Goal: Transaction & Acquisition: Subscribe to service/newsletter

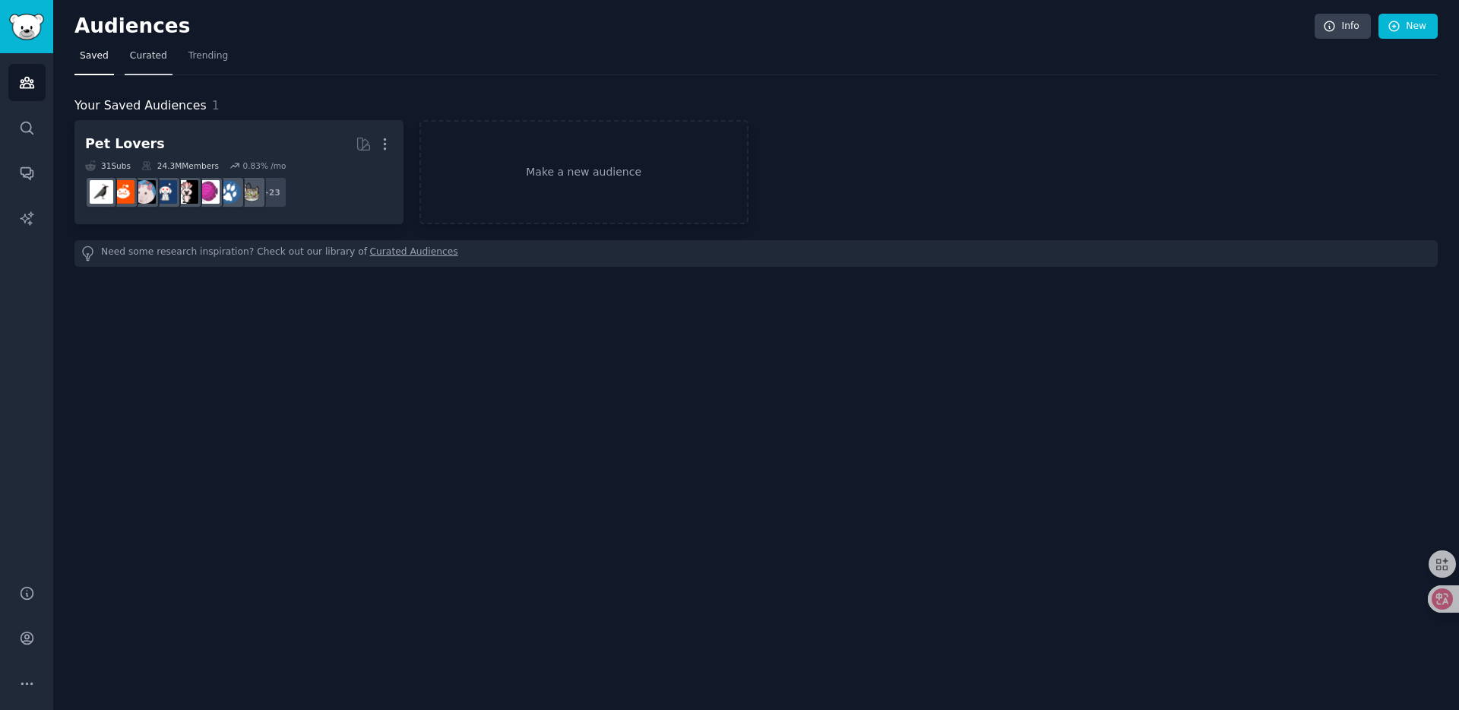
click at [144, 59] on span "Curated" at bounding box center [148, 56] width 37 height 14
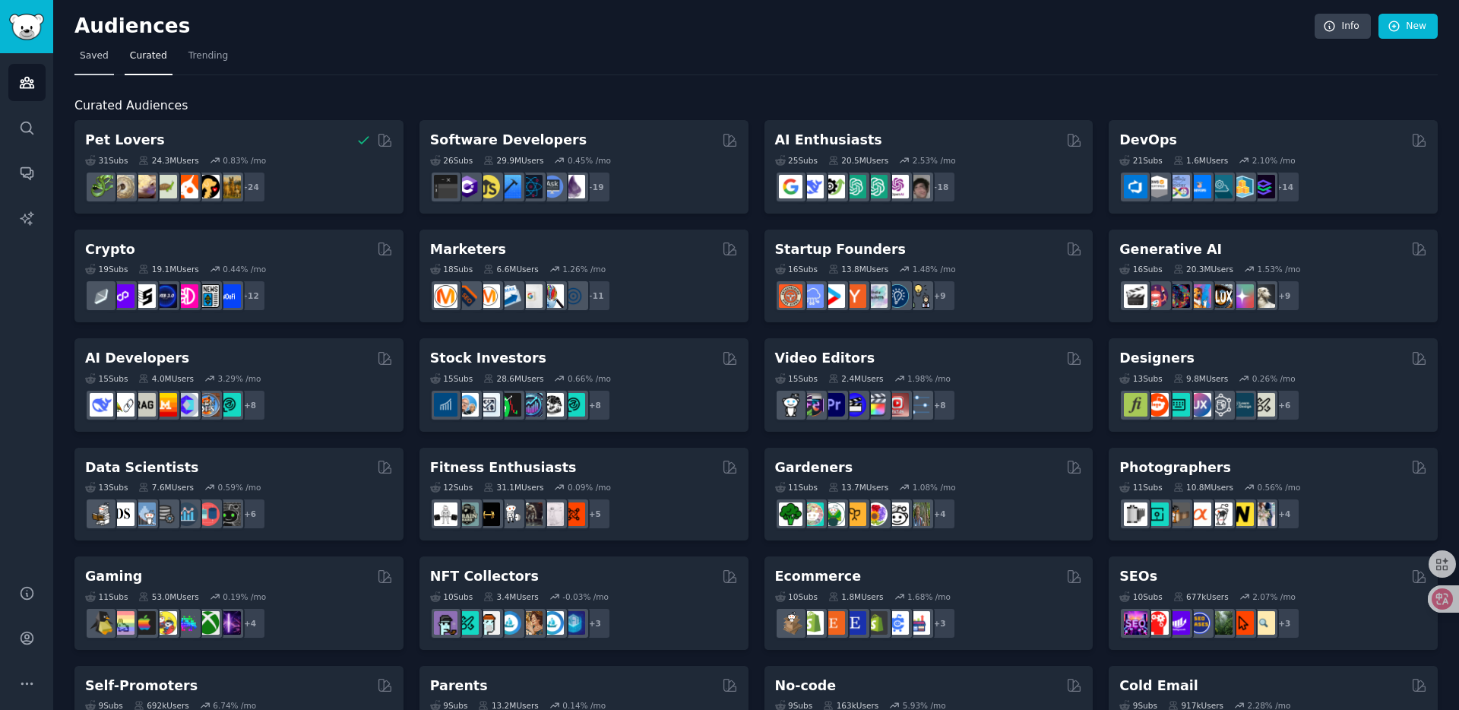
click at [100, 61] on span "Saved" at bounding box center [94, 56] width 29 height 14
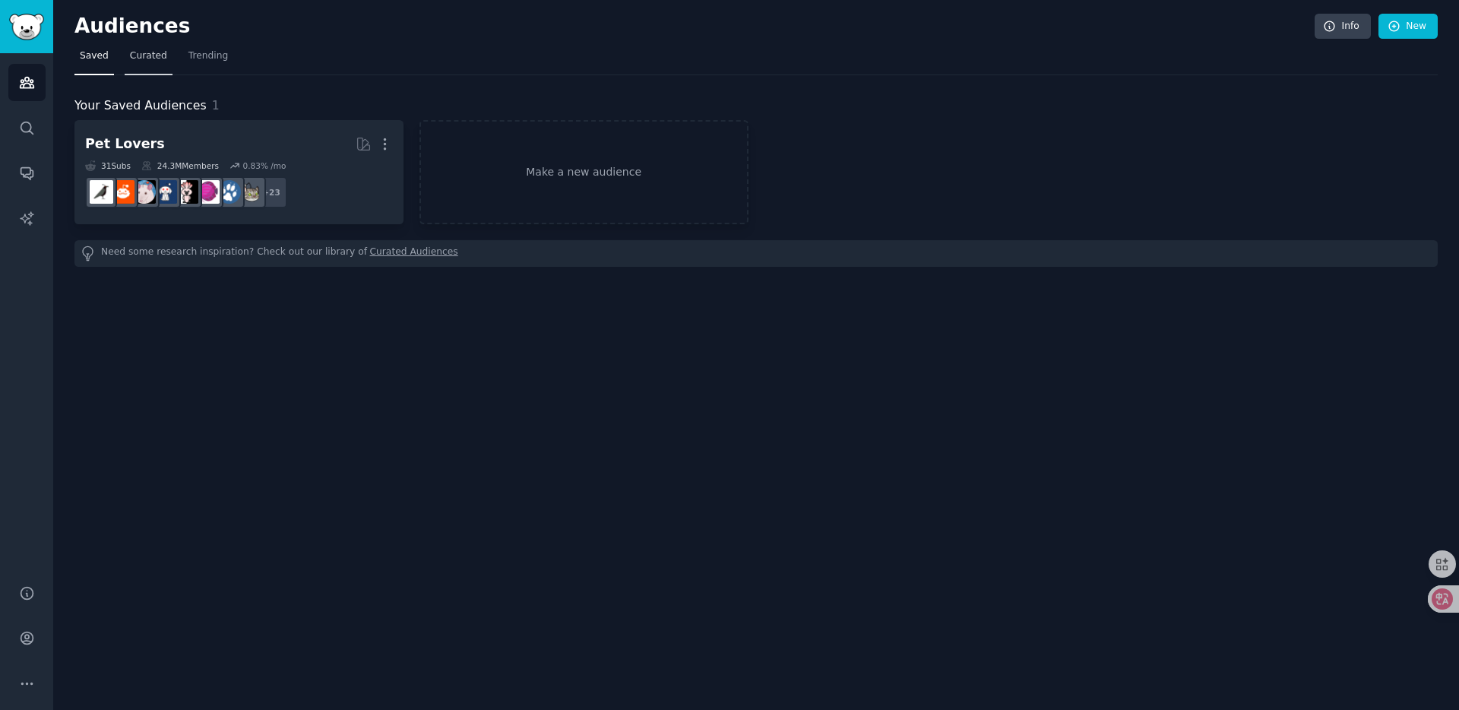
click at [156, 61] on span "Curated" at bounding box center [148, 56] width 37 height 14
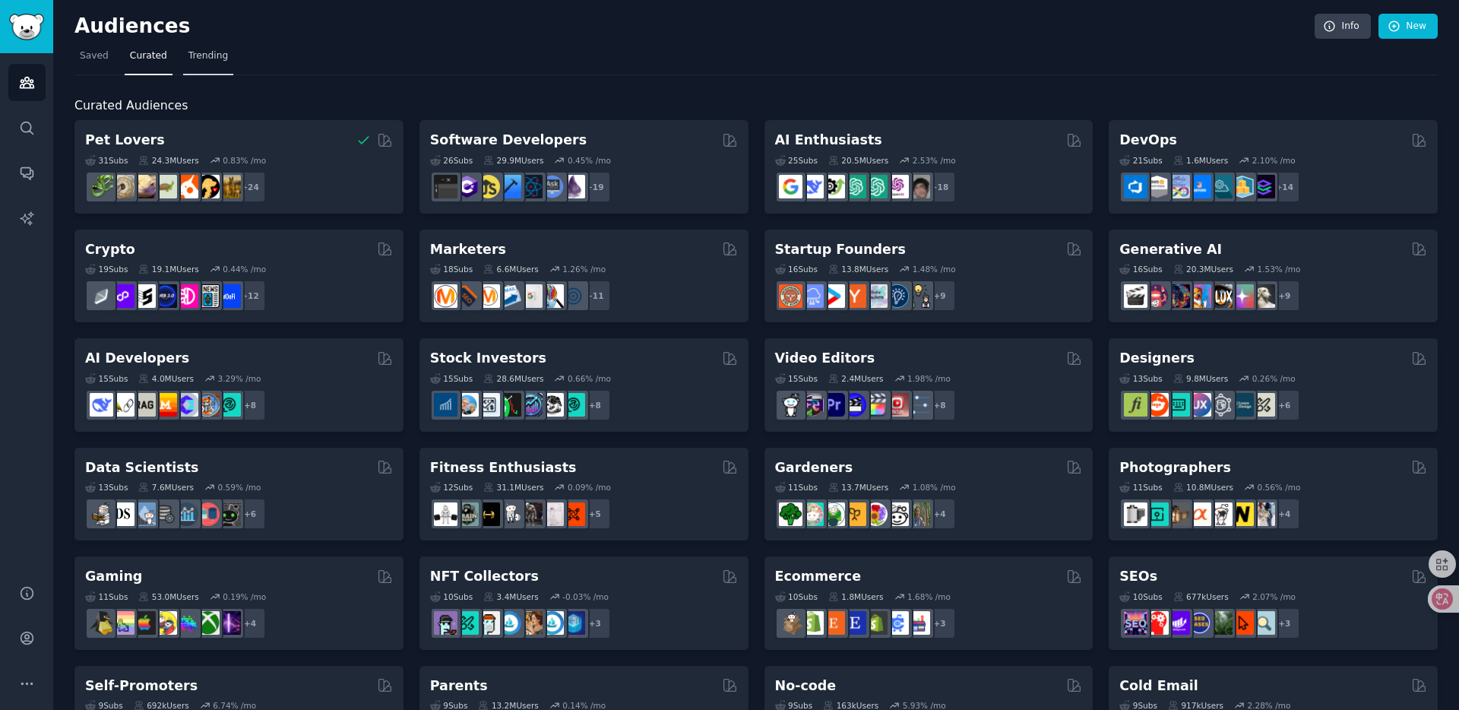
click at [223, 62] on span "Trending" at bounding box center [209, 56] width 40 height 14
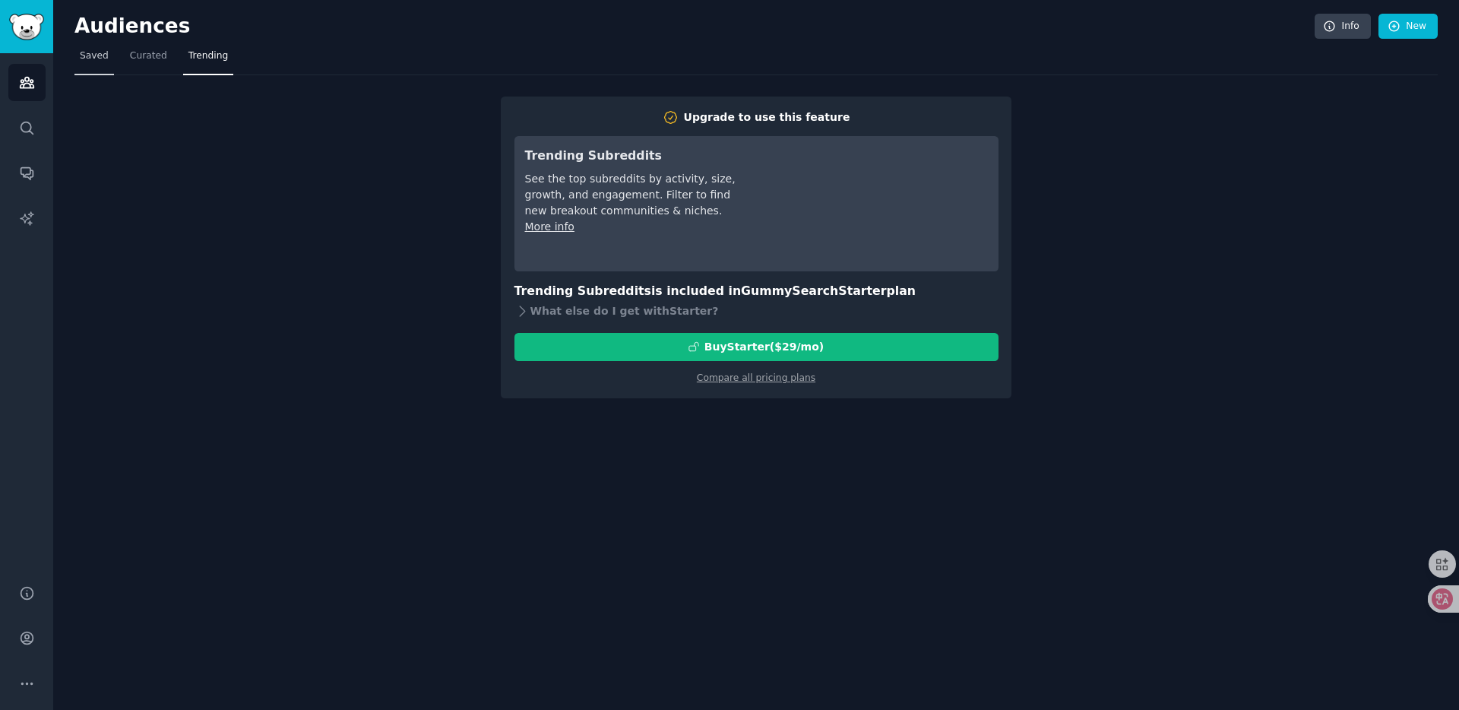
click at [77, 58] on link "Saved" at bounding box center [94, 59] width 40 height 31
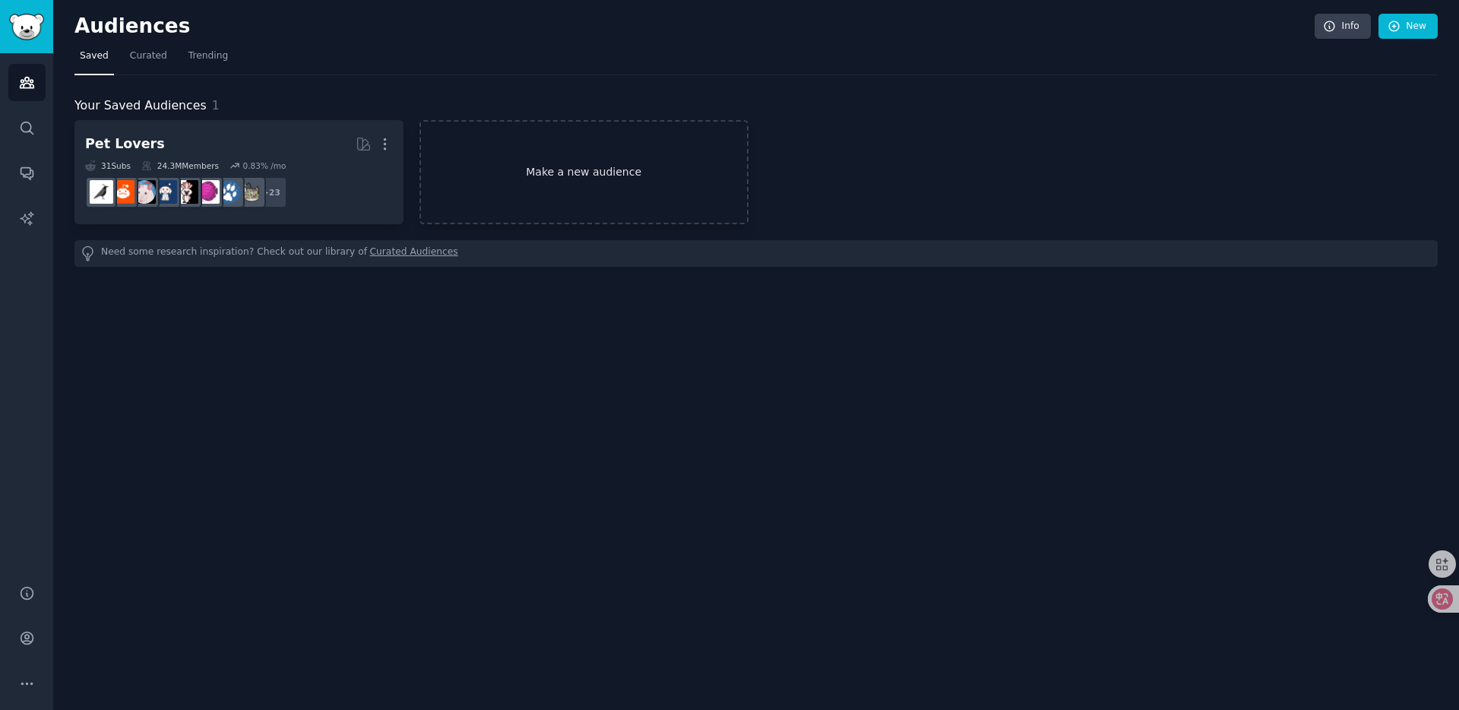
click at [574, 173] on link "Make a new audience" at bounding box center [584, 172] width 329 height 104
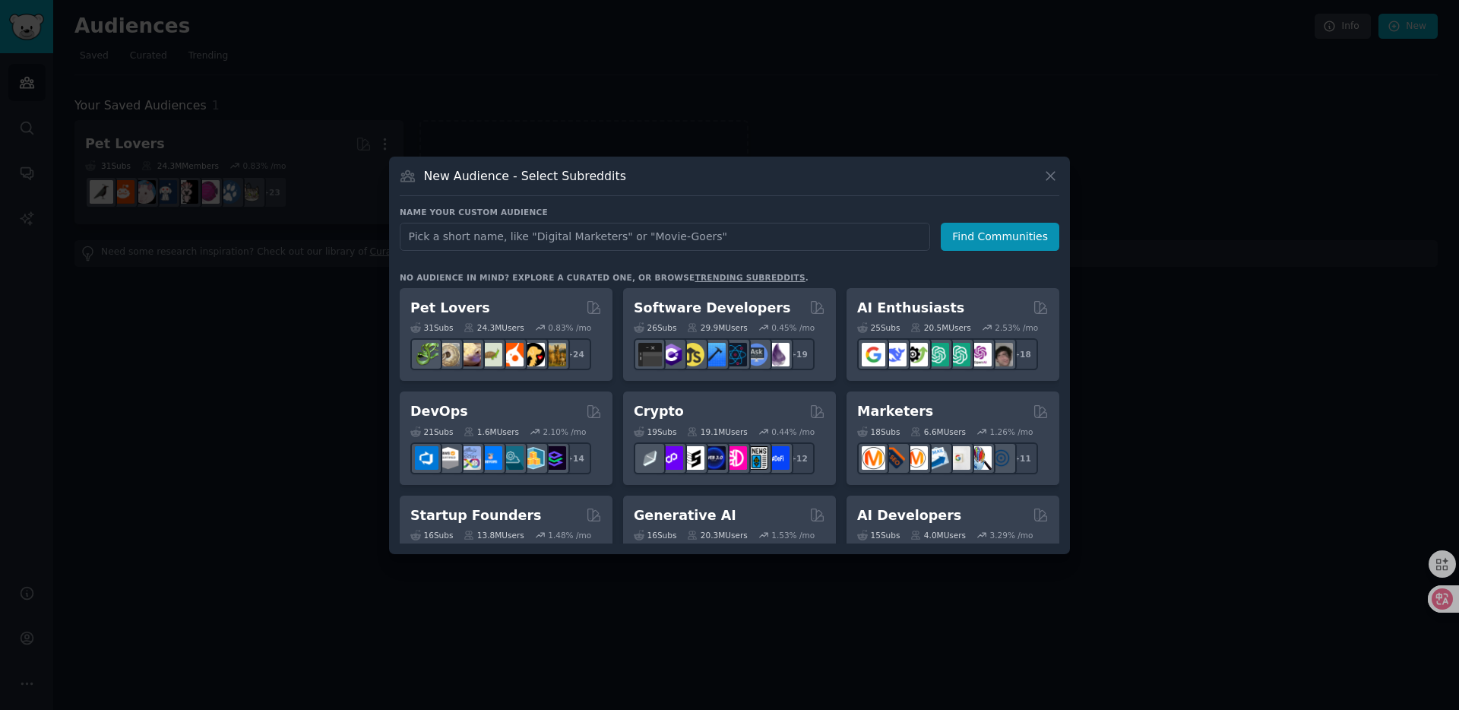
type input "d"
type input "AI tools"
click at [997, 236] on button "Find Communities" at bounding box center [1000, 237] width 119 height 28
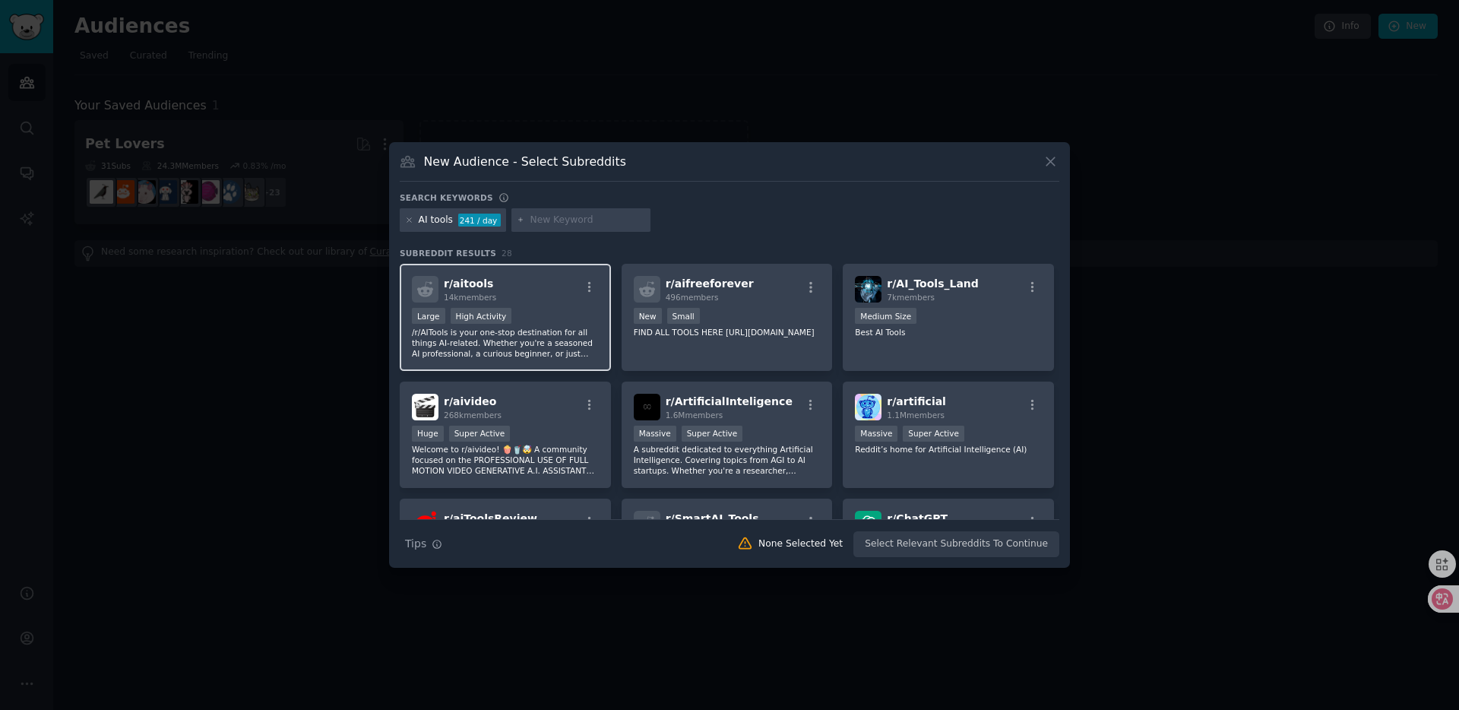
click at [567, 309] on div "Large High Activity" at bounding box center [505, 317] width 187 height 19
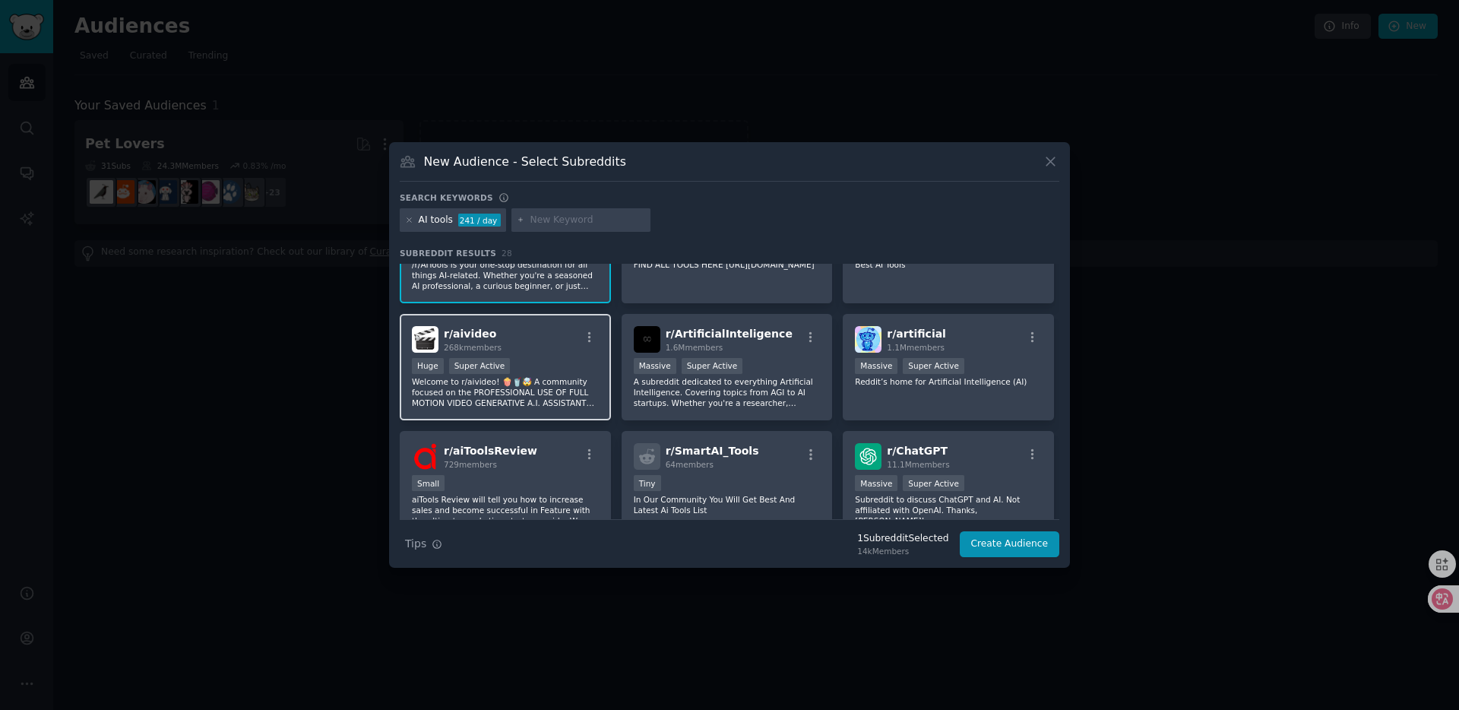
scroll to position [57, 0]
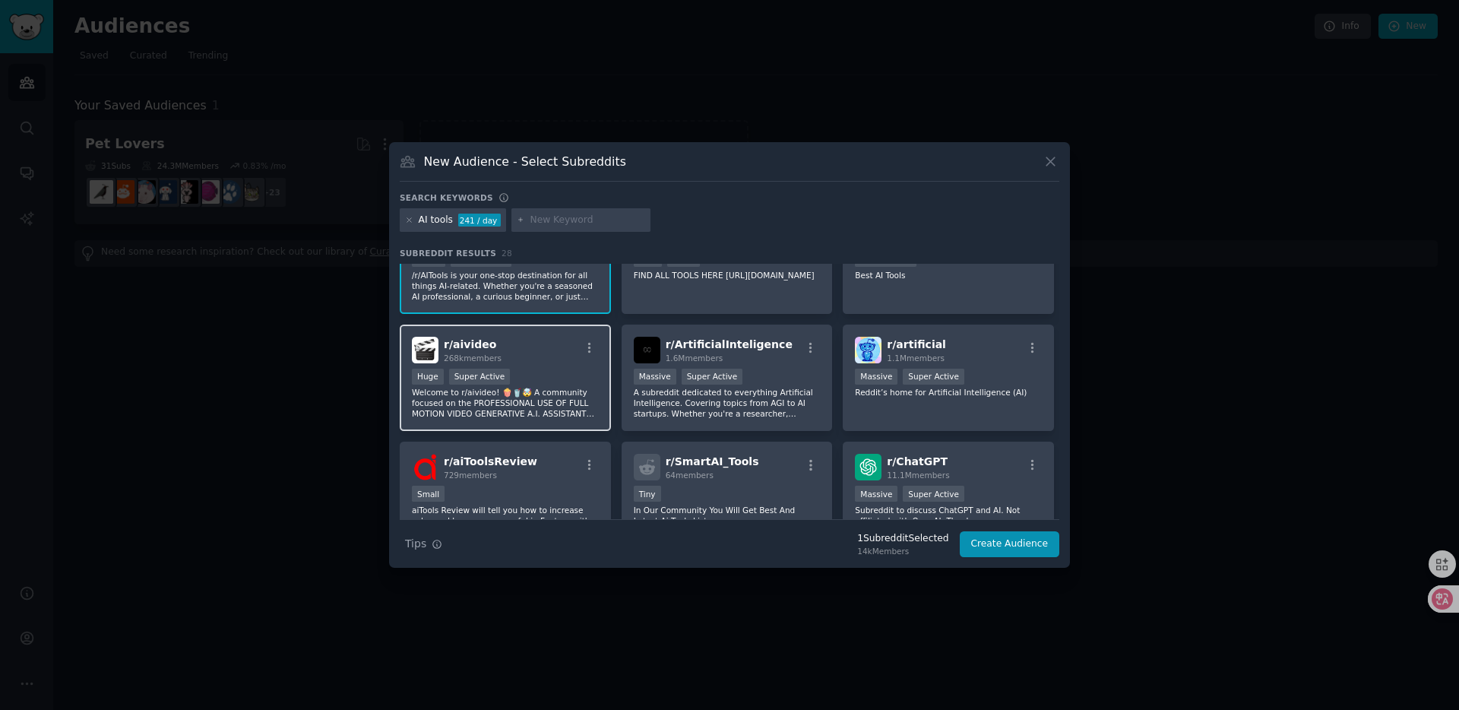
click at [563, 353] on div "r/ aivideo 268k members" at bounding box center [505, 350] width 187 height 27
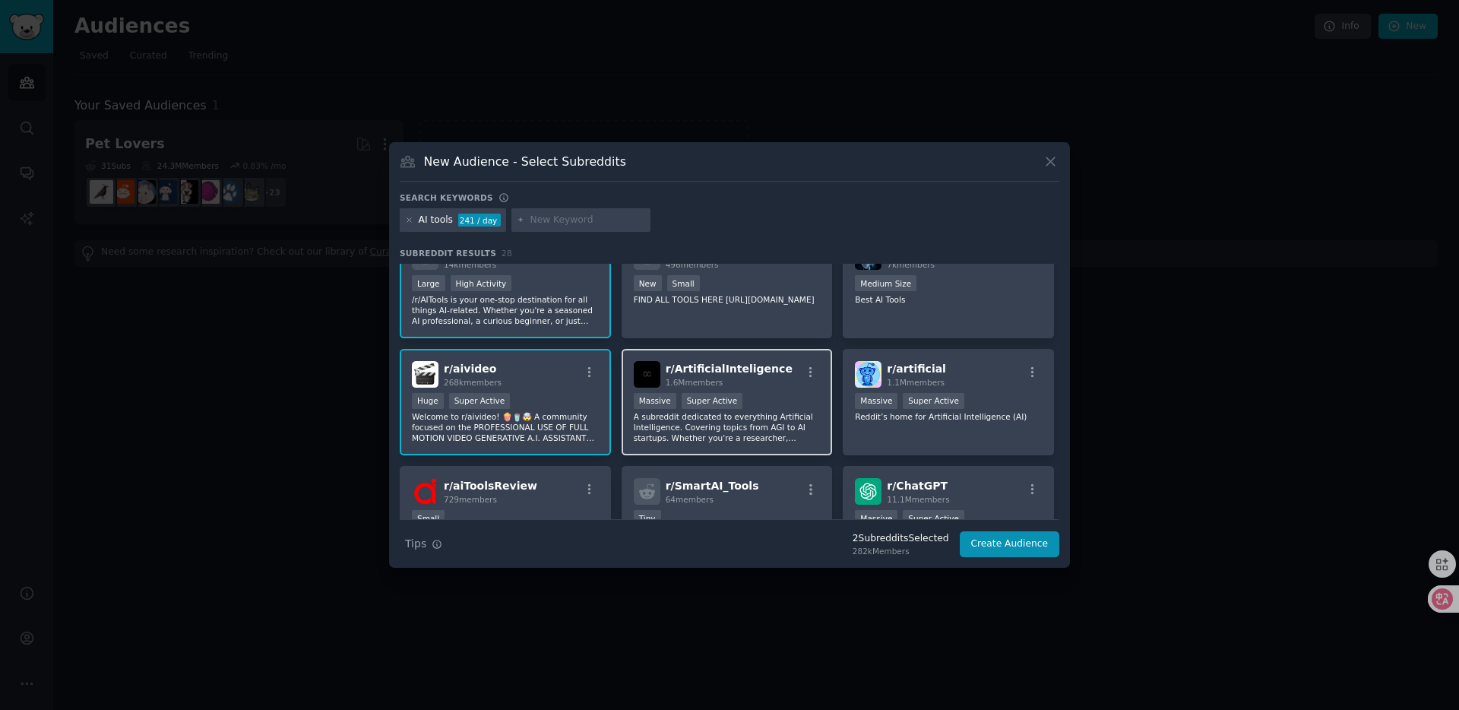
scroll to position [32, 0]
click at [806, 391] on div "r/ ArtificialInteligence 1.6M members 1,000,000+ members Massive Super Active A…" at bounding box center [727, 403] width 211 height 107
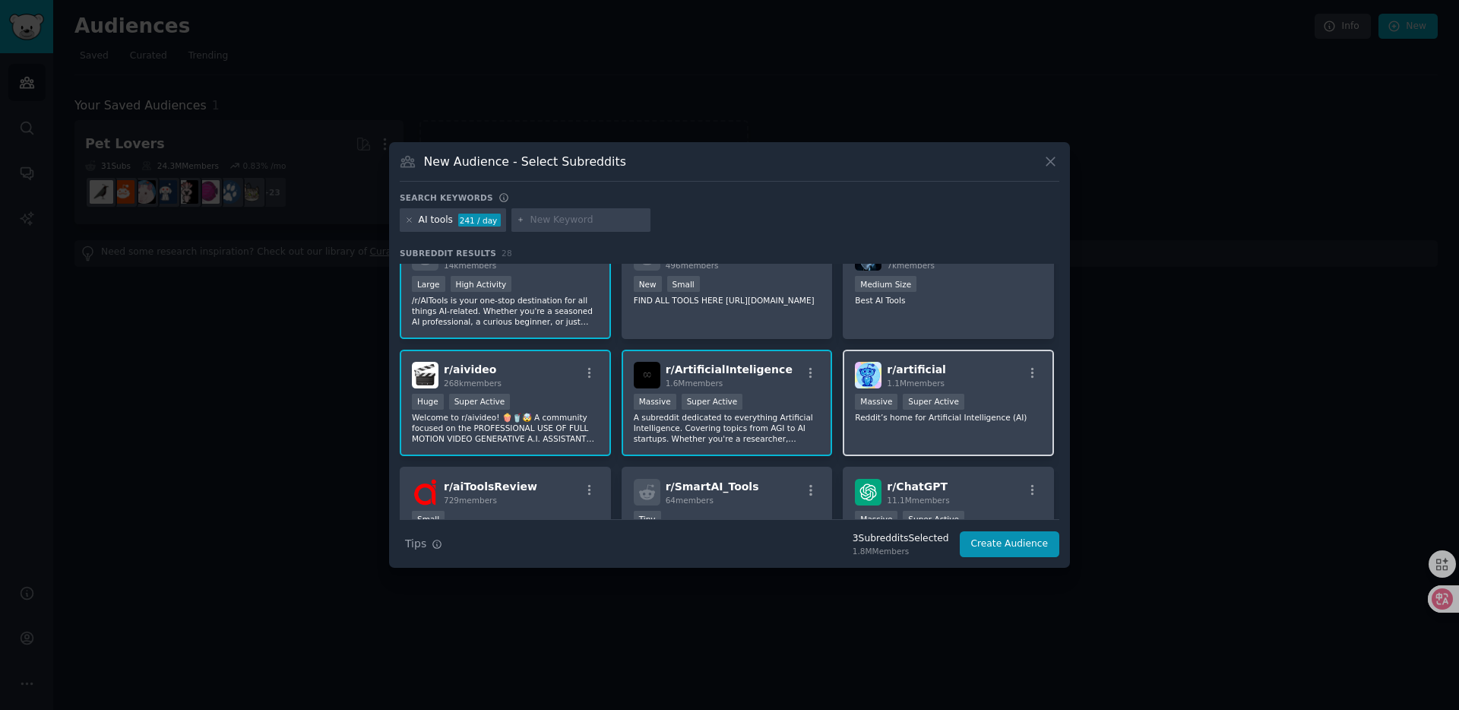
click at [980, 383] on div "r/ artificial 1.1M members" at bounding box center [948, 375] width 187 height 27
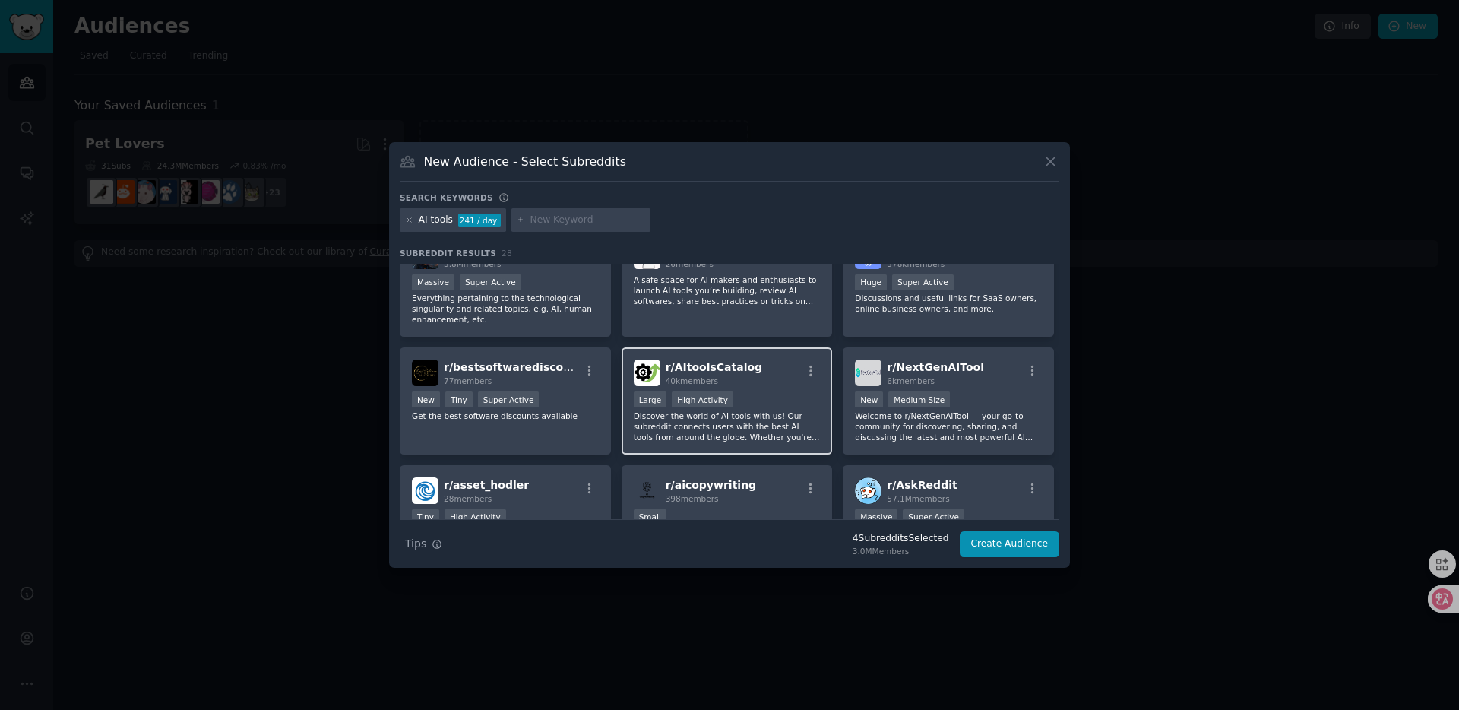
scroll to position [394, 0]
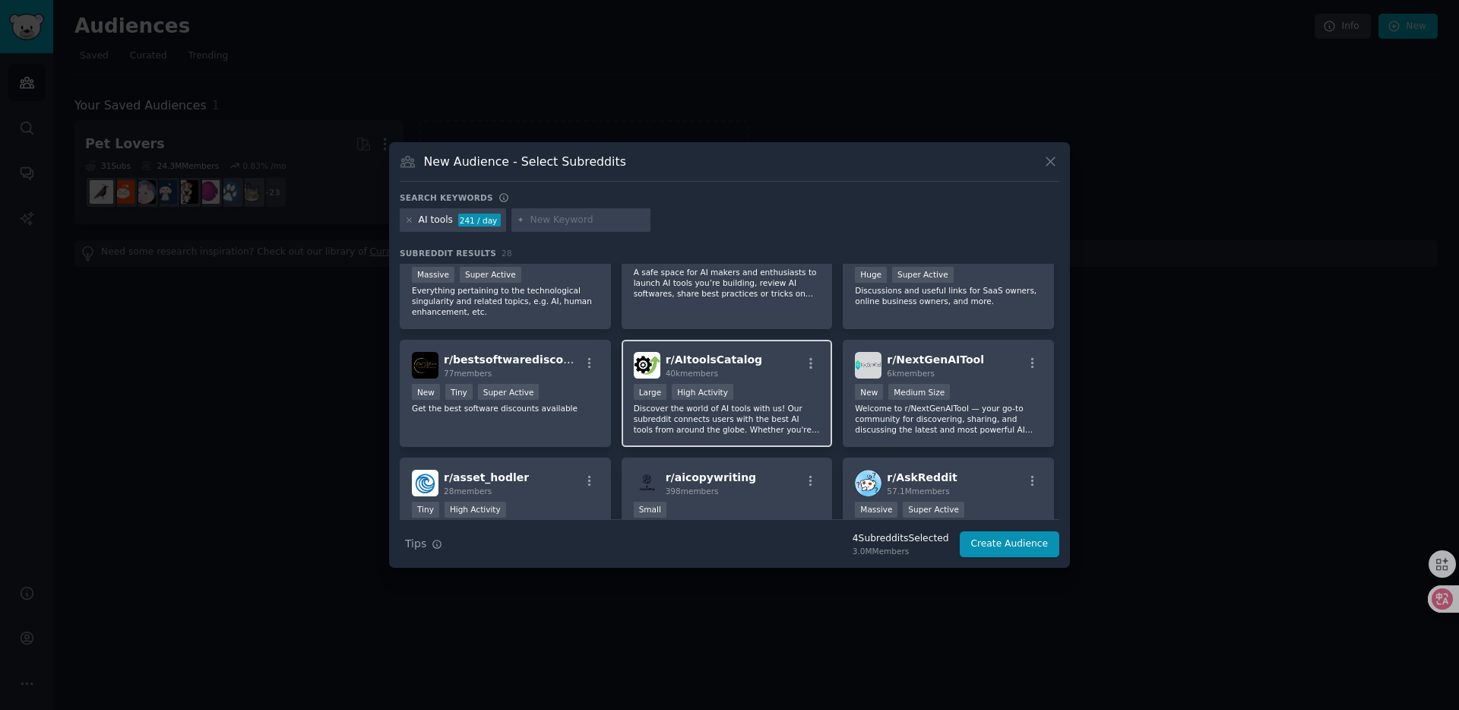
click at [792, 369] on div "r/ AItoolsCatalog 40k members" at bounding box center [727, 365] width 187 height 27
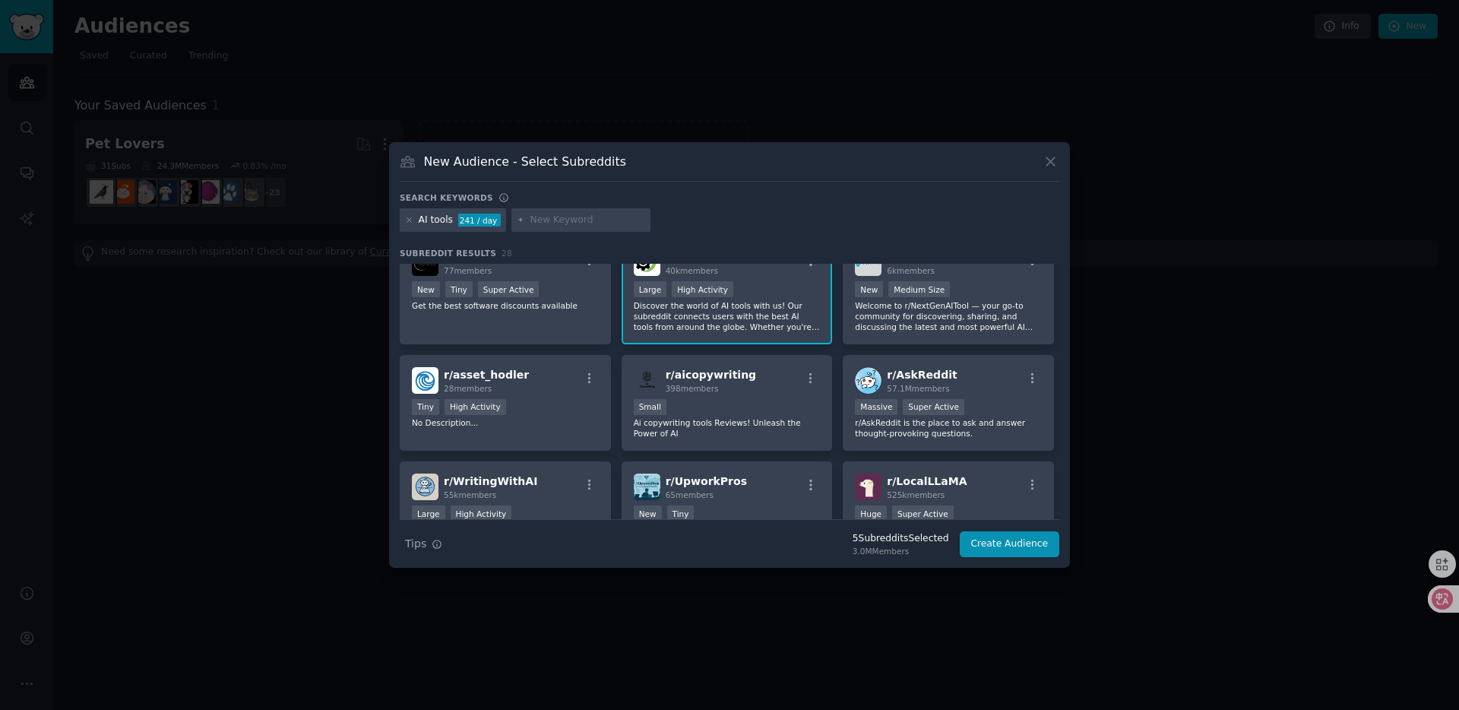
scroll to position [496, 0]
click at [1002, 543] on button "Create Audience" at bounding box center [1010, 544] width 100 height 26
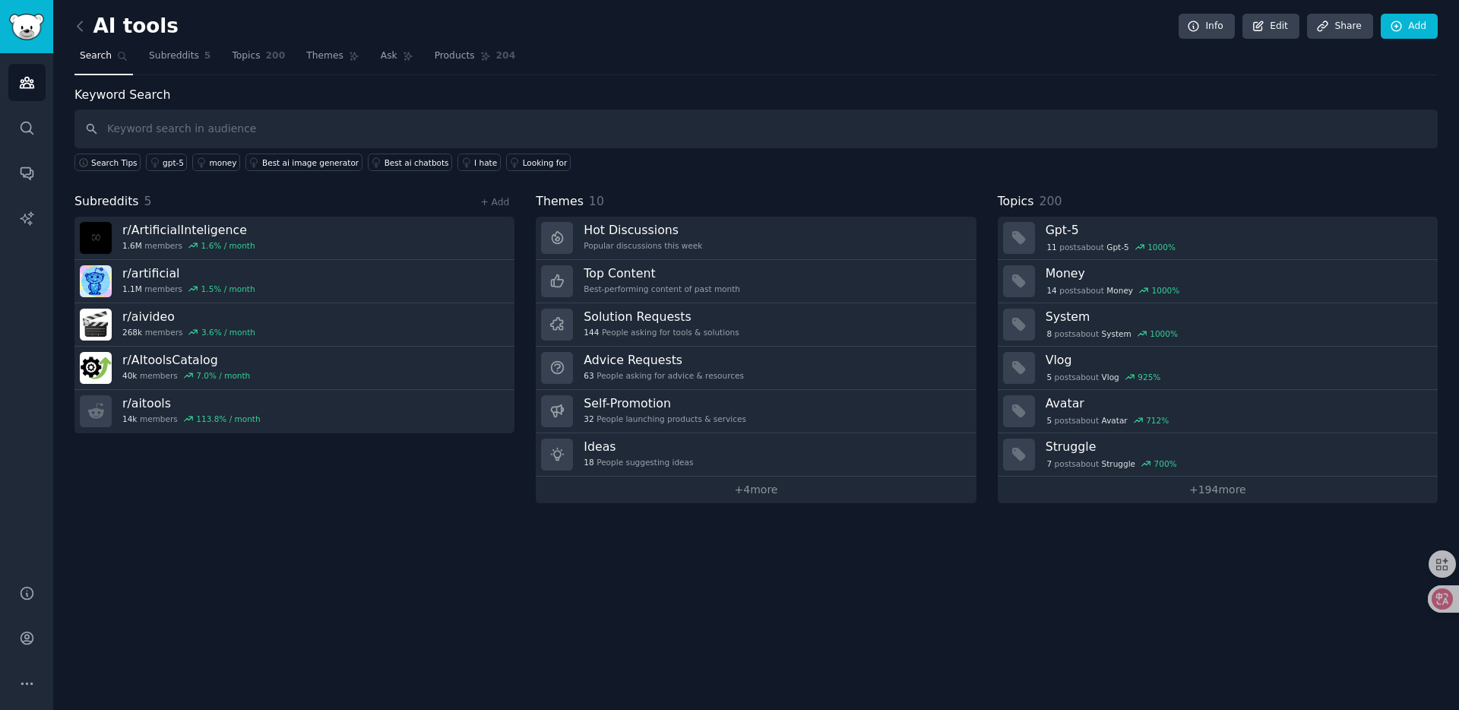
click at [274, 87] on div "Keyword Search Search Tips gpt-5 money Best ai image generator Best ai chatbots…" at bounding box center [756, 129] width 1364 height 86
click at [198, 115] on input "text" at bounding box center [756, 128] width 1364 height 39
click at [290, 97] on div "Keyword Search Search Tips gpt-5 money Best ai image generator Best ai chatbots…" at bounding box center [756, 129] width 1364 height 86
click at [296, 444] on div "Subreddits 5 + Add r/ ArtificialInteligence 1.6M members 1.6 % / month r/ artif…" at bounding box center [294, 347] width 440 height 311
click at [323, 167] on link "Best ai image generator" at bounding box center [304, 162] width 117 height 17
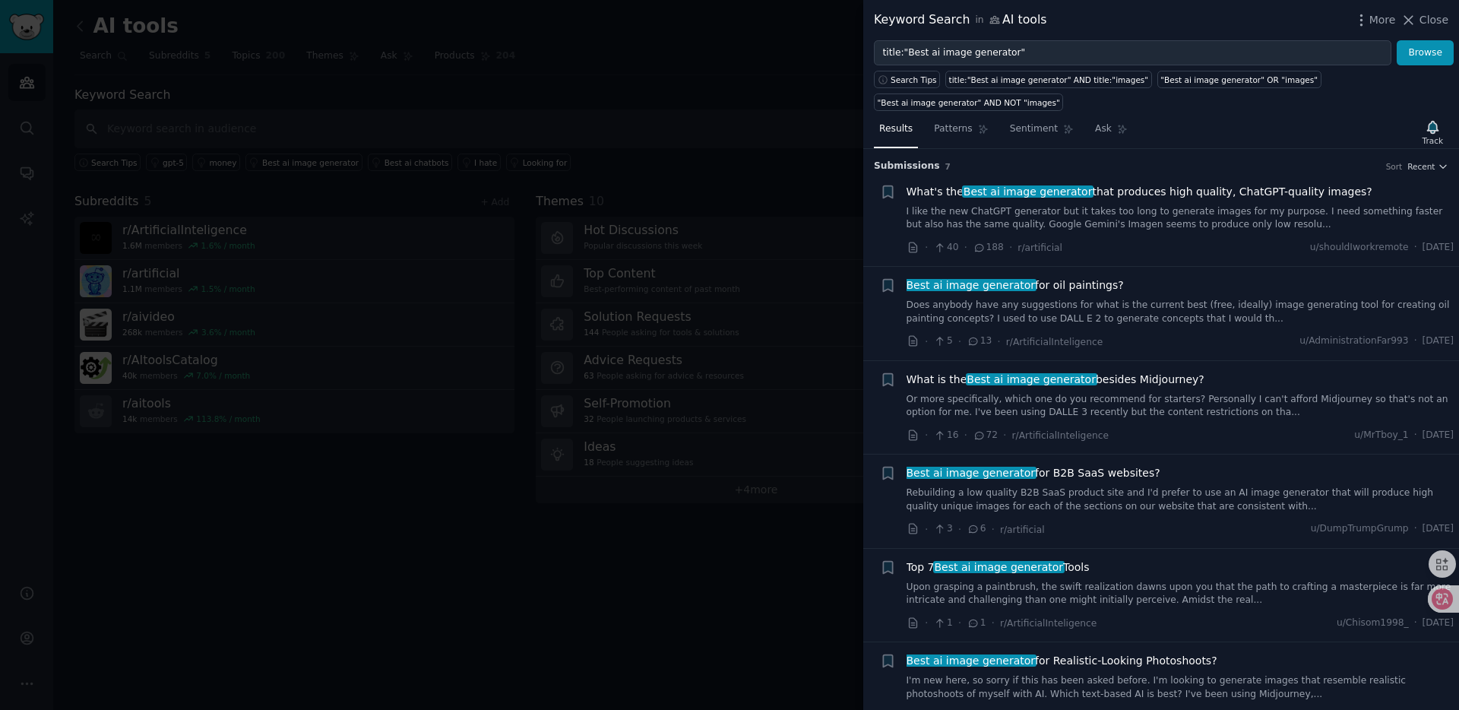
click at [1099, 217] on link "I like the new ChatGPT generator but it takes too long to generate images for m…" at bounding box center [1181, 218] width 548 height 27
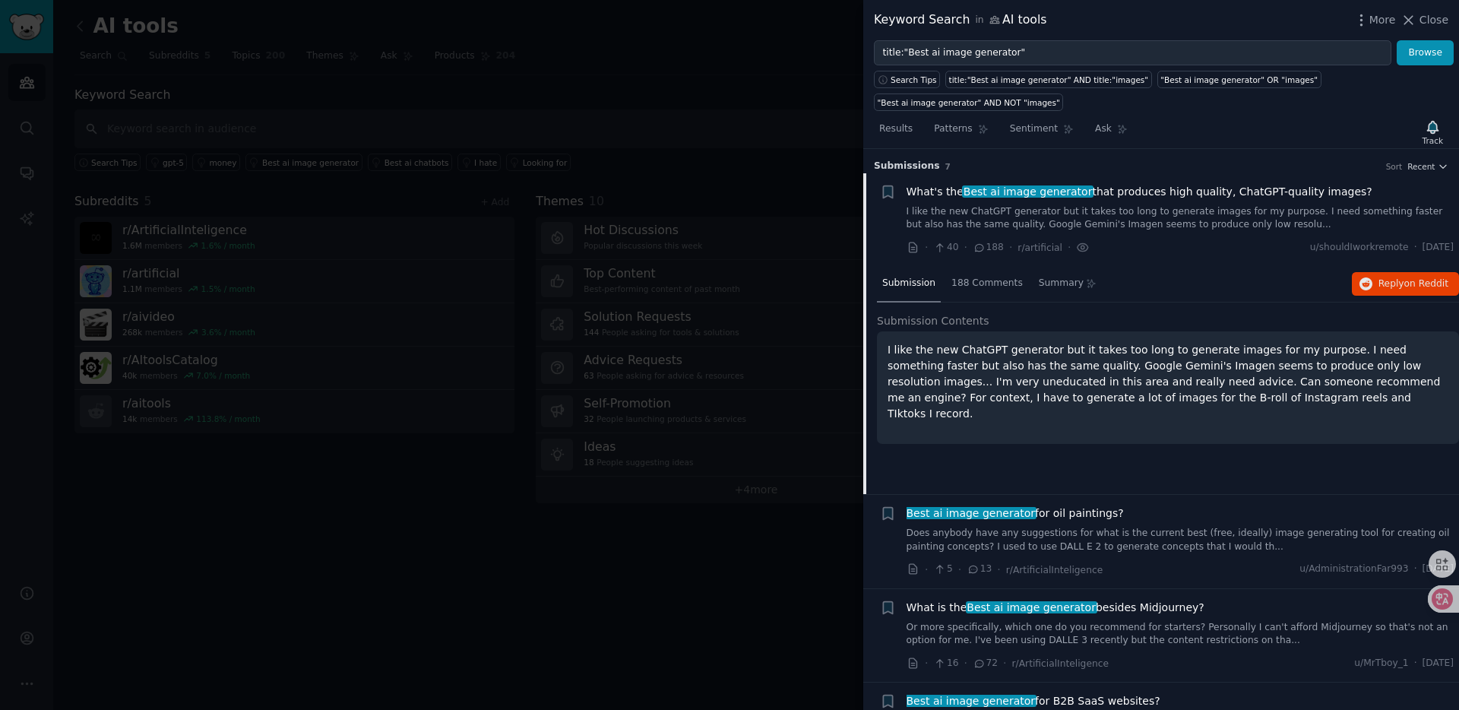
scroll to position [24, 0]
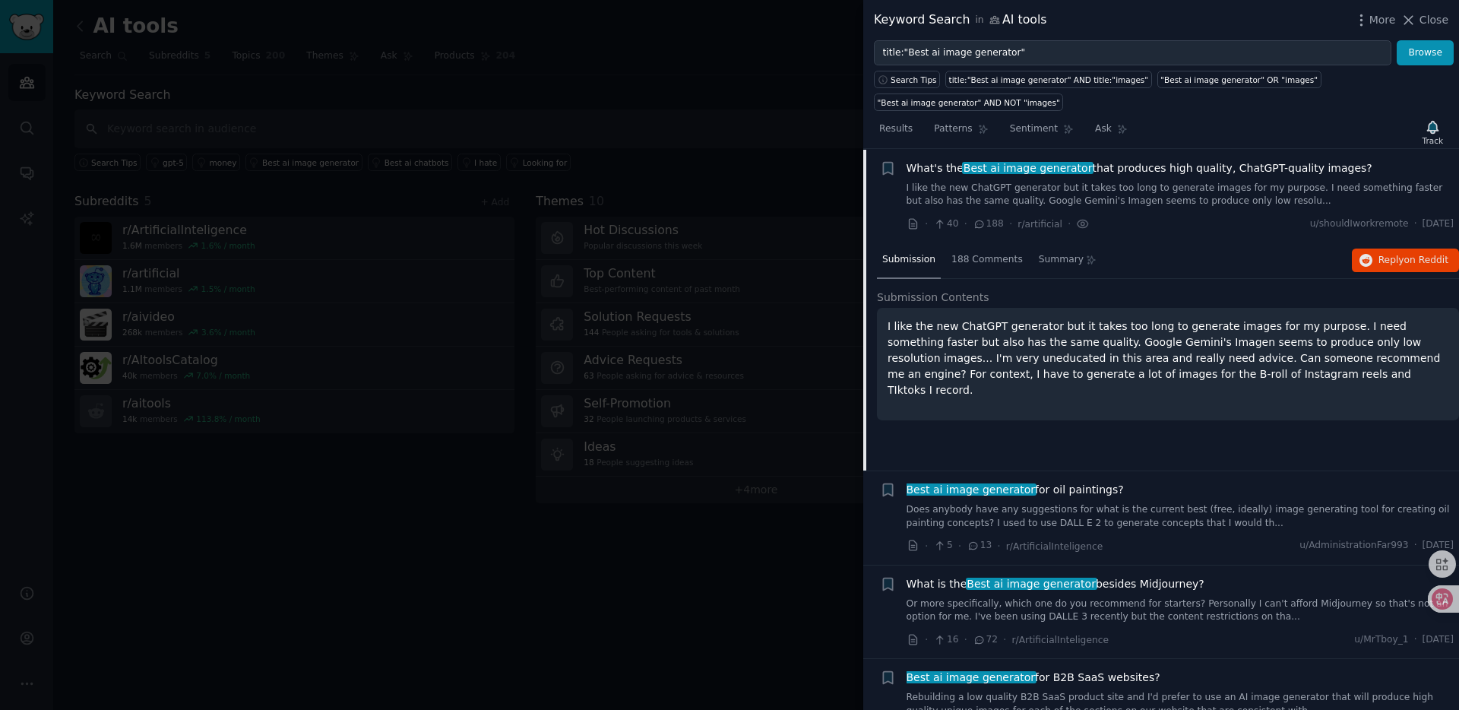
click at [1099, 217] on div "· 40 · 188 · r/artificial · u/shouldIworkremote · [DATE]" at bounding box center [1181, 224] width 548 height 16
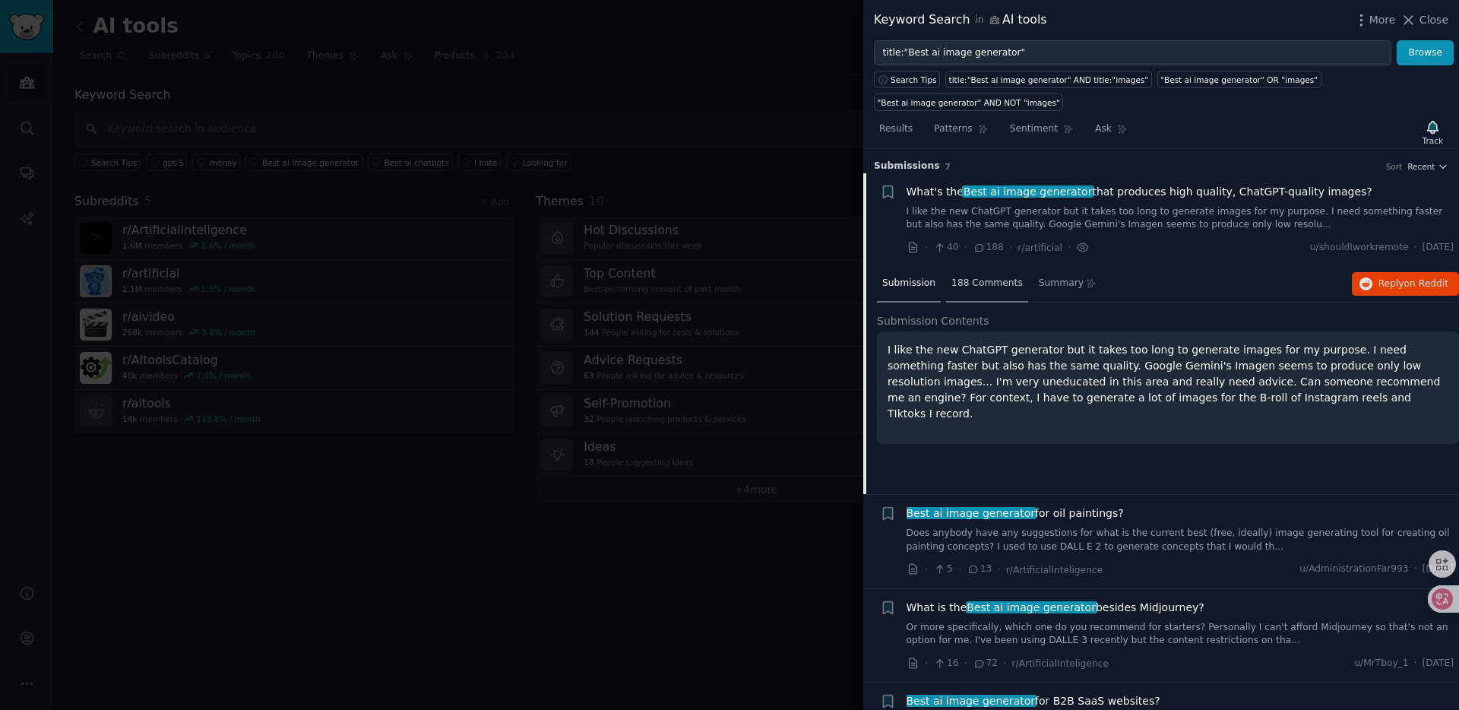
click at [989, 282] on span "188 Comments" at bounding box center [987, 284] width 71 height 14
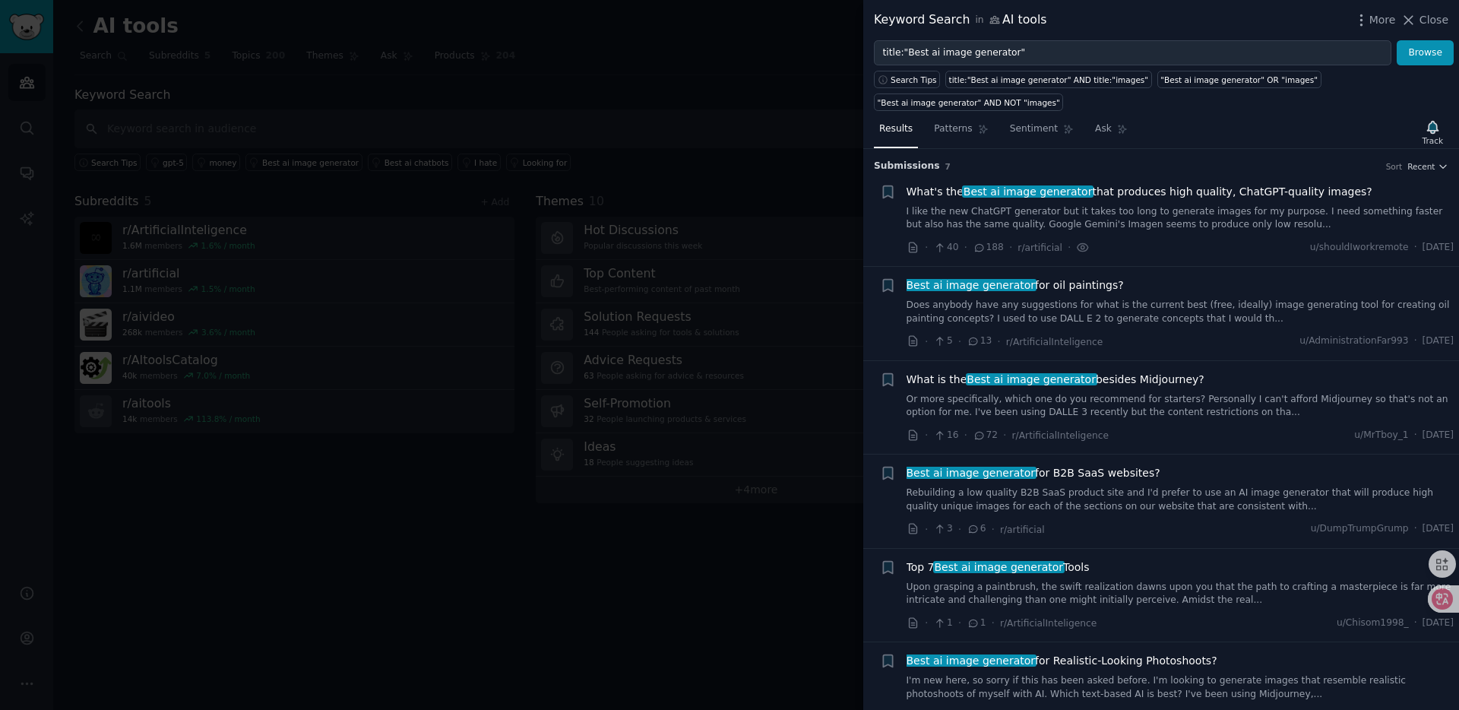
click at [768, 98] on div at bounding box center [729, 355] width 1459 height 710
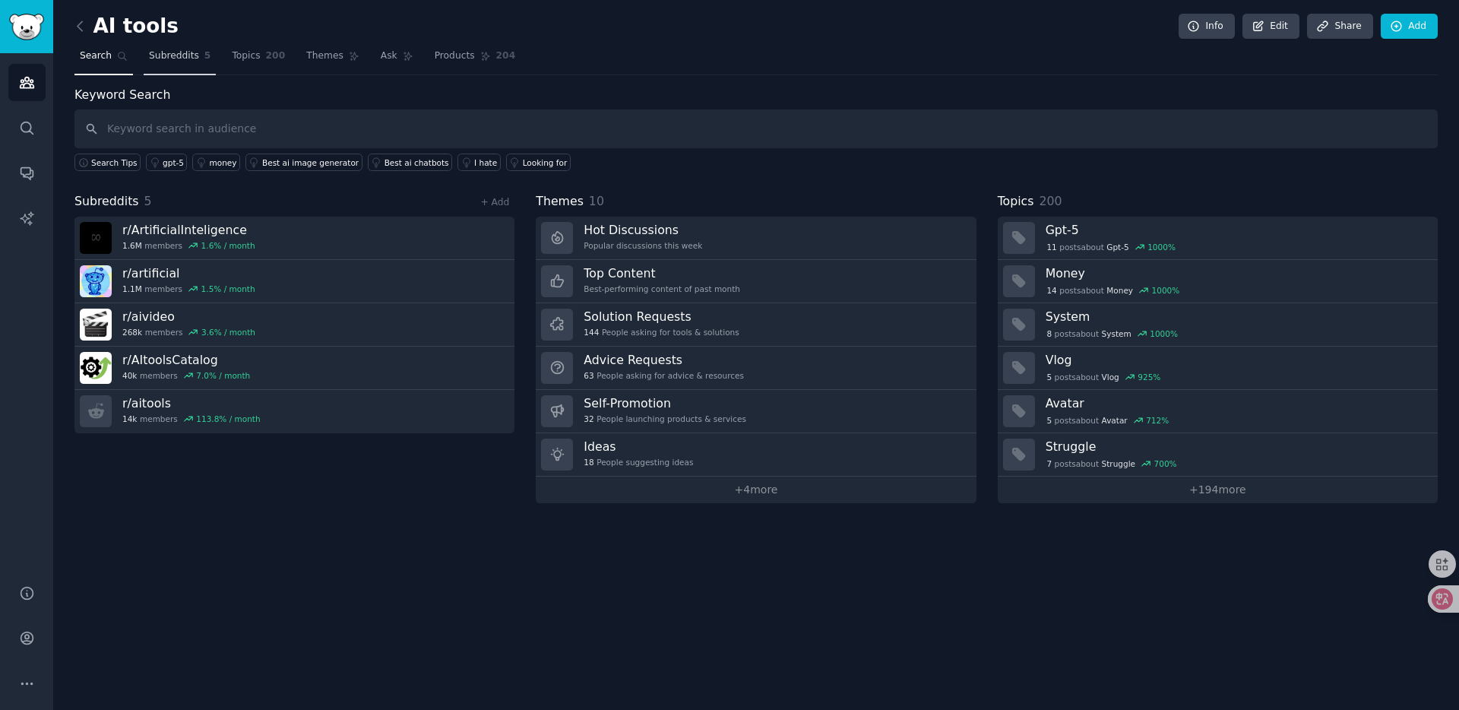
click at [190, 61] on span "Subreddits" at bounding box center [174, 56] width 50 height 14
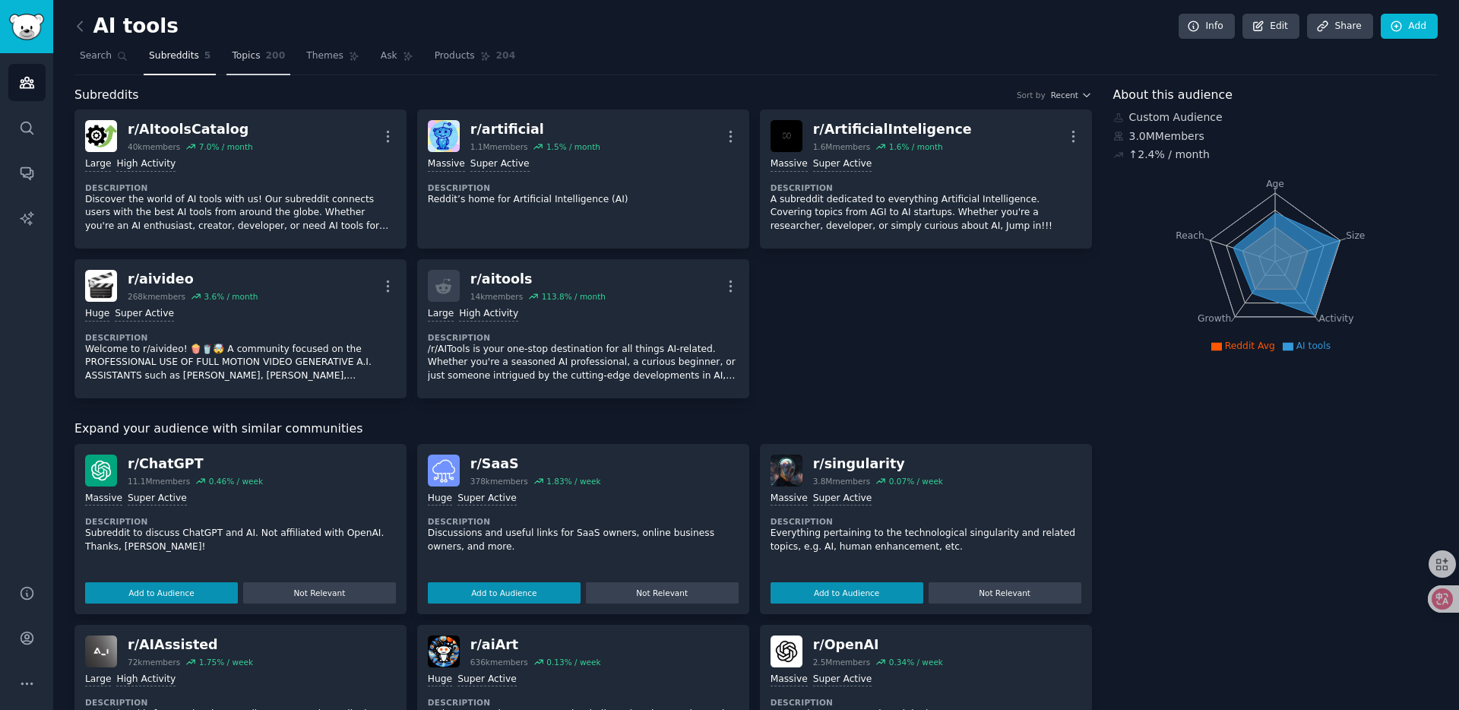
click at [255, 60] on span "Topics" at bounding box center [246, 56] width 28 height 14
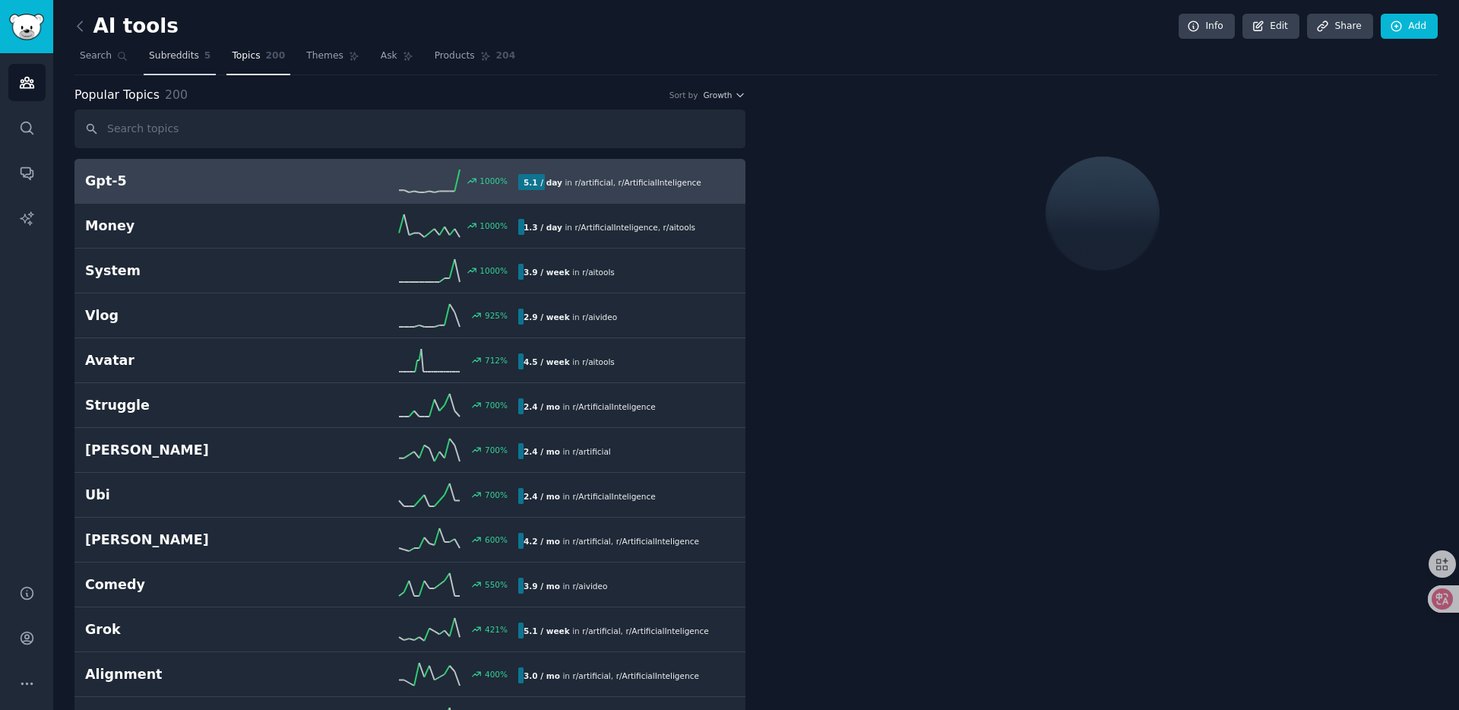
click at [180, 63] on link "Subreddits 5" at bounding box center [180, 59] width 72 height 31
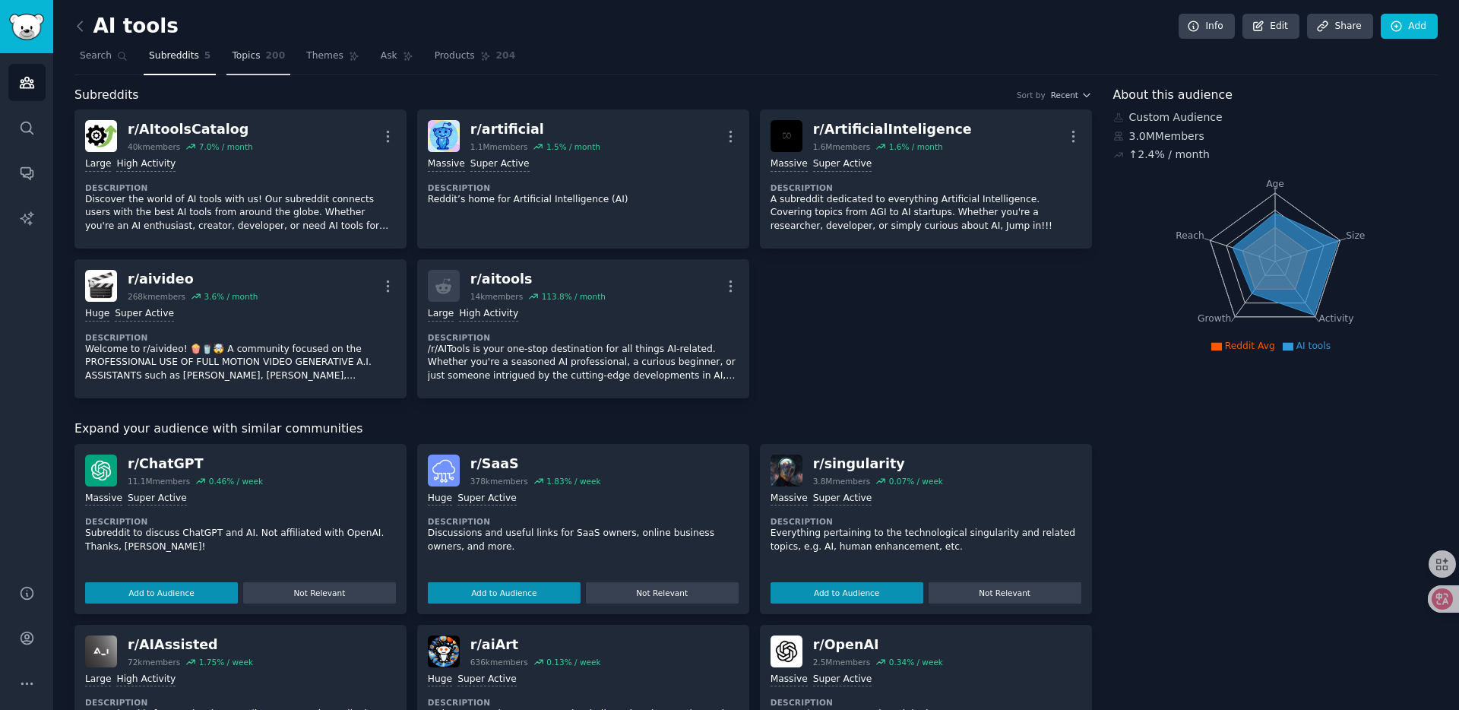
click at [249, 62] on span "Topics" at bounding box center [246, 56] width 28 height 14
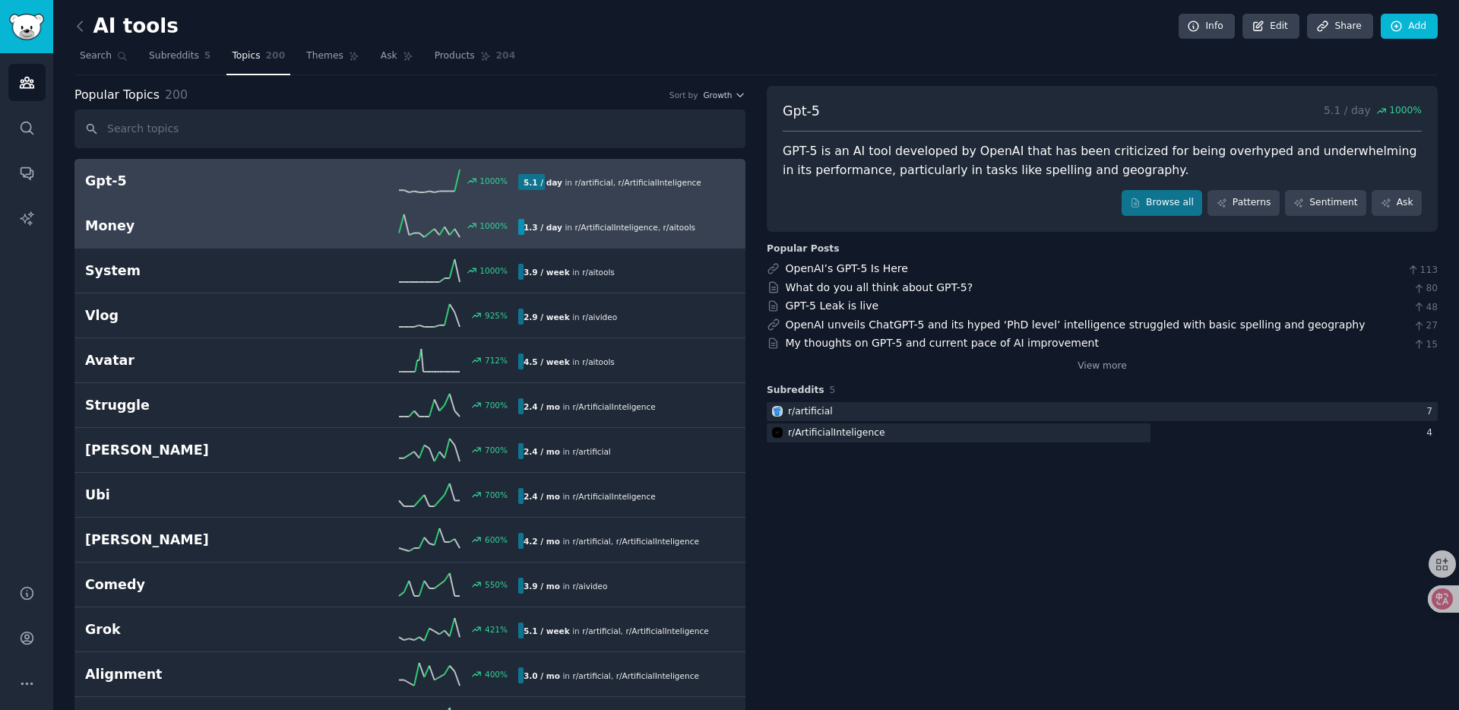
click at [586, 226] on span "r/ ArtificialInteligence" at bounding box center [616, 227] width 83 height 9
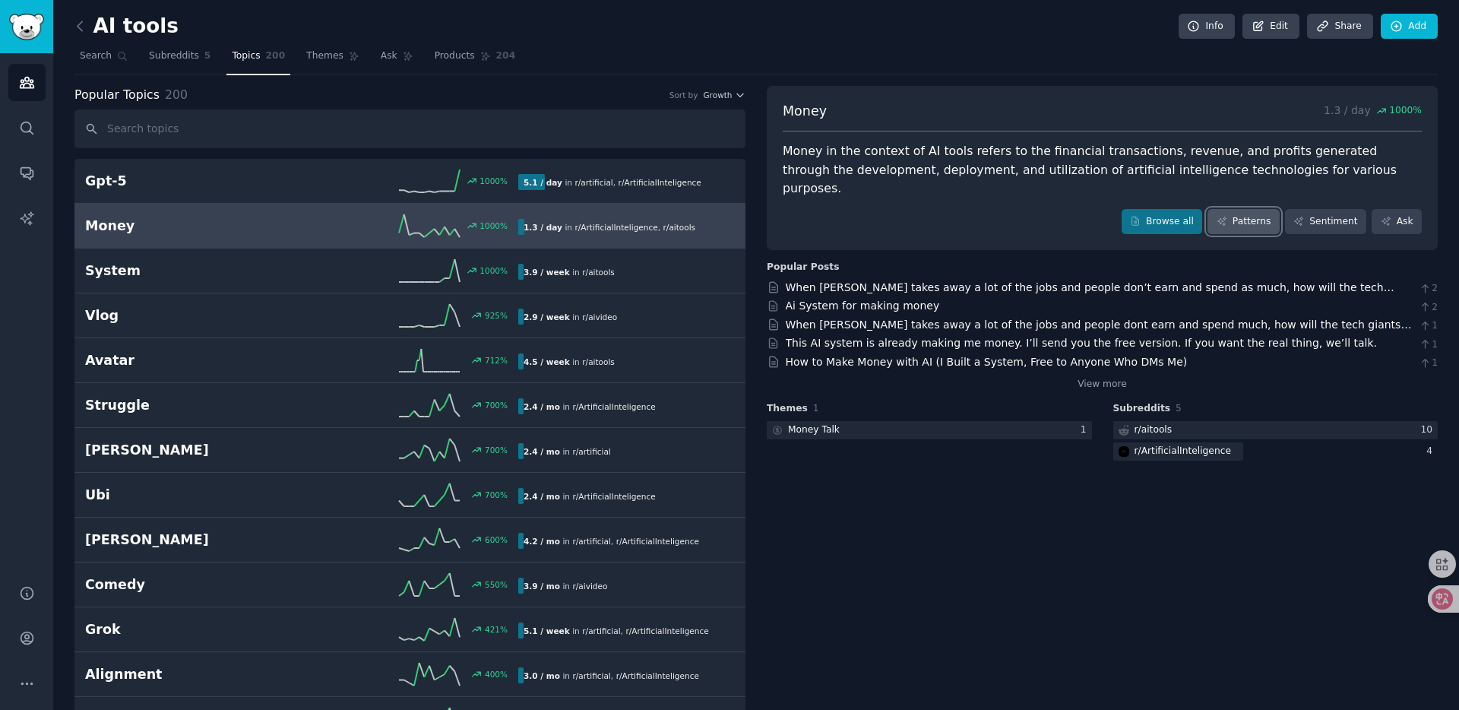
click at [1250, 209] on link "Patterns" at bounding box center [1243, 222] width 71 height 26
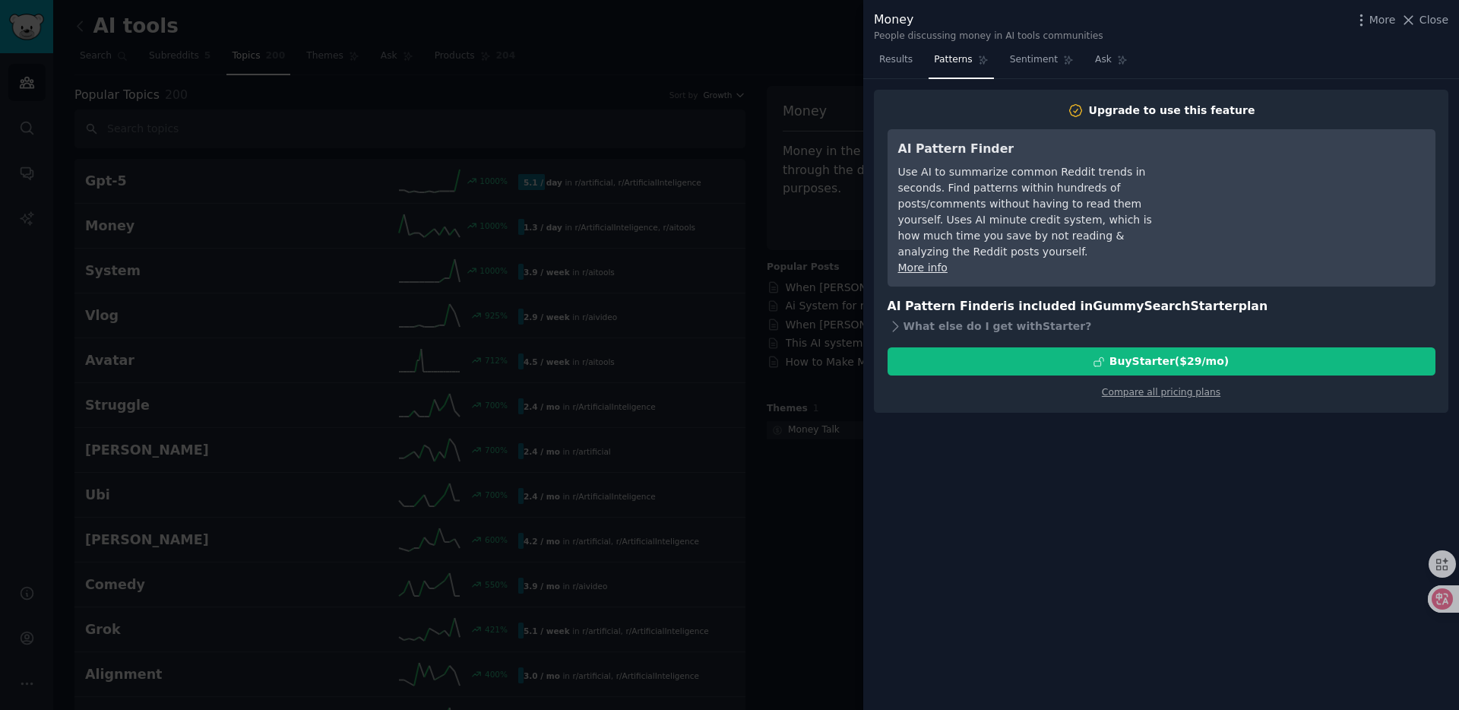
click at [1063, 152] on h3 "AI Pattern Finder" at bounding box center [1036, 149] width 277 height 19
click at [1448, 600] on div at bounding box center [1437, 598] width 41 height 27
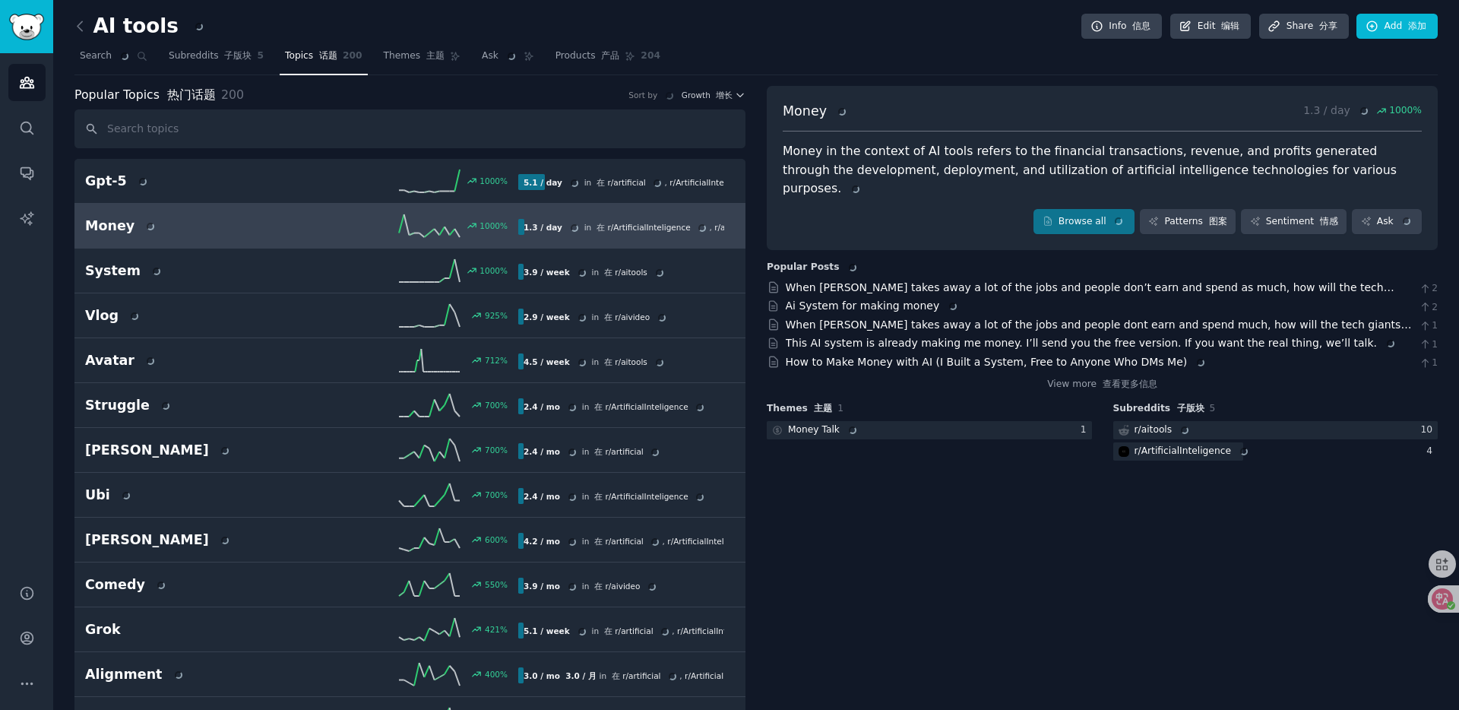
click at [1237, 209] on div "Browse all Patterns 图案 Sentiment 情感 Ask" at bounding box center [1102, 222] width 639 height 26
click at [1199, 209] on link "Patterns 图案" at bounding box center [1188, 222] width 96 height 26
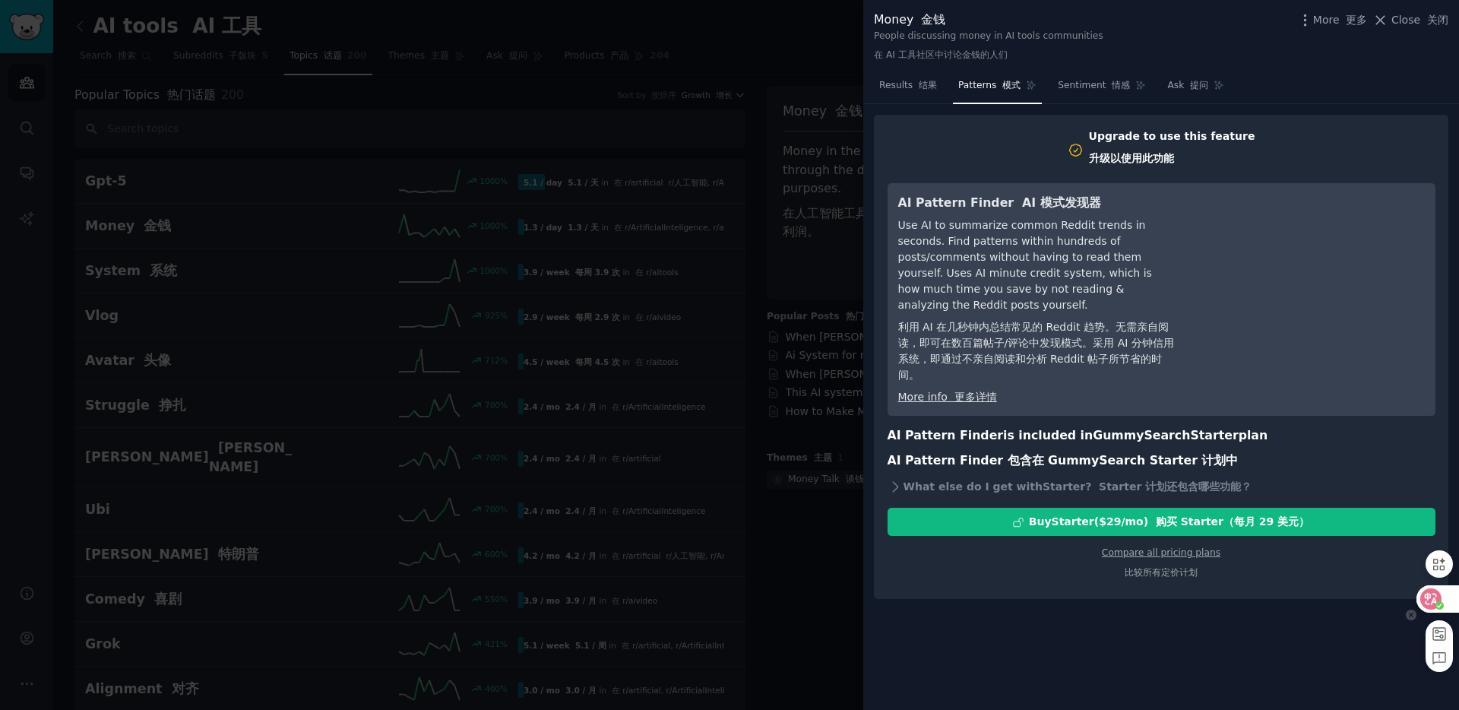
click at [1440, 597] on icon at bounding box center [1431, 598] width 21 height 21
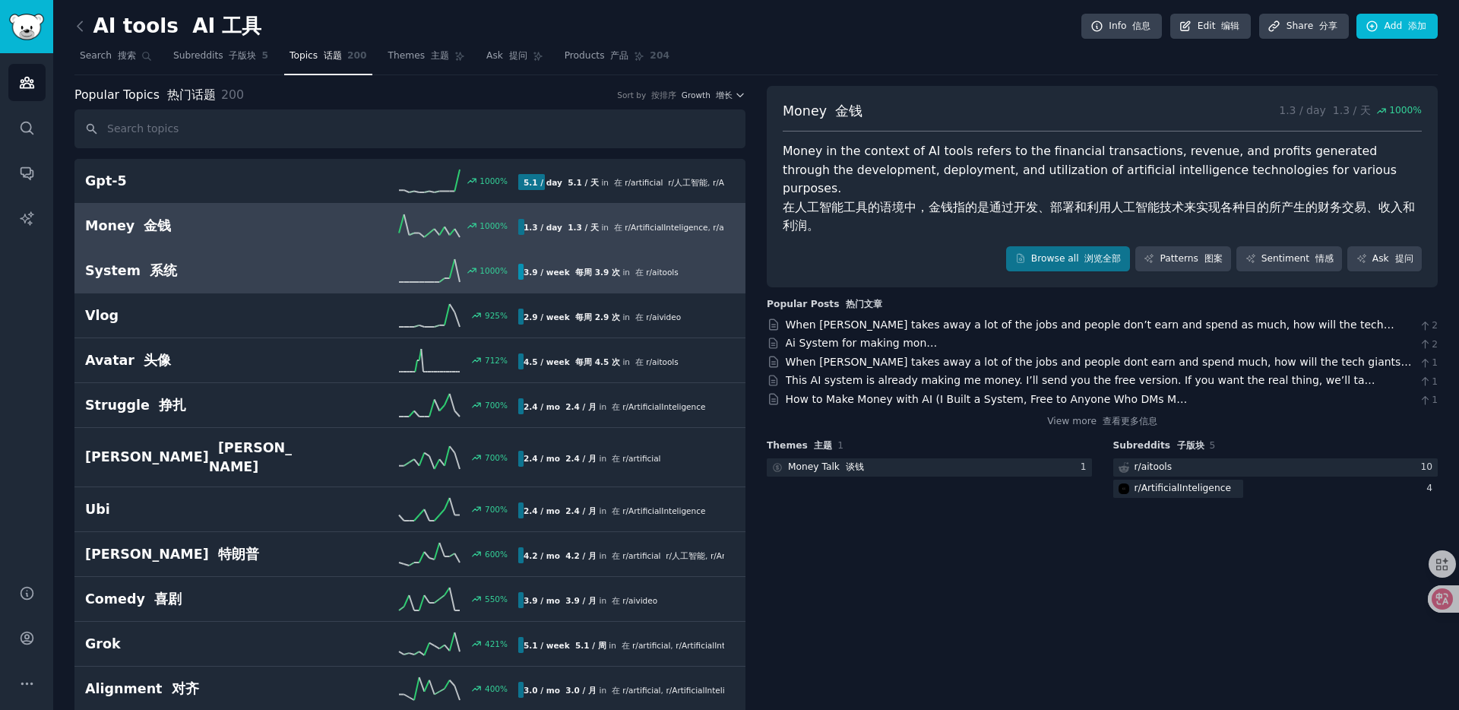
click at [242, 265] on h2 "System 系统" at bounding box center [193, 270] width 217 height 19
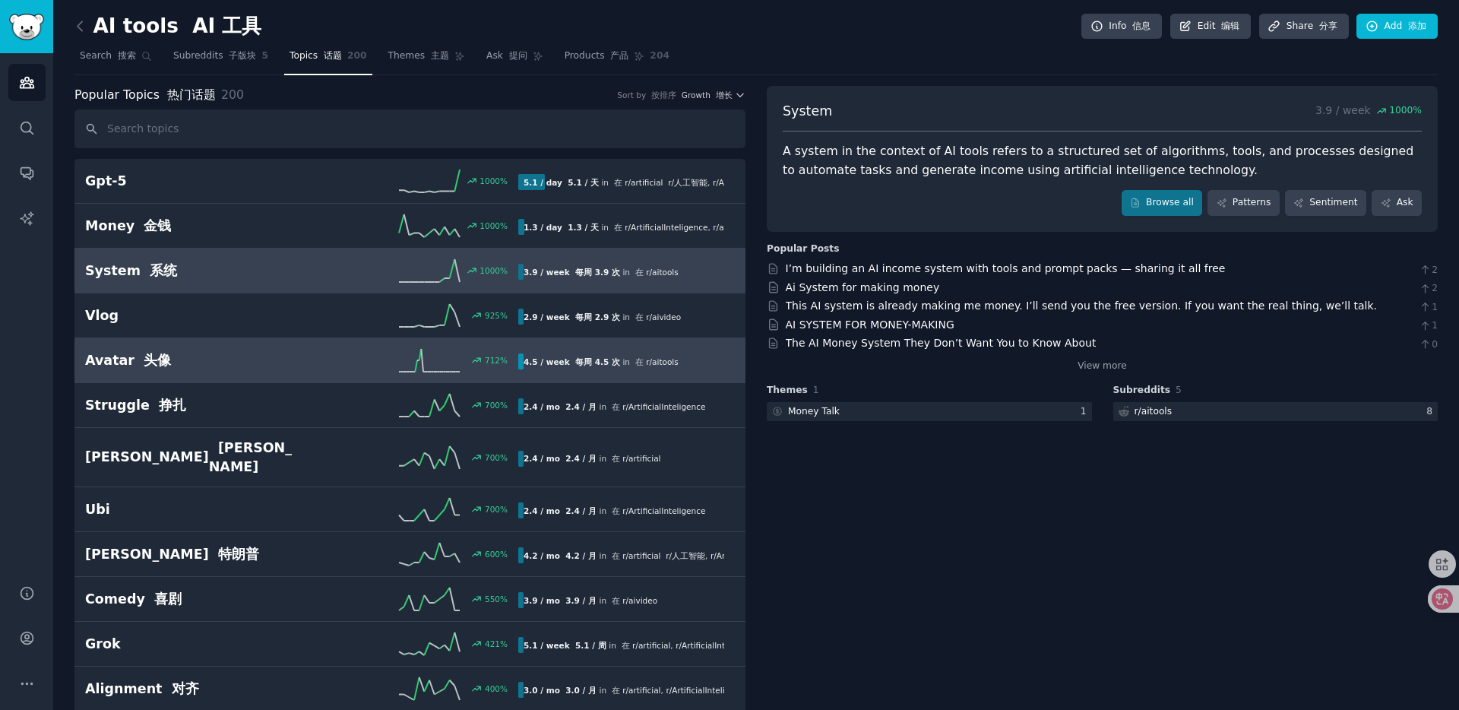
click at [308, 357] on div "712 %" at bounding box center [410, 360] width 217 height 23
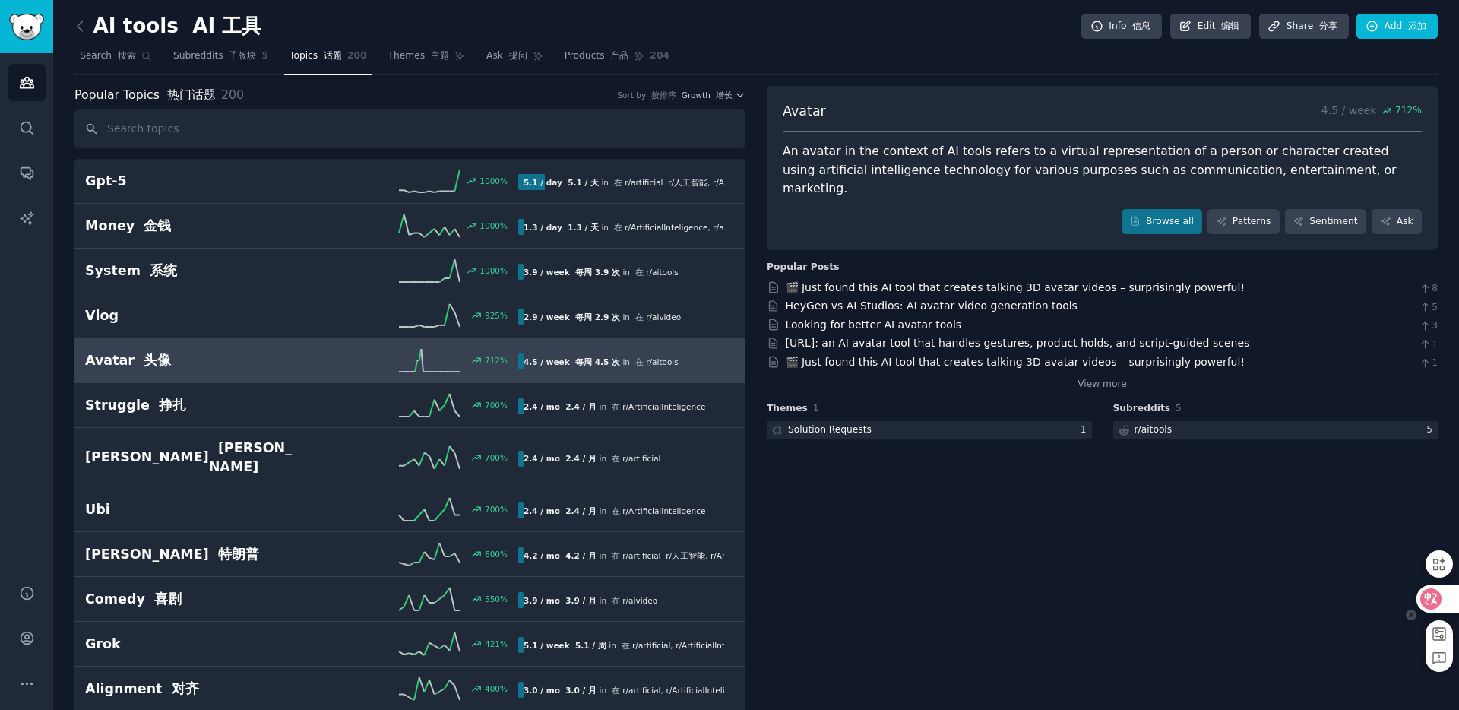
click at [1440, 599] on icon at bounding box center [1431, 598] width 21 height 21
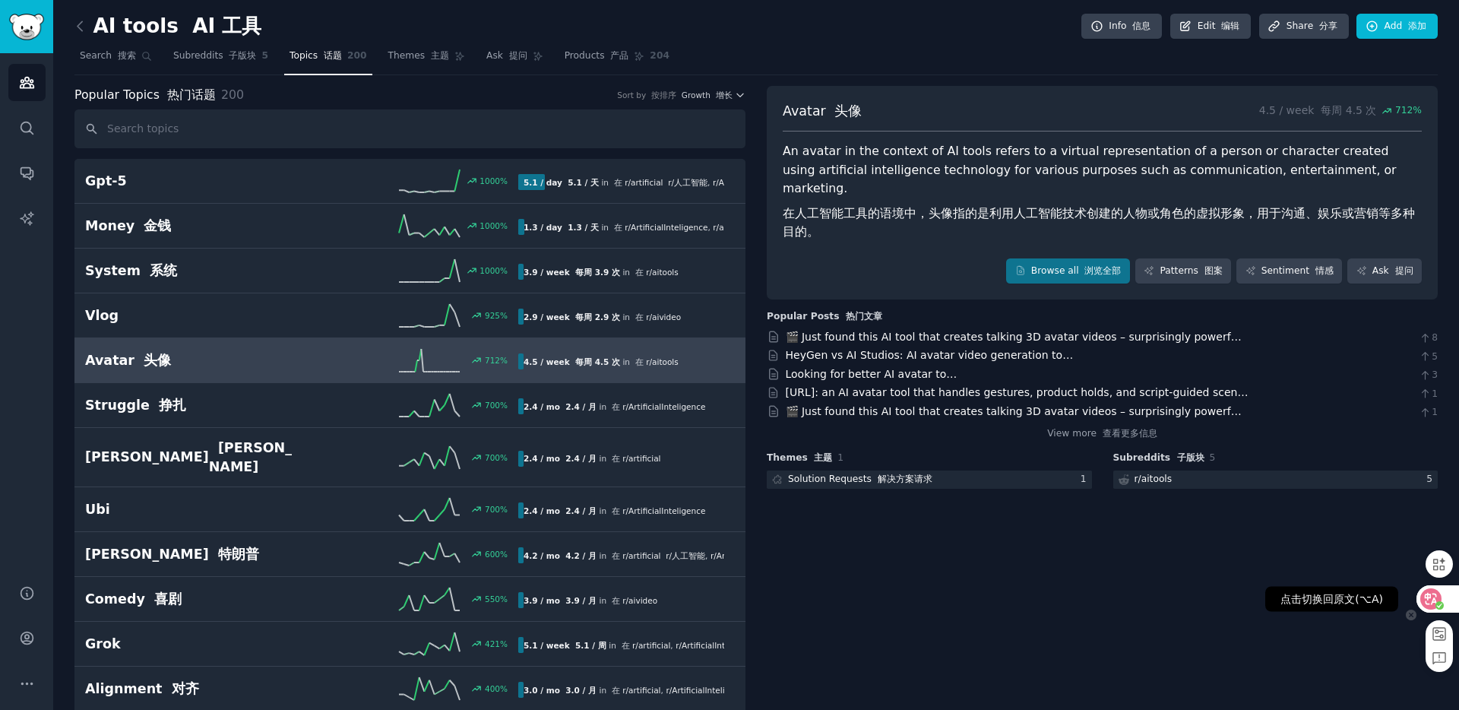
click at [1440, 599] on icon at bounding box center [1431, 598] width 21 height 21
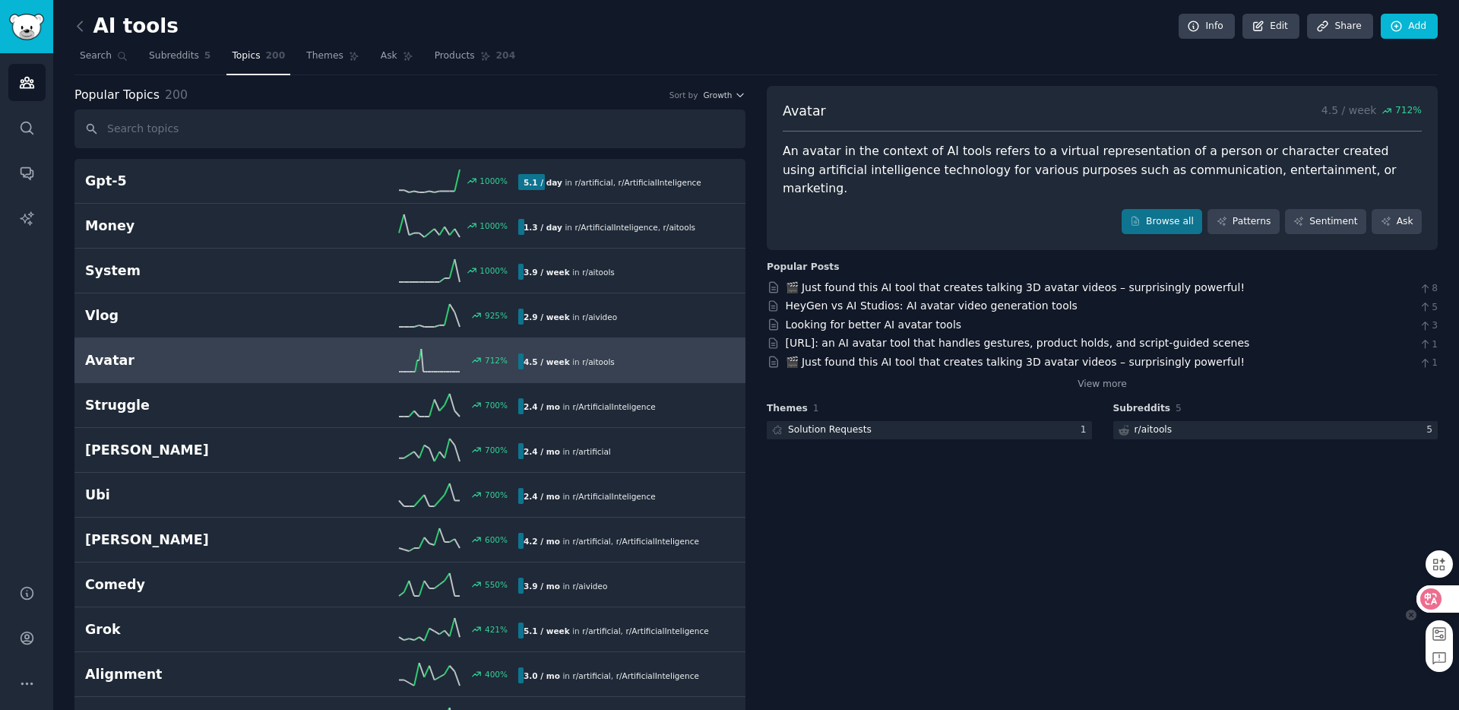
click at [1437, 594] on icon at bounding box center [1431, 599] width 13 height 12
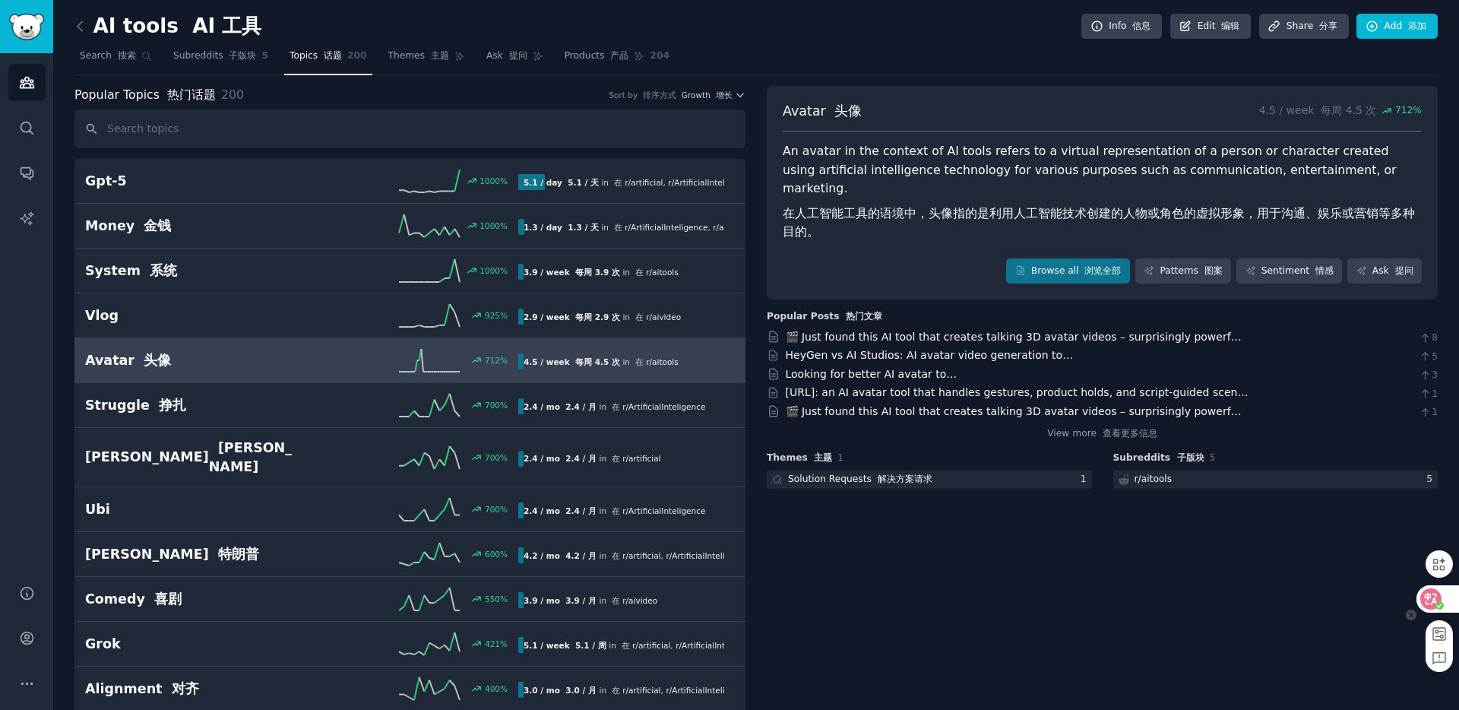
click at [1439, 601] on circle at bounding box center [1440, 605] width 8 height 8
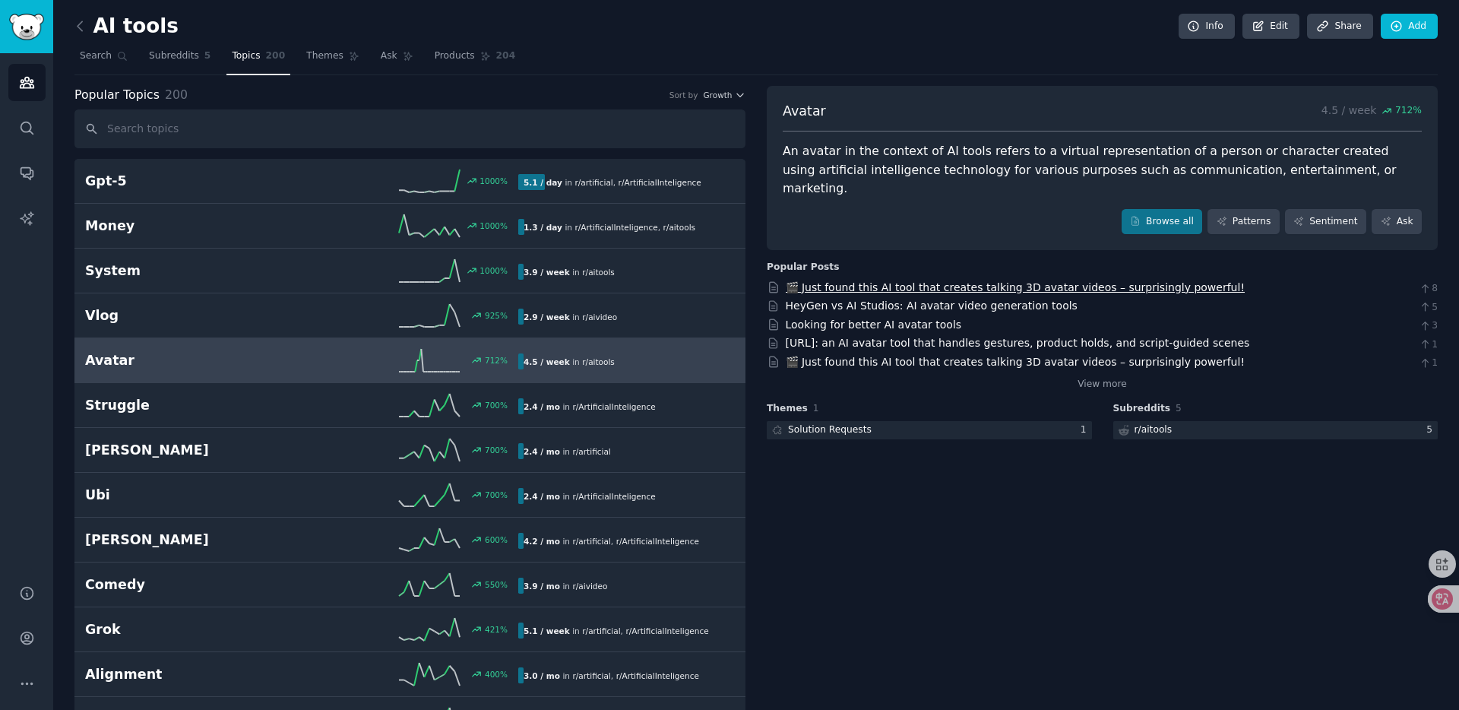
click at [1019, 281] on link "🎬 Just found this AI tool that creates talking 3D avatar videos – surprisingly …" at bounding box center [1016, 287] width 460 height 12
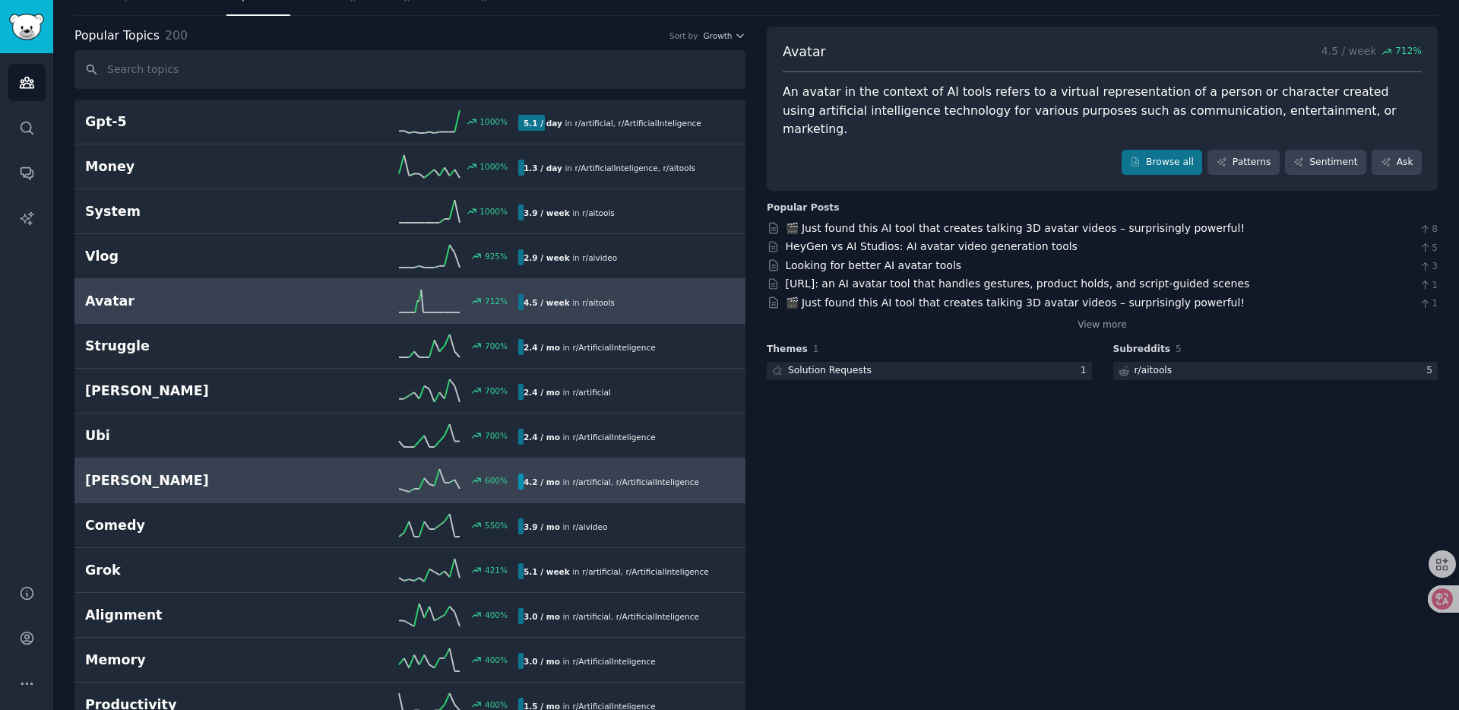
scroll to position [74, 0]
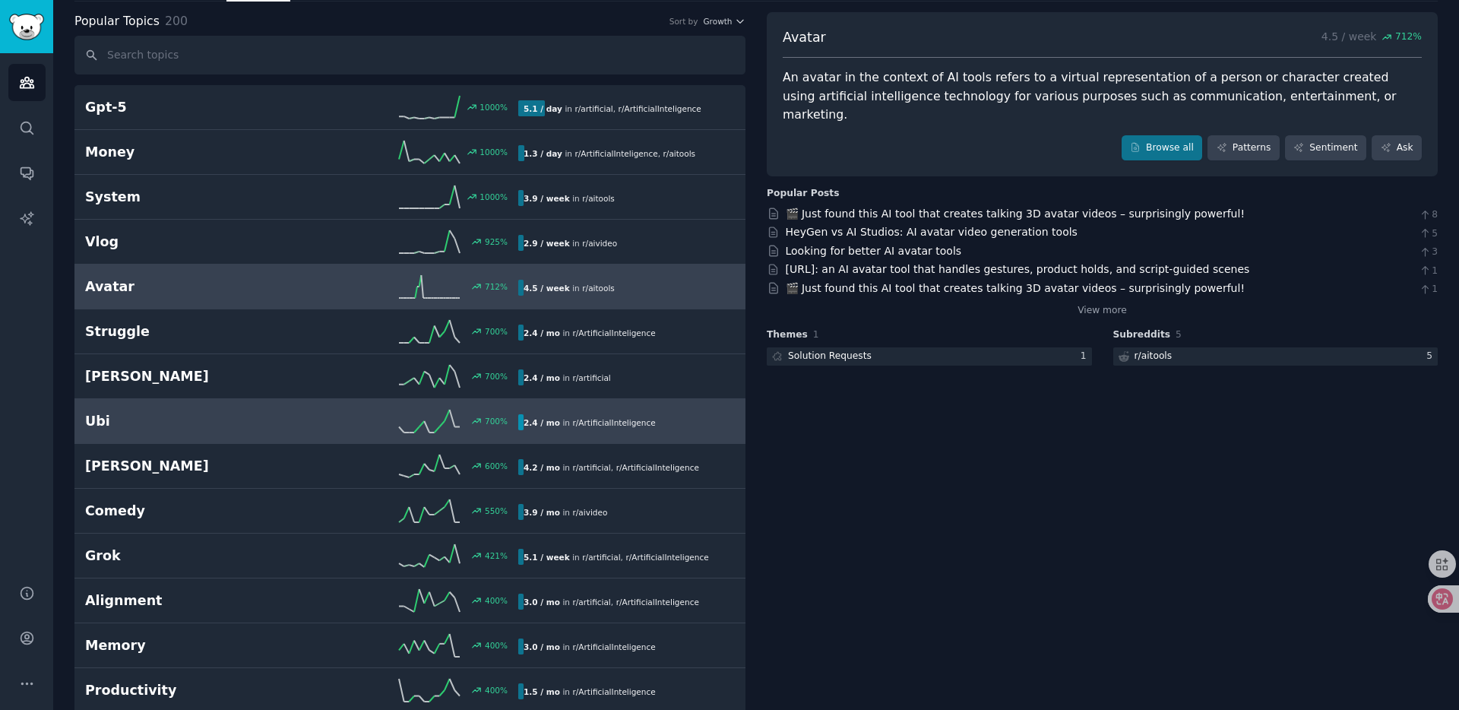
click at [293, 426] on h2 "Ubi" at bounding box center [193, 421] width 217 height 19
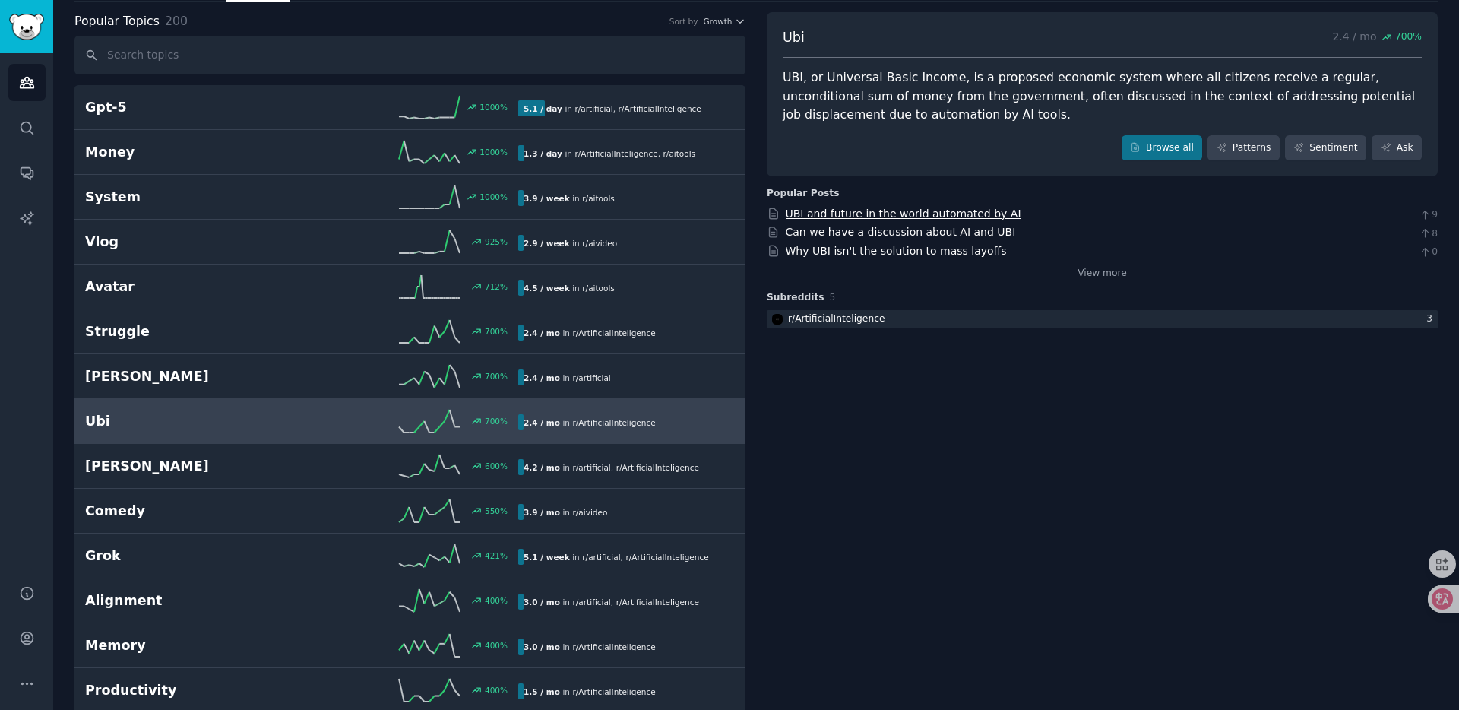
click at [953, 214] on link "UBI and future in the world automated by AI" at bounding box center [904, 214] width 236 height 12
click at [1317, 153] on link "Sentiment" at bounding box center [1325, 148] width 81 height 26
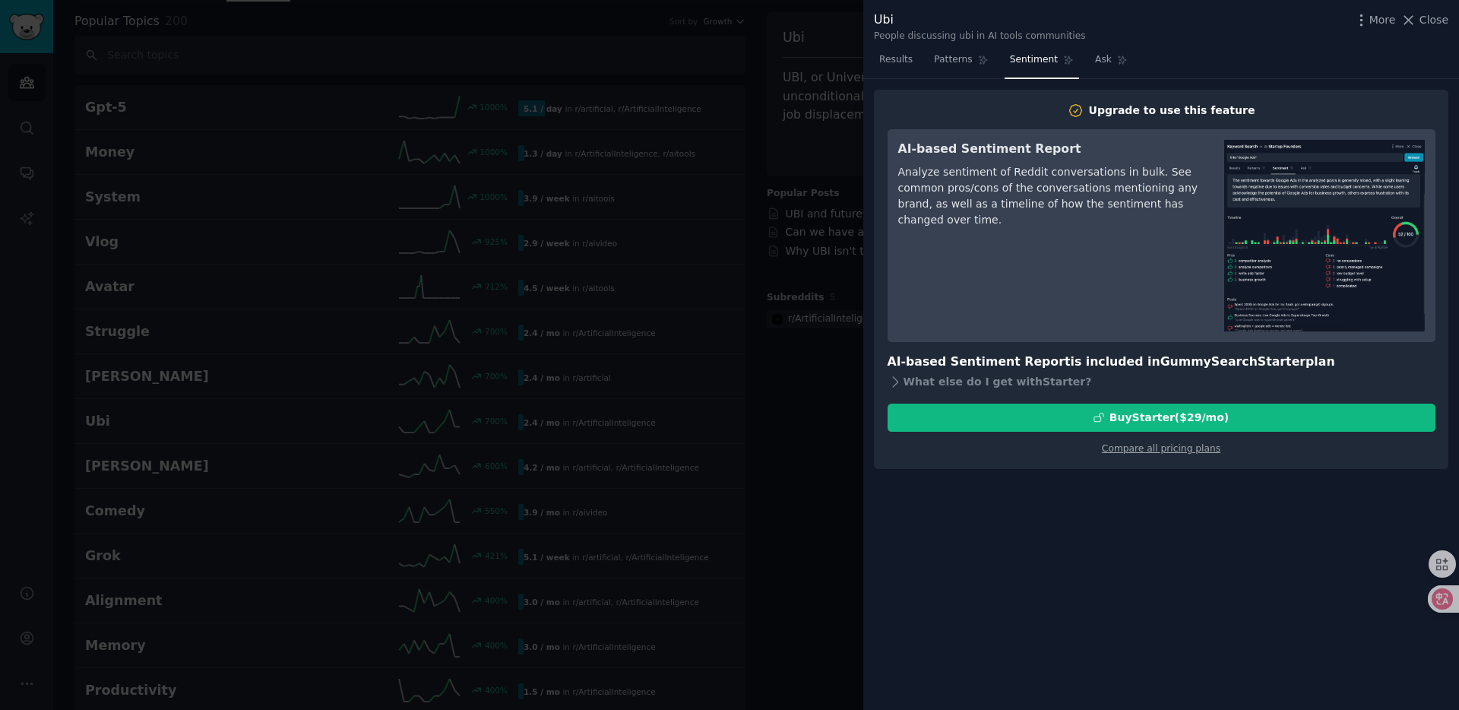
click at [984, 149] on h3 "AI-based Sentiment Report" at bounding box center [1050, 149] width 305 height 19
click at [984, 112] on h2 "Upgrade to use this feature" at bounding box center [1162, 111] width 548 height 16
click at [1077, 184] on div "Analyze sentiment of Reddit conversations in bulk. See common pros/cons of the …" at bounding box center [1050, 196] width 305 height 64
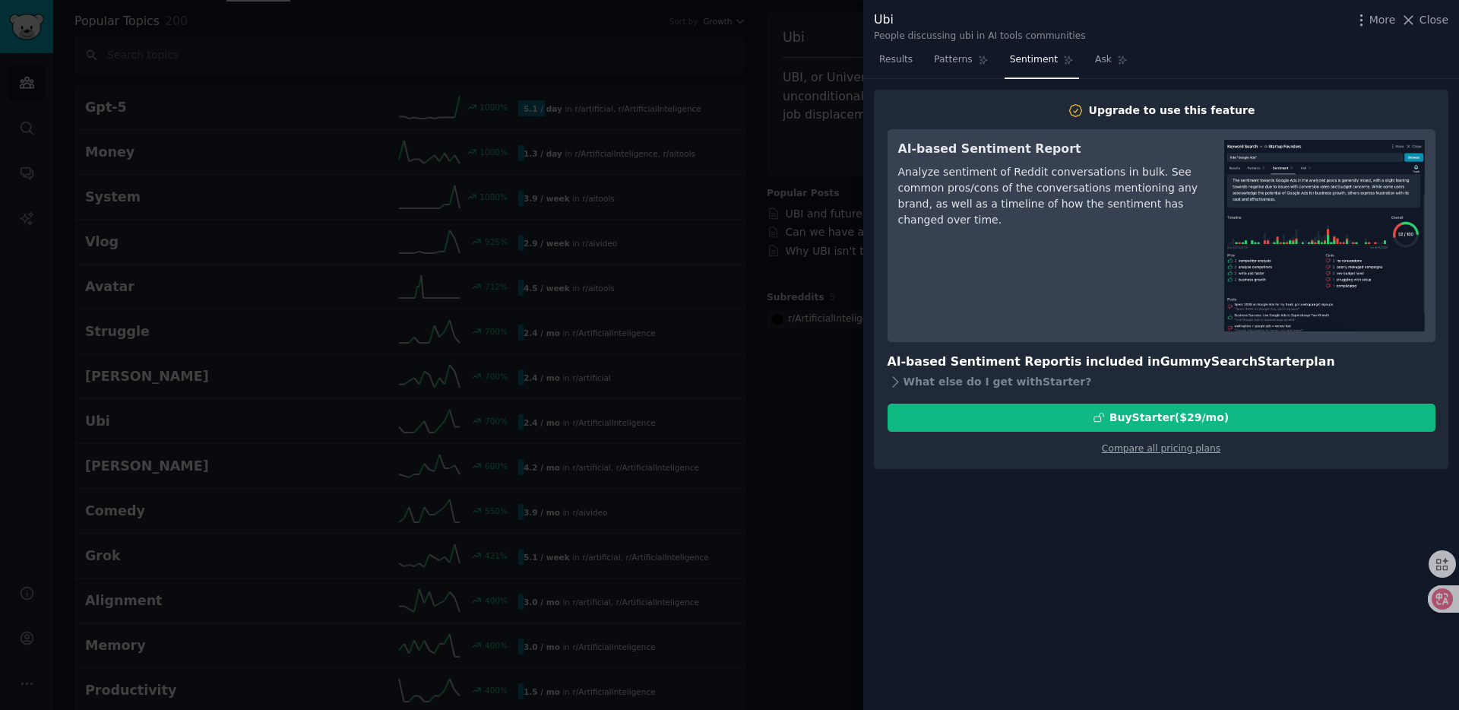
click at [1117, 191] on div "Analyze sentiment of Reddit conversations in bulk. See common pros/cons of the …" at bounding box center [1050, 196] width 305 height 64
click at [956, 221] on div "Analyze sentiment of Reddit conversations in bulk. See common pros/cons of the …" at bounding box center [1050, 196] width 305 height 64
click at [940, 207] on div "Analyze sentiment of Reddit conversations in bulk. See common pros/cons of the …" at bounding box center [1050, 196] width 305 height 64
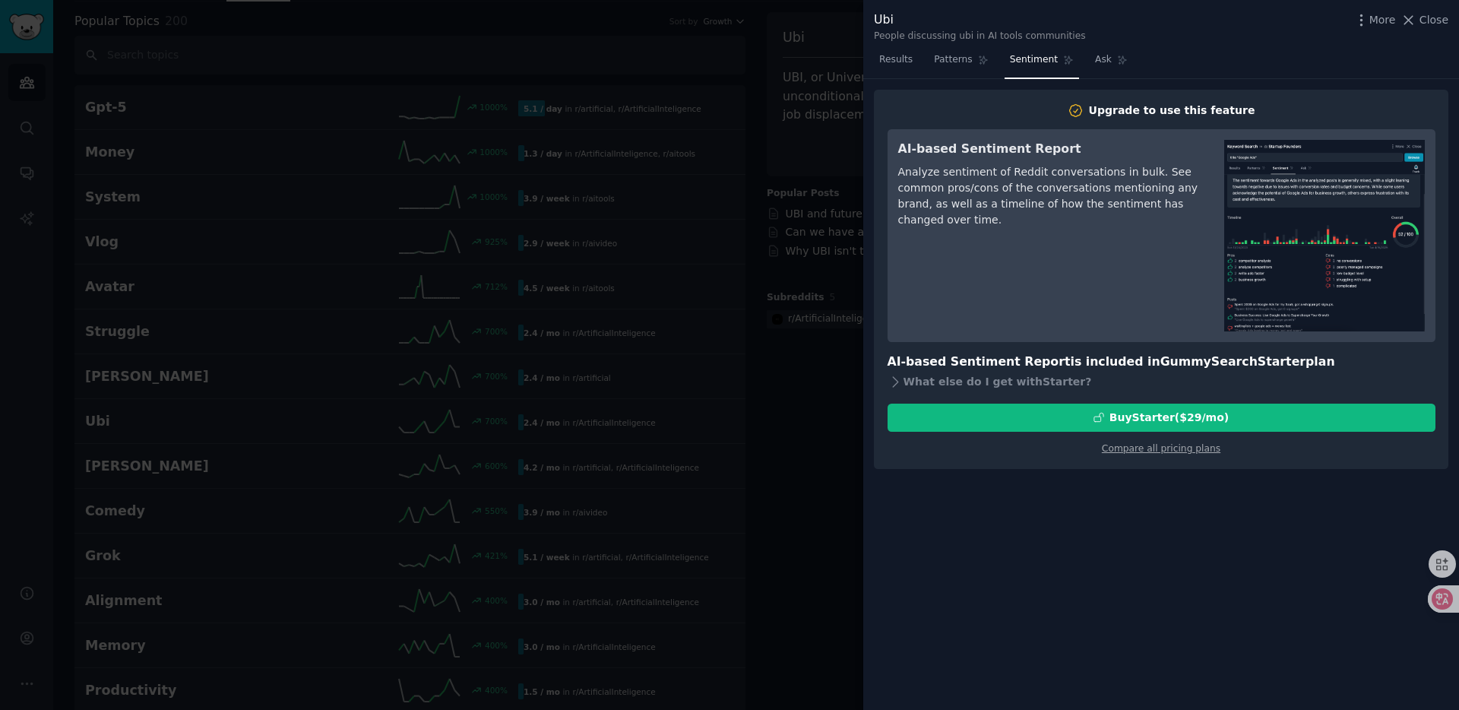
click at [1028, 207] on div "Analyze sentiment of Reddit conversations in bulk. See common pros/cons of the …" at bounding box center [1050, 196] width 305 height 64
click at [1103, 205] on div "Analyze sentiment of Reddit conversations in bulk. See common pros/cons of the …" at bounding box center [1050, 196] width 305 height 64
drag, startPoint x: 983, startPoint y: 205, endPoint x: 1072, endPoint y: 250, distance: 99.6
click at [1072, 250] on div "AI-based Sentiment Report Analyze sentiment of Reddit conversations in bulk. Se…" at bounding box center [1050, 236] width 305 height 192
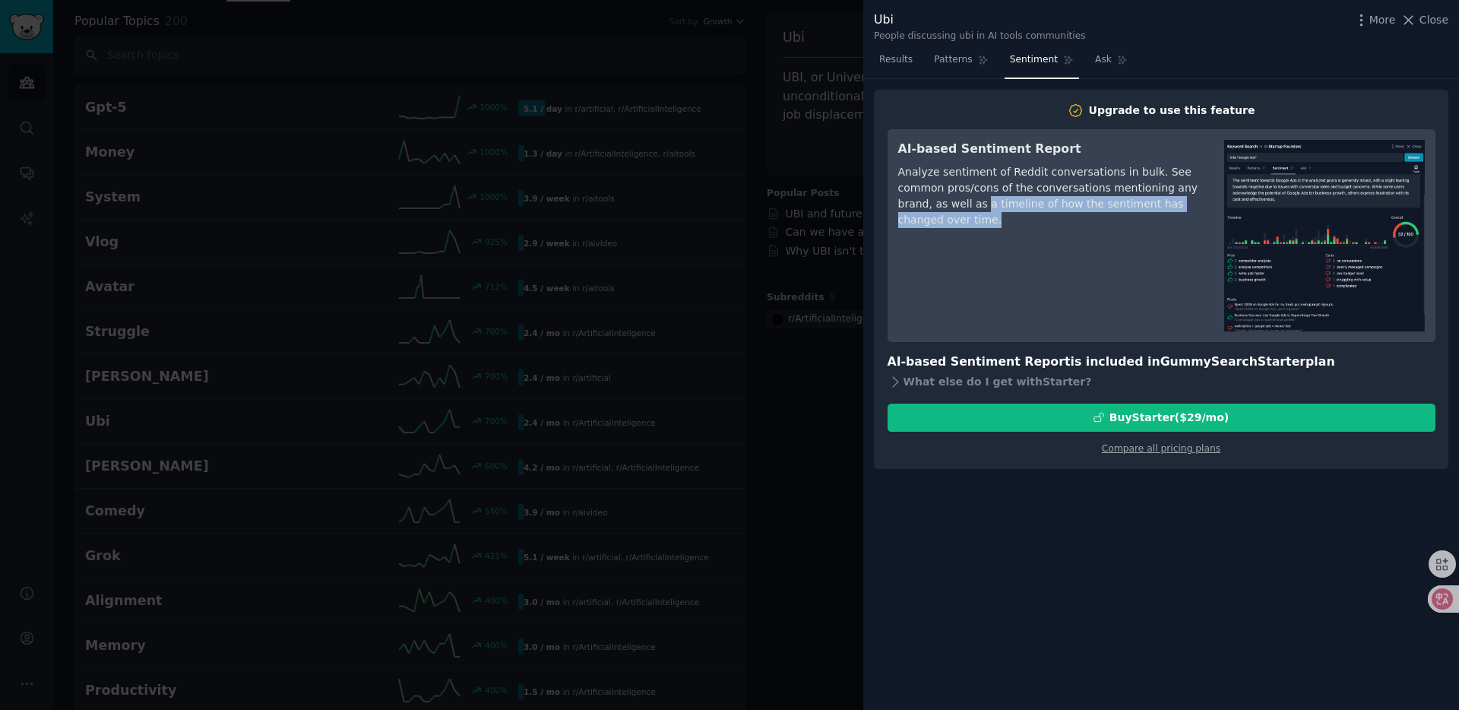
click at [1072, 250] on div "AI-based Sentiment Report Analyze sentiment of Reddit conversations in bulk. Se…" at bounding box center [1050, 236] width 305 height 192
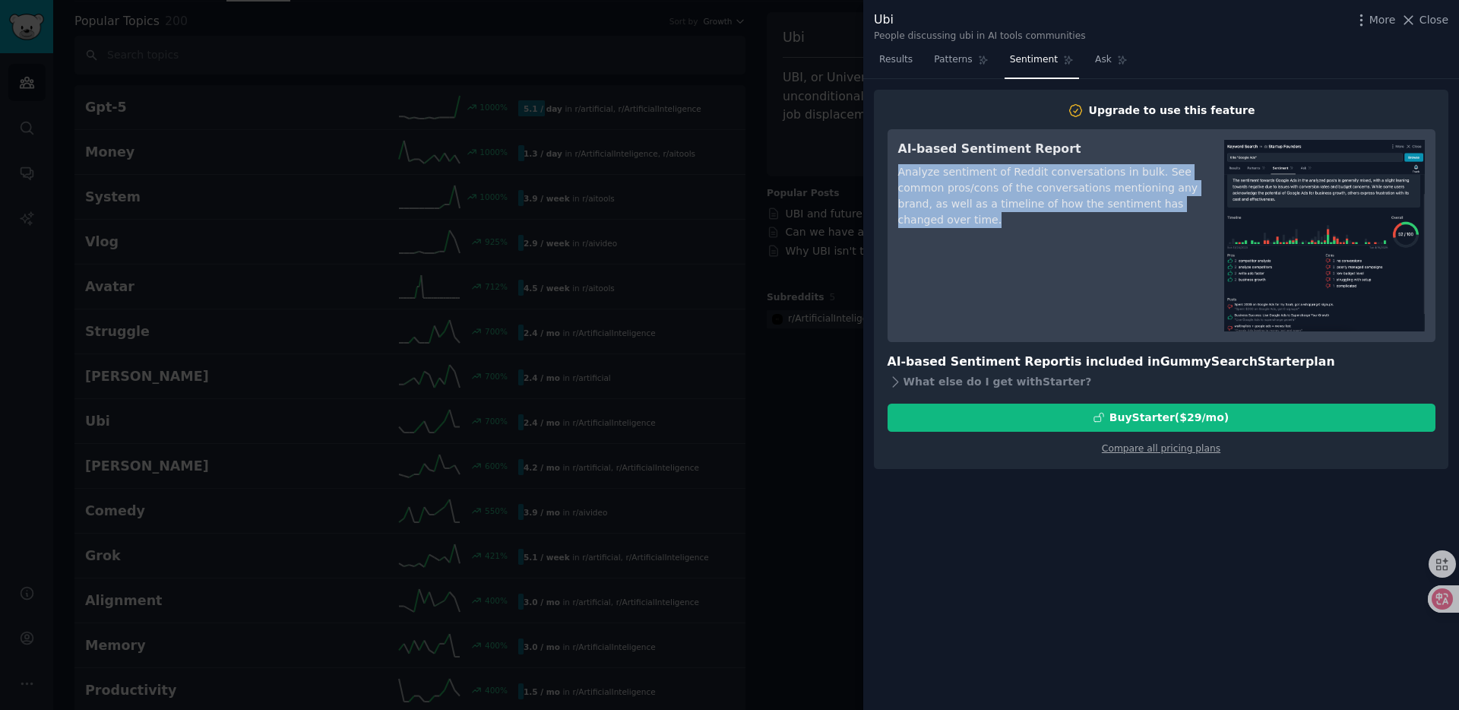
drag, startPoint x: 1123, startPoint y: 241, endPoint x: 932, endPoint y: 159, distance: 208.4
click at [932, 159] on div "AI-based Sentiment Report Analyze sentiment of Reddit conversations in bulk. Se…" at bounding box center [1050, 236] width 305 height 192
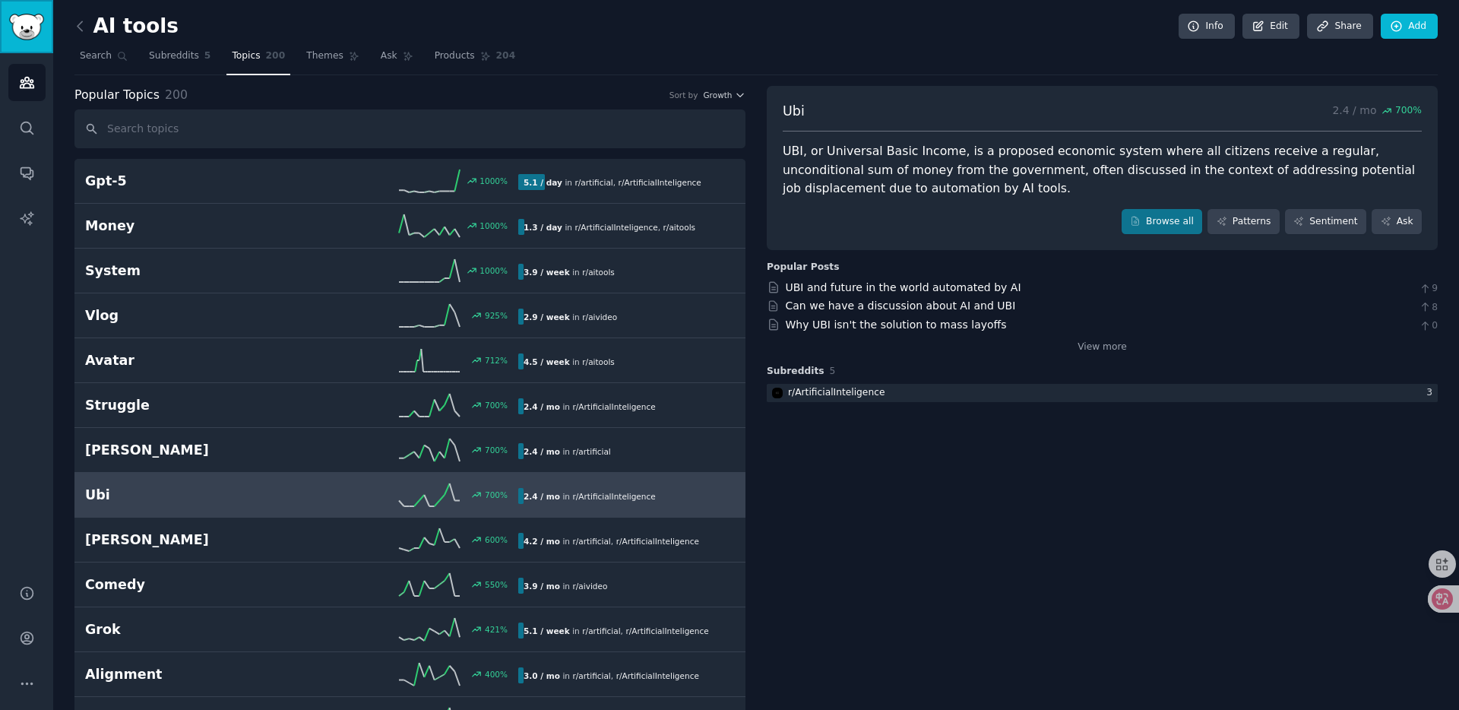
click at [11, 35] on img "Sidebar" at bounding box center [26, 27] width 35 height 27
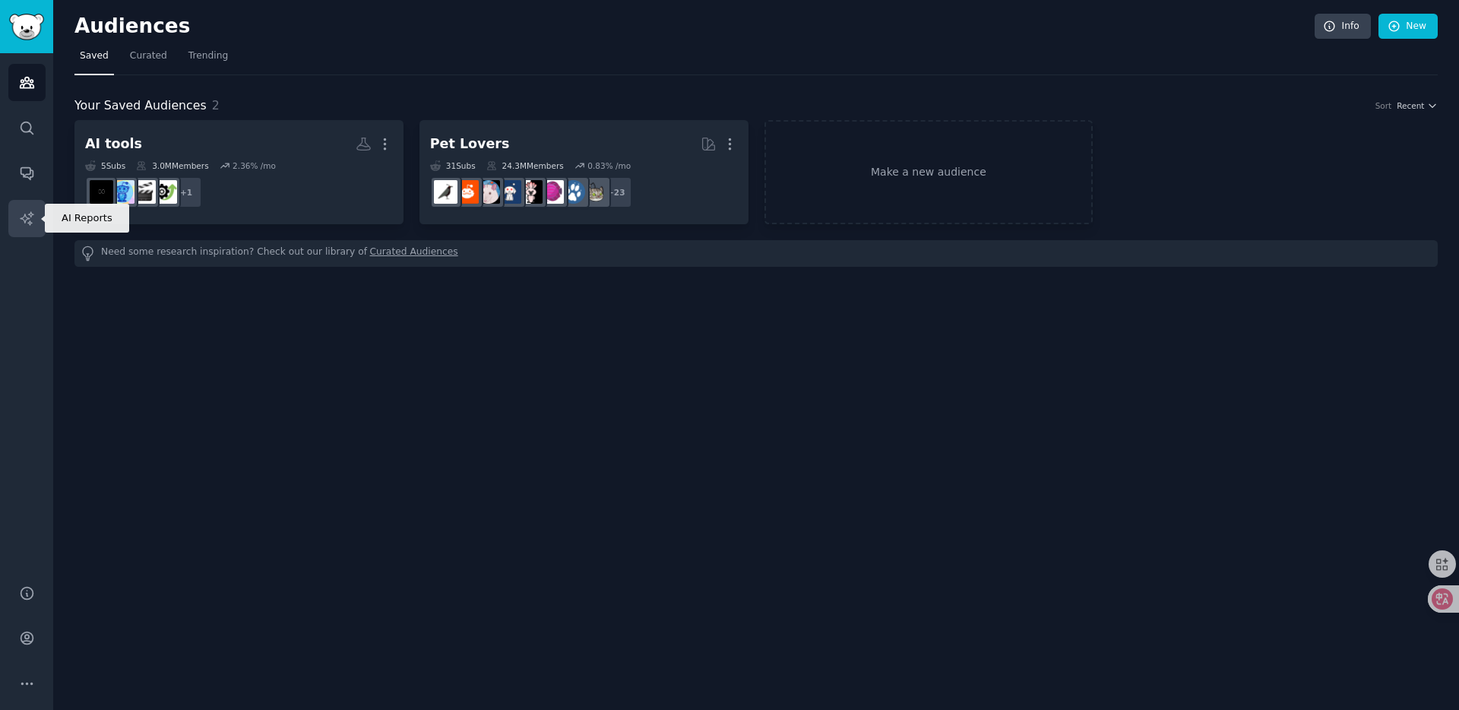
click at [35, 225] on link "AI Reports" at bounding box center [26, 218] width 37 height 37
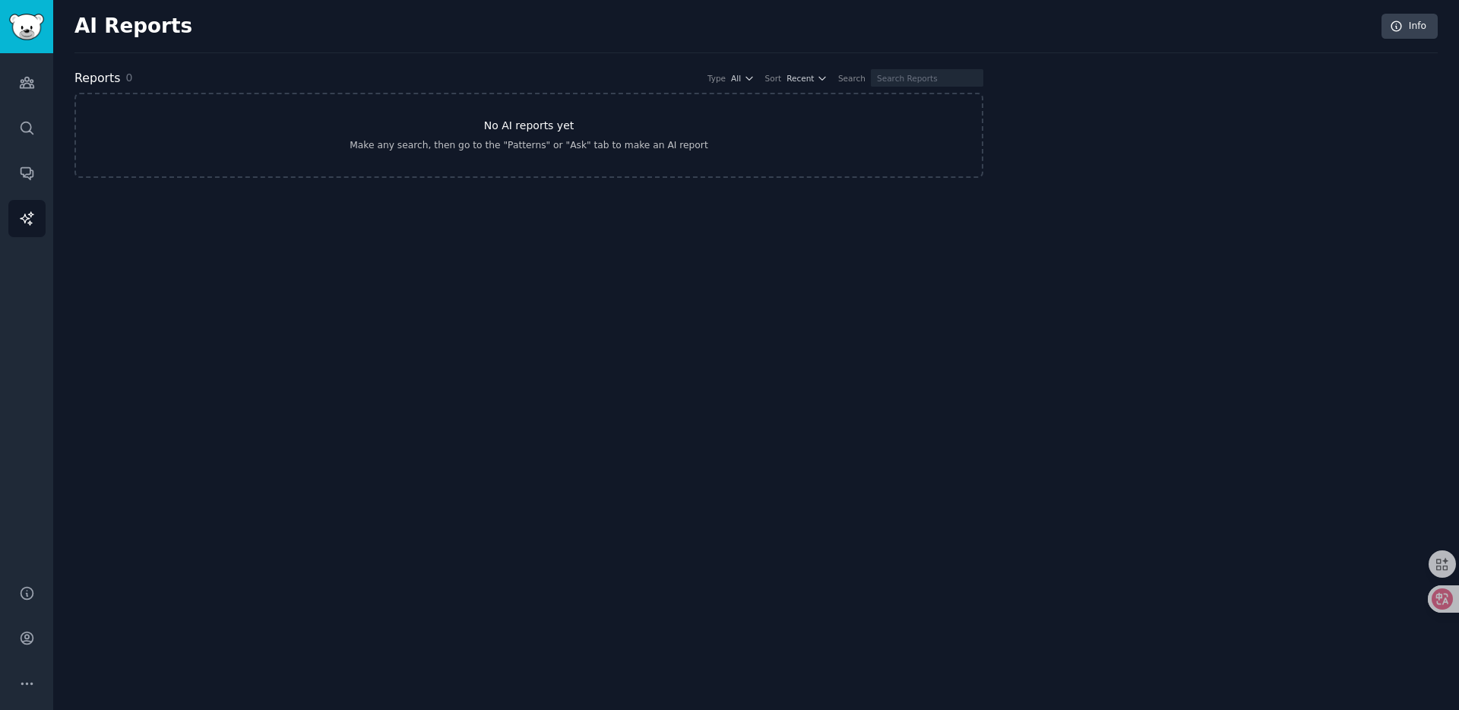
click at [539, 135] on link "No AI reports yet Make any search, then go to the "Patterns" or "Ask" tab to ma…" at bounding box center [528, 135] width 909 height 85
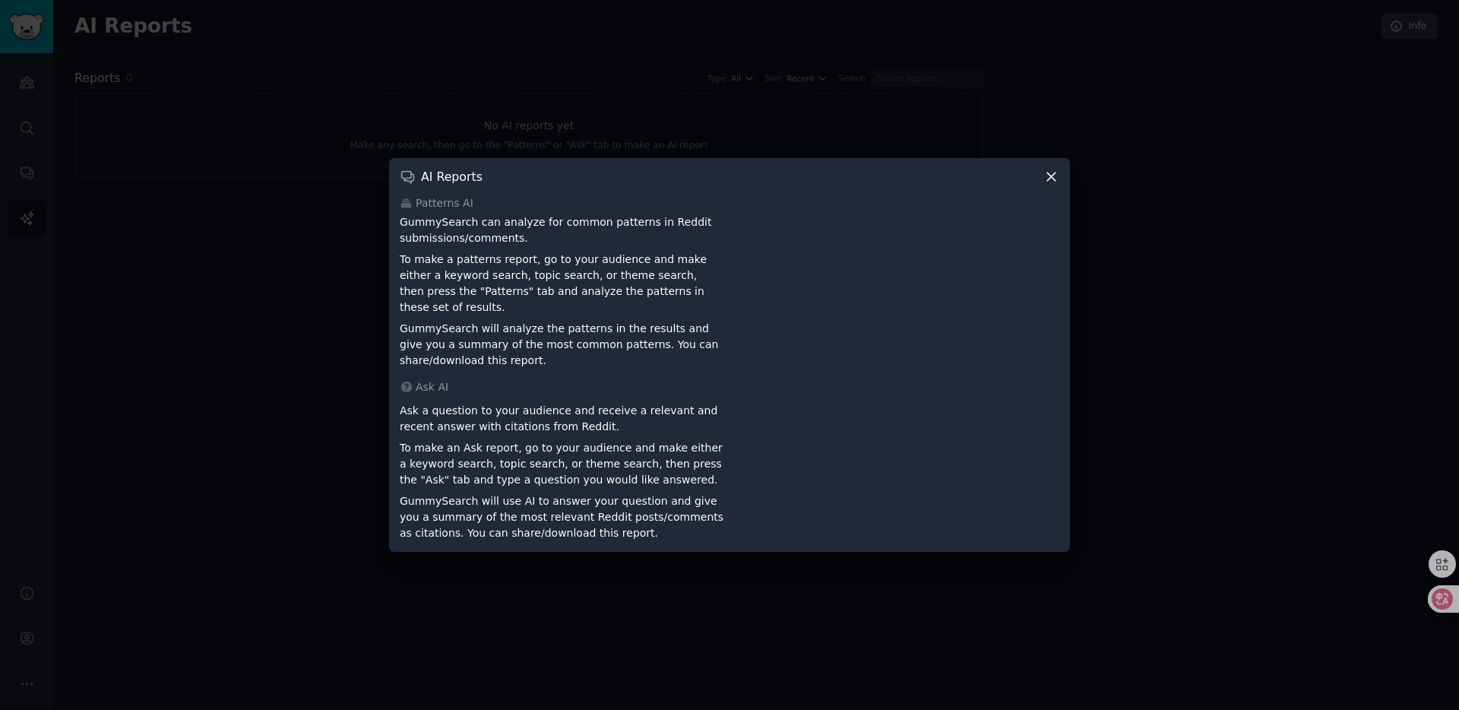
click at [420, 246] on p "GummySearch can analyze for common patterns in Reddit submissions/comments." at bounding box center [562, 230] width 325 height 32
click at [524, 233] on p "GummySearch can analyze for common patterns in Reddit submissions/comments." at bounding box center [562, 230] width 325 height 32
click at [622, 221] on div "Patterns AI GummySearch can analyze for common patterns in Reddit submissions/c…" at bounding box center [730, 281] width 660 height 173
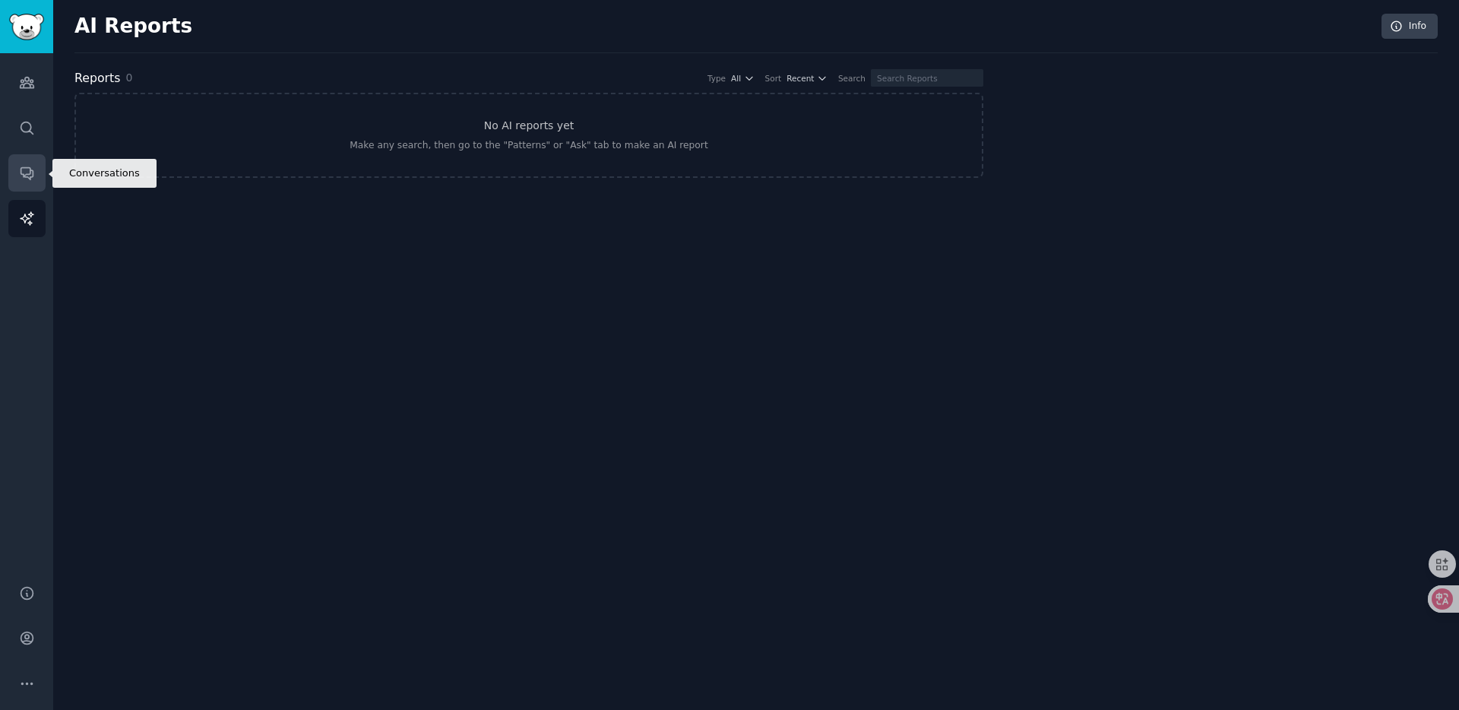
click at [35, 169] on link "Conversations" at bounding box center [26, 172] width 37 height 37
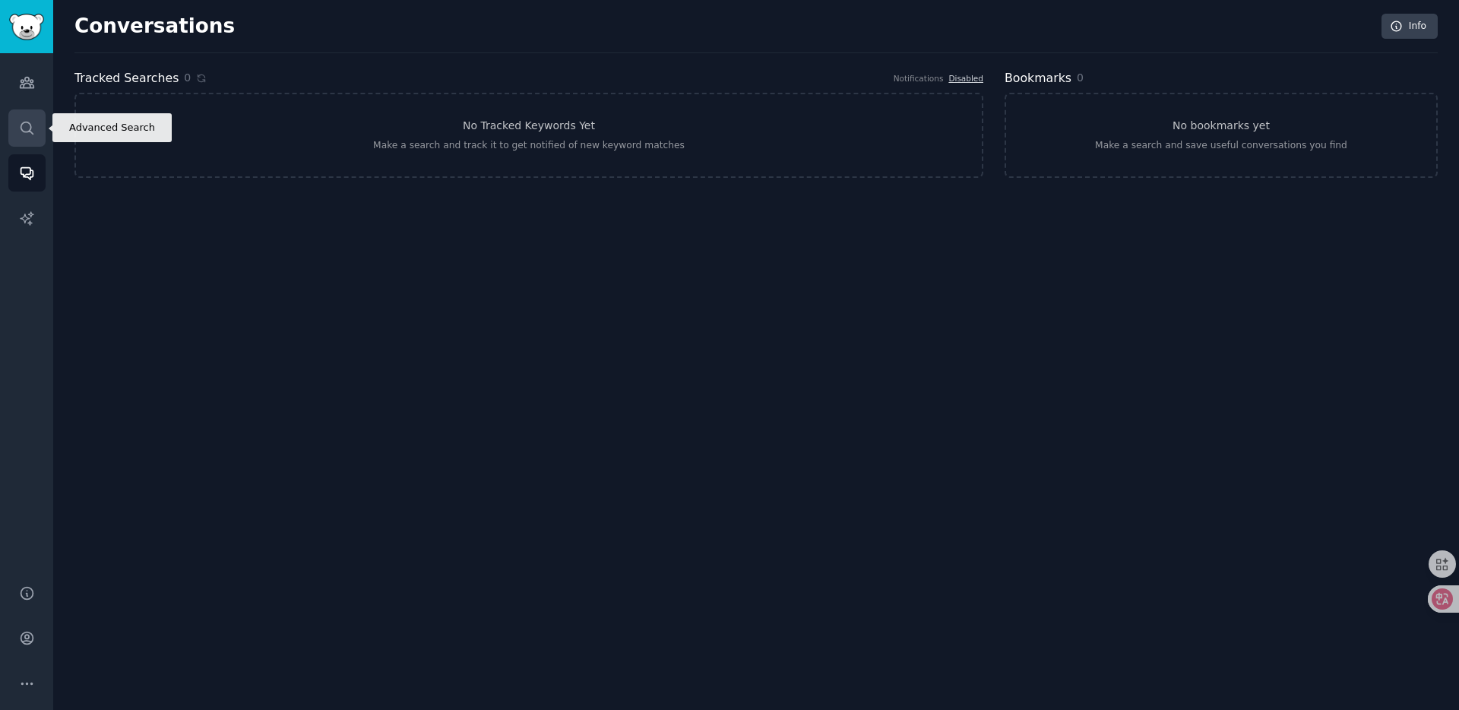
click at [30, 128] on icon "Sidebar" at bounding box center [27, 128] width 12 height 12
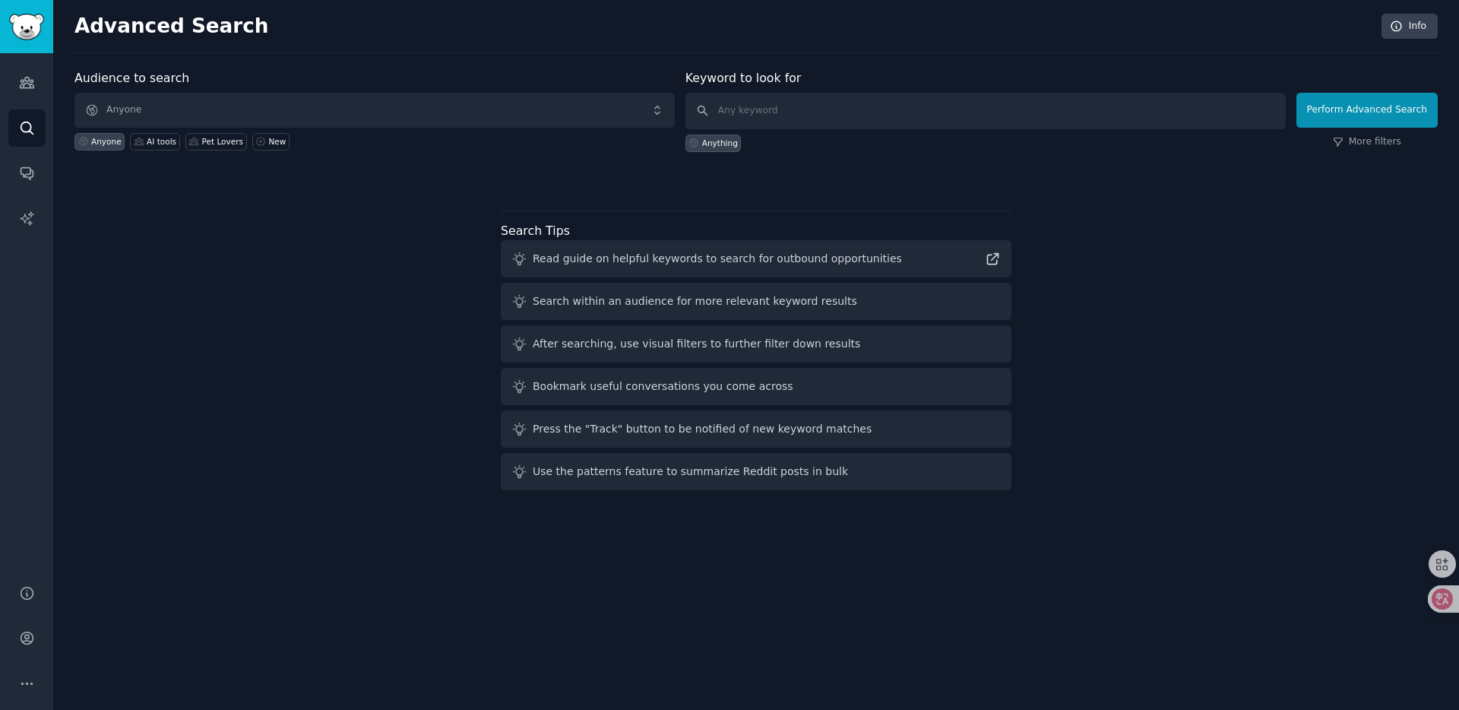
click at [418, 203] on div "Audience to search Anyone Anyone AI tools Pet Lovers New Keyword to look for An…" at bounding box center [756, 282] width 1364 height 427
click at [339, 128] on div "Anyone AI tools Pet Lovers New" at bounding box center [374, 139] width 600 height 23
click at [322, 94] on span "Anyone" at bounding box center [374, 110] width 600 height 35
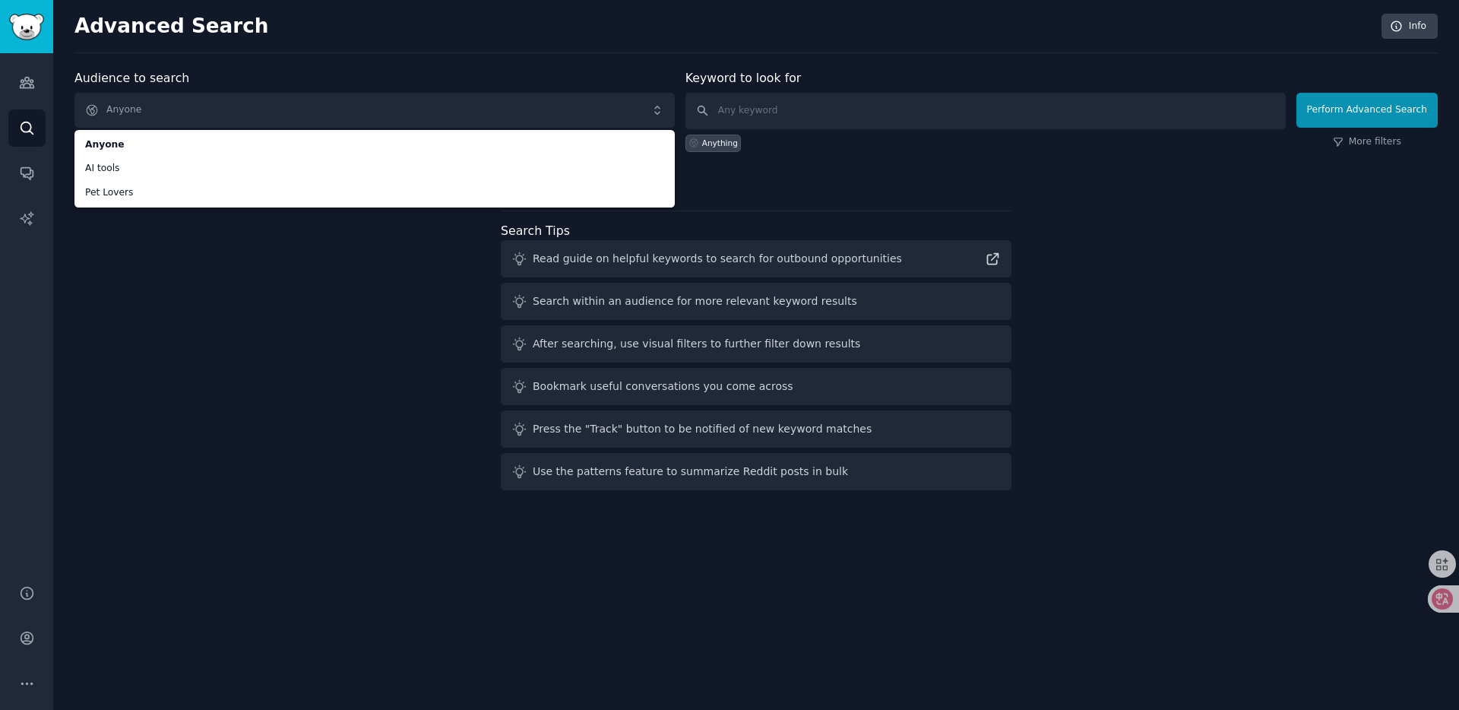
click at [238, 278] on div "Audience to search Anyone Anyone AI tools Pet Lovers Anyone AI tools Pet Lovers…" at bounding box center [756, 282] width 1364 height 427
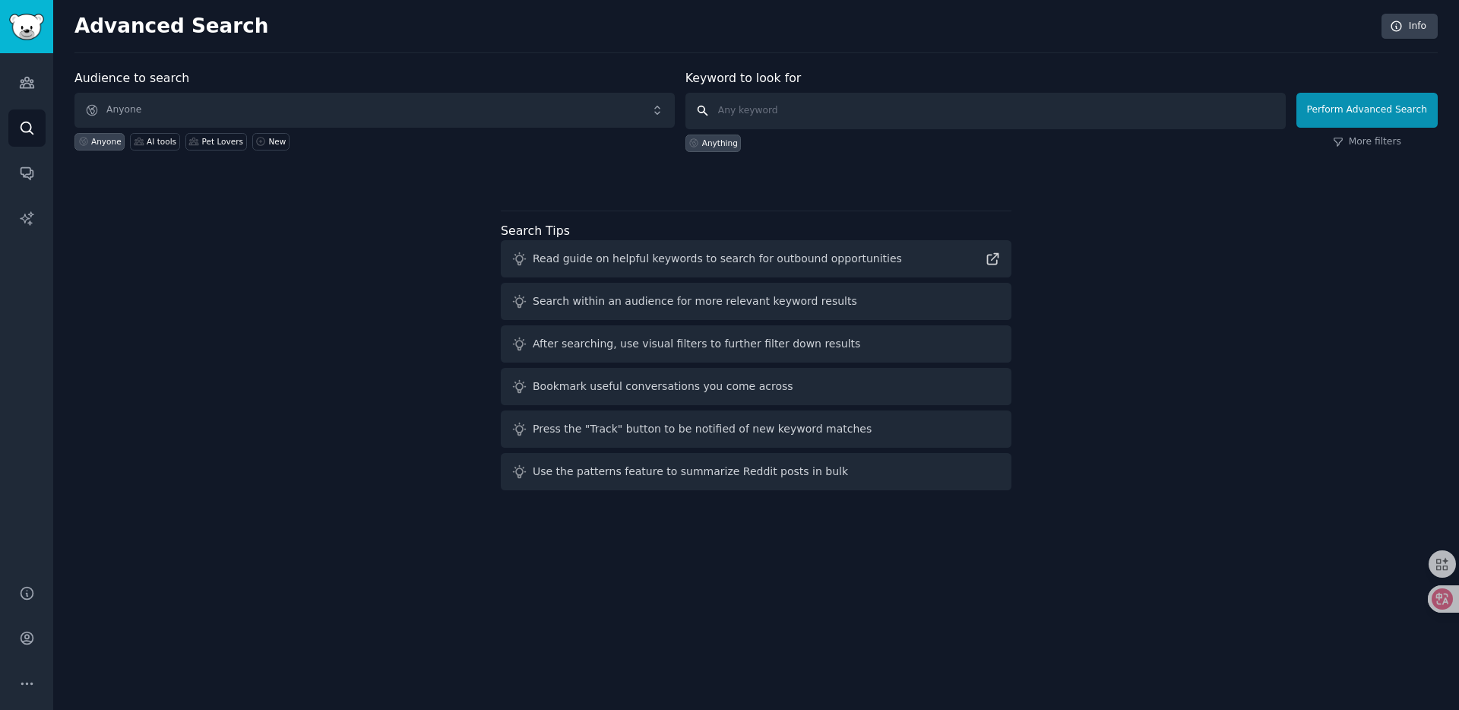
click at [799, 113] on input "text" at bounding box center [986, 111] width 600 height 36
click at [1002, 154] on div "Audience to search Anyone Anyone AI tools Pet Lovers New Keyword to look for An…" at bounding box center [756, 126] width 1364 height 115
click at [580, 261] on div "Read guide on helpful keywords to search for outbound opportunities" at bounding box center [717, 259] width 369 height 16
click at [631, 261] on div "Read guide on helpful keywords to search for outbound opportunities" at bounding box center [717, 259] width 369 height 16
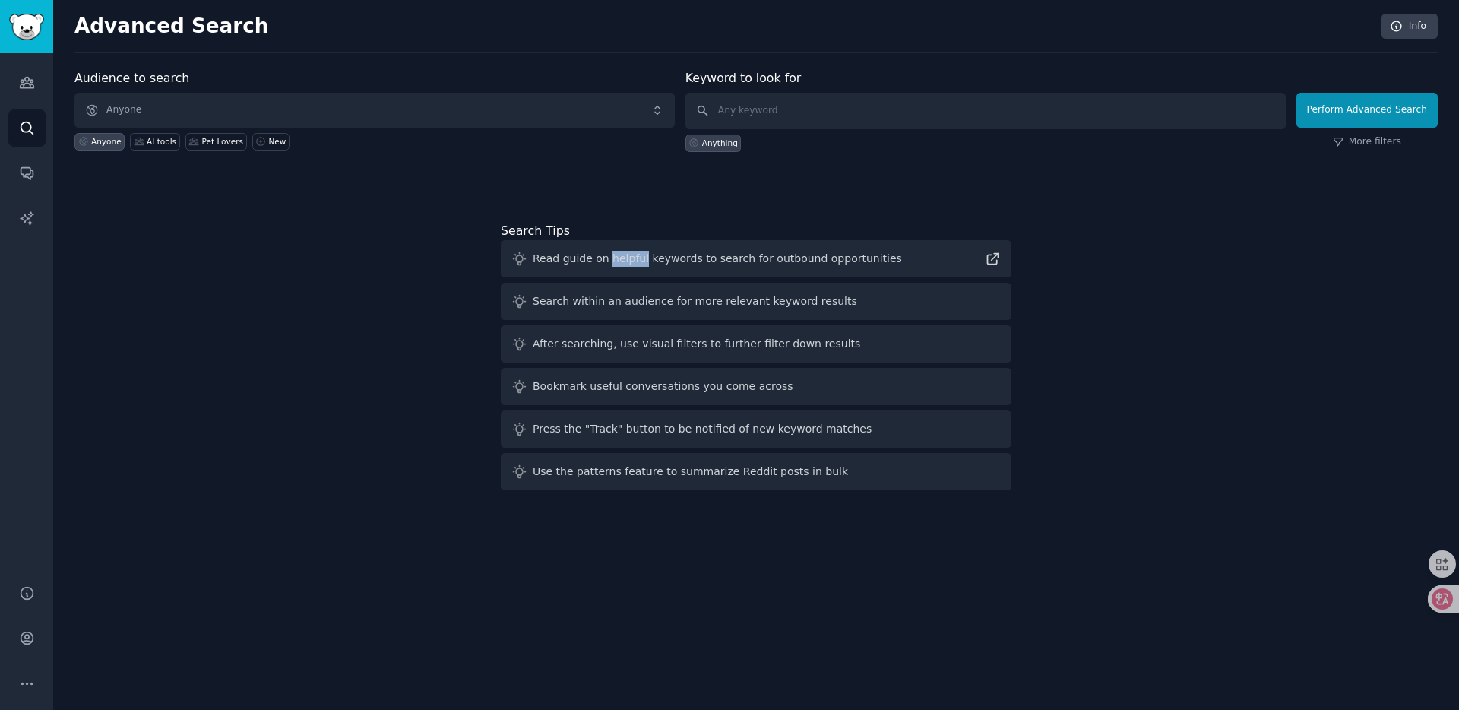
click at [631, 261] on div "Read guide on helpful keywords to search for outbound opportunities" at bounding box center [717, 259] width 369 height 16
click at [664, 261] on div "Read guide on helpful keywords to search for outbound opportunities" at bounding box center [717, 259] width 369 height 16
click at [818, 222] on div "Search Tips Read guide on helpful keywords to search for outbound opportunities…" at bounding box center [756, 356] width 511 height 269
click at [30, 590] on icon "Sidebar" at bounding box center [27, 593] width 16 height 16
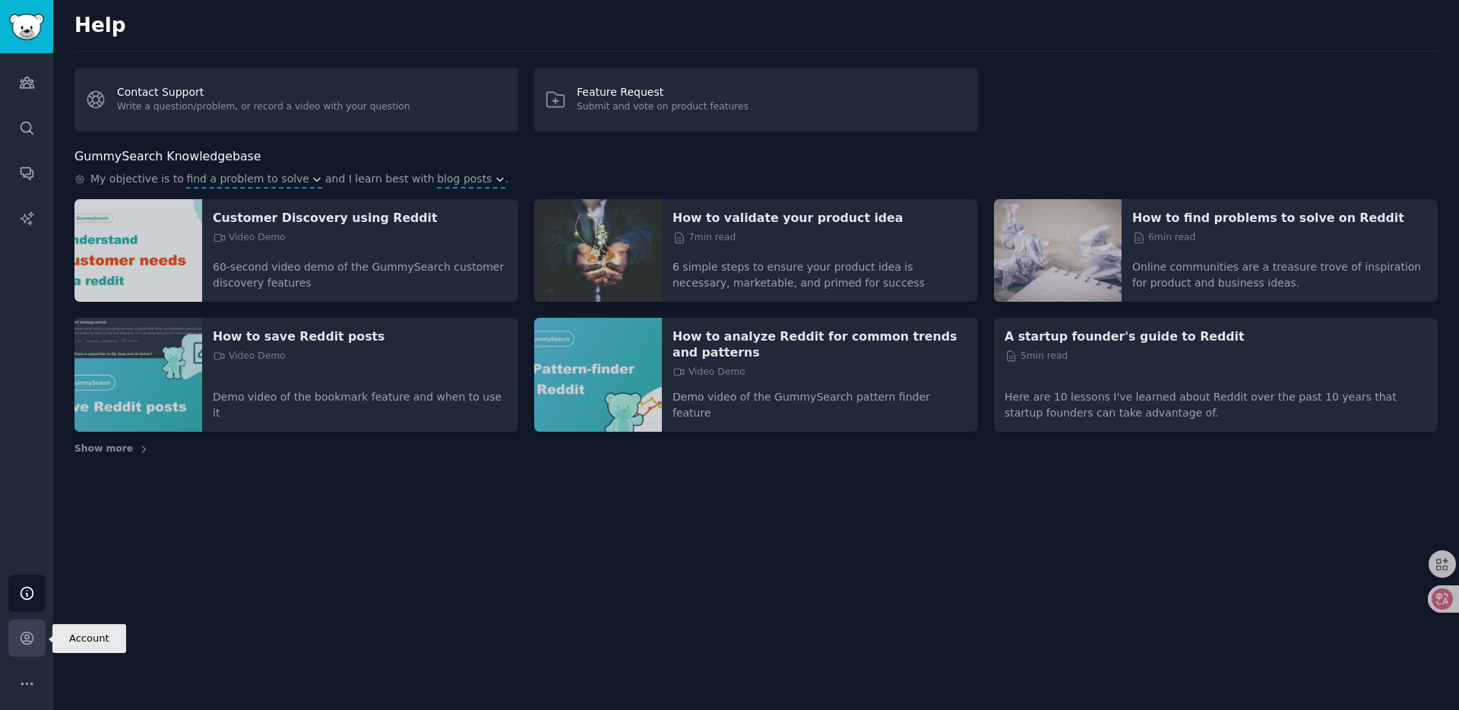
click at [27, 646] on link "Account" at bounding box center [26, 637] width 37 height 37
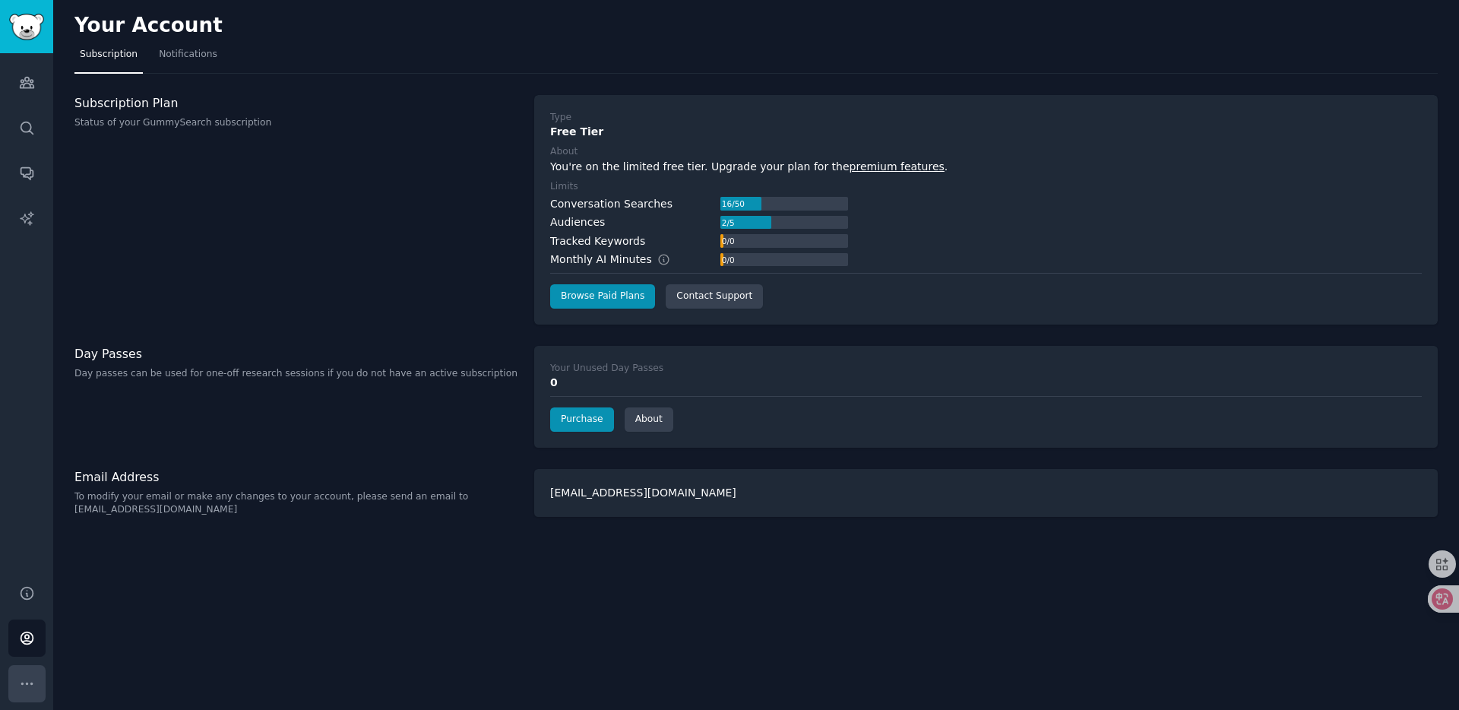
click at [27, 697] on button "More" at bounding box center [26, 683] width 37 height 37
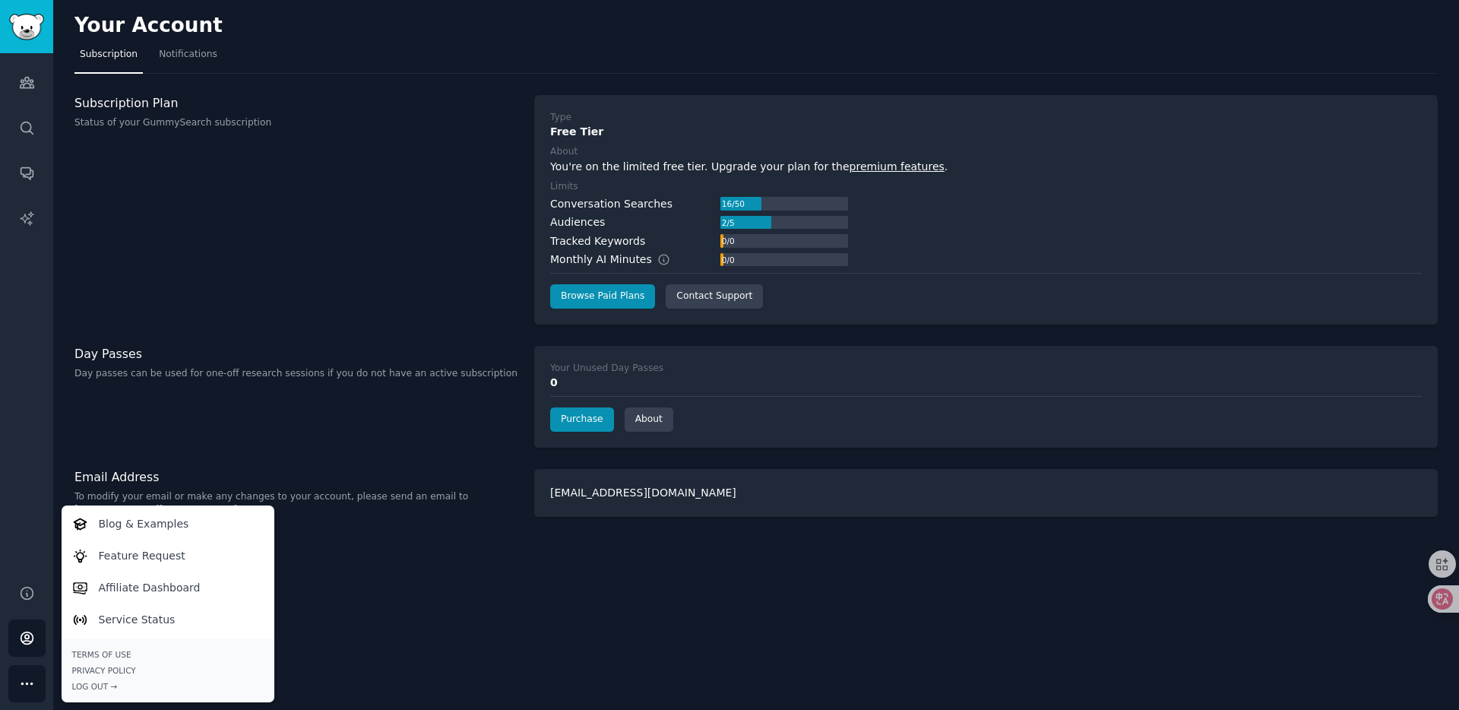
click at [394, 635] on div "Your Account Subscription Notifications Subscription Plan Status of your GummyS…" at bounding box center [756, 355] width 1406 height 710
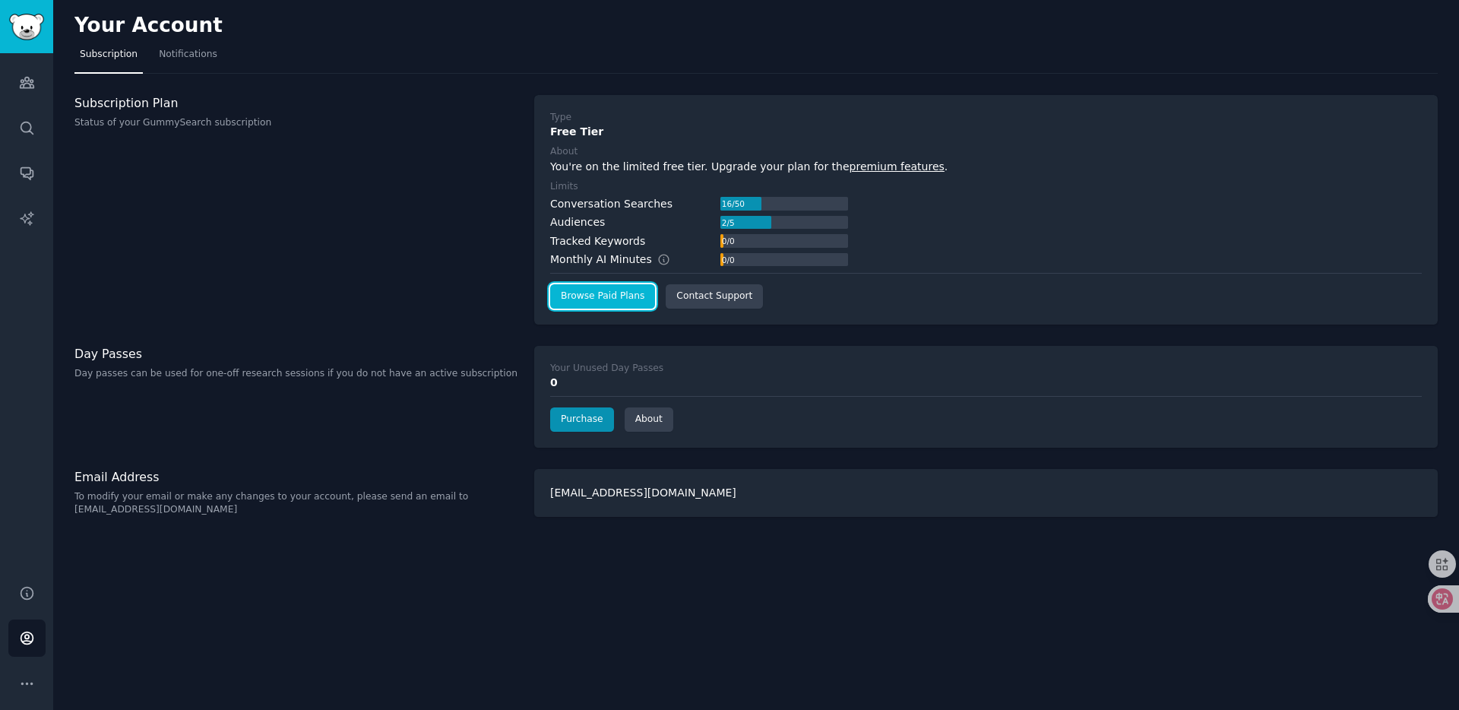
click at [626, 291] on link "Browse Paid Plans" at bounding box center [602, 296] width 105 height 24
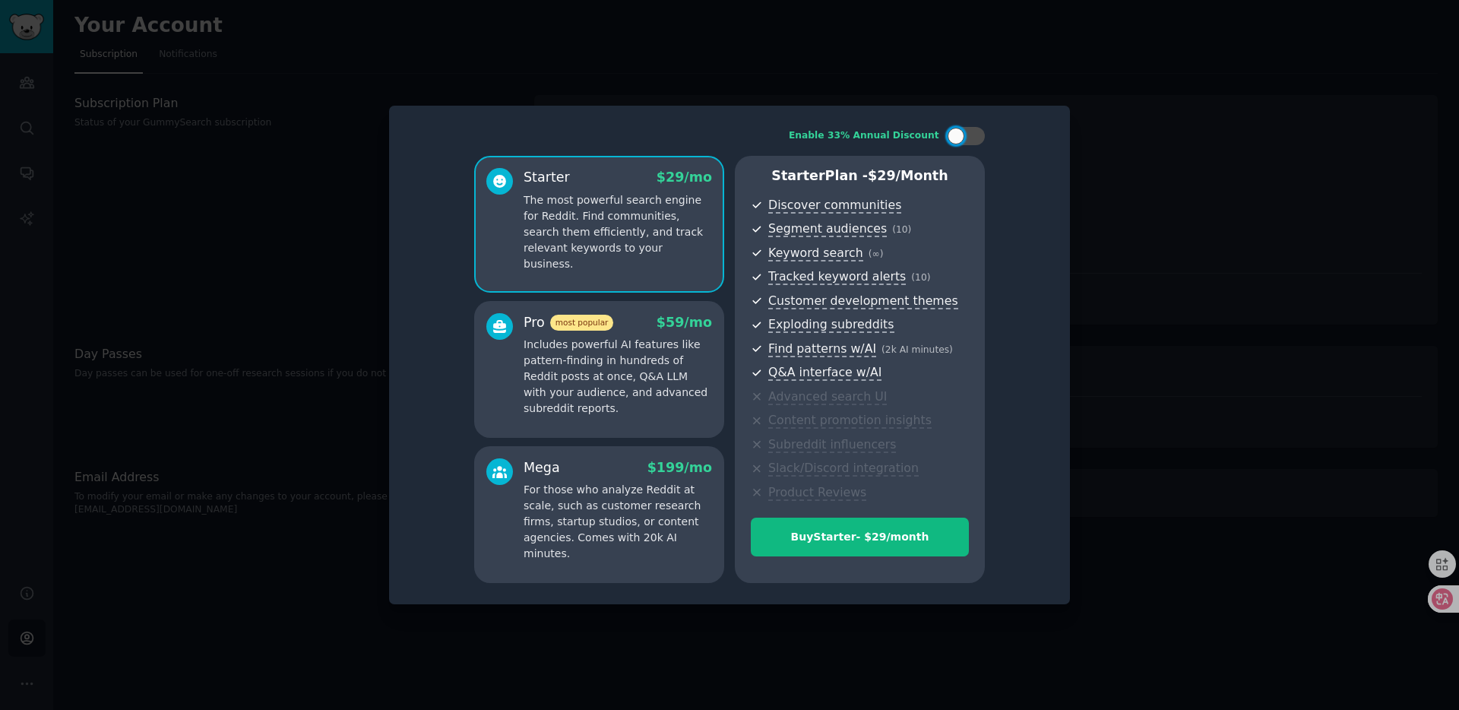
click at [623, 391] on p "Includes powerful AI features like pattern-finding in hundreds of Reddit posts …" at bounding box center [618, 377] width 189 height 80
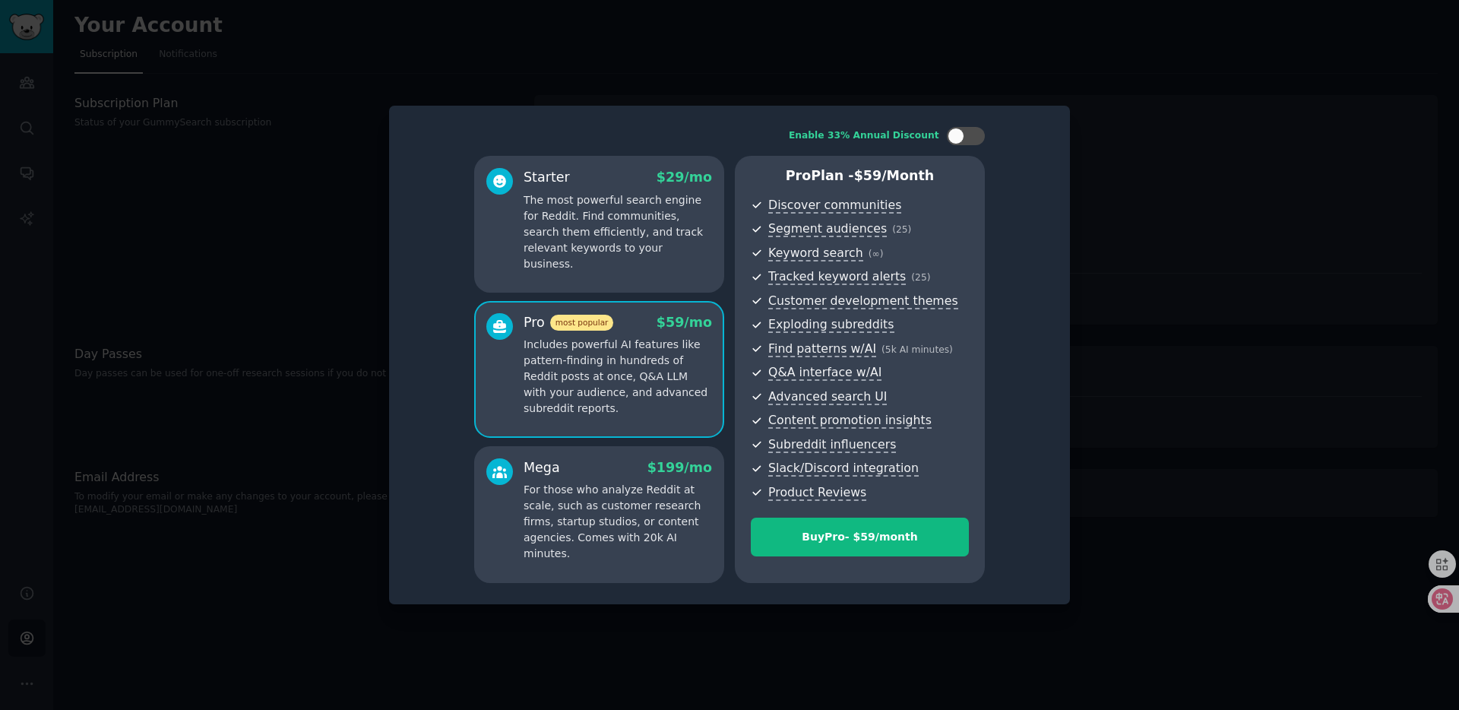
click at [664, 208] on p "The most powerful search engine for Reddit. Find communities, search them effic…" at bounding box center [618, 232] width 189 height 80
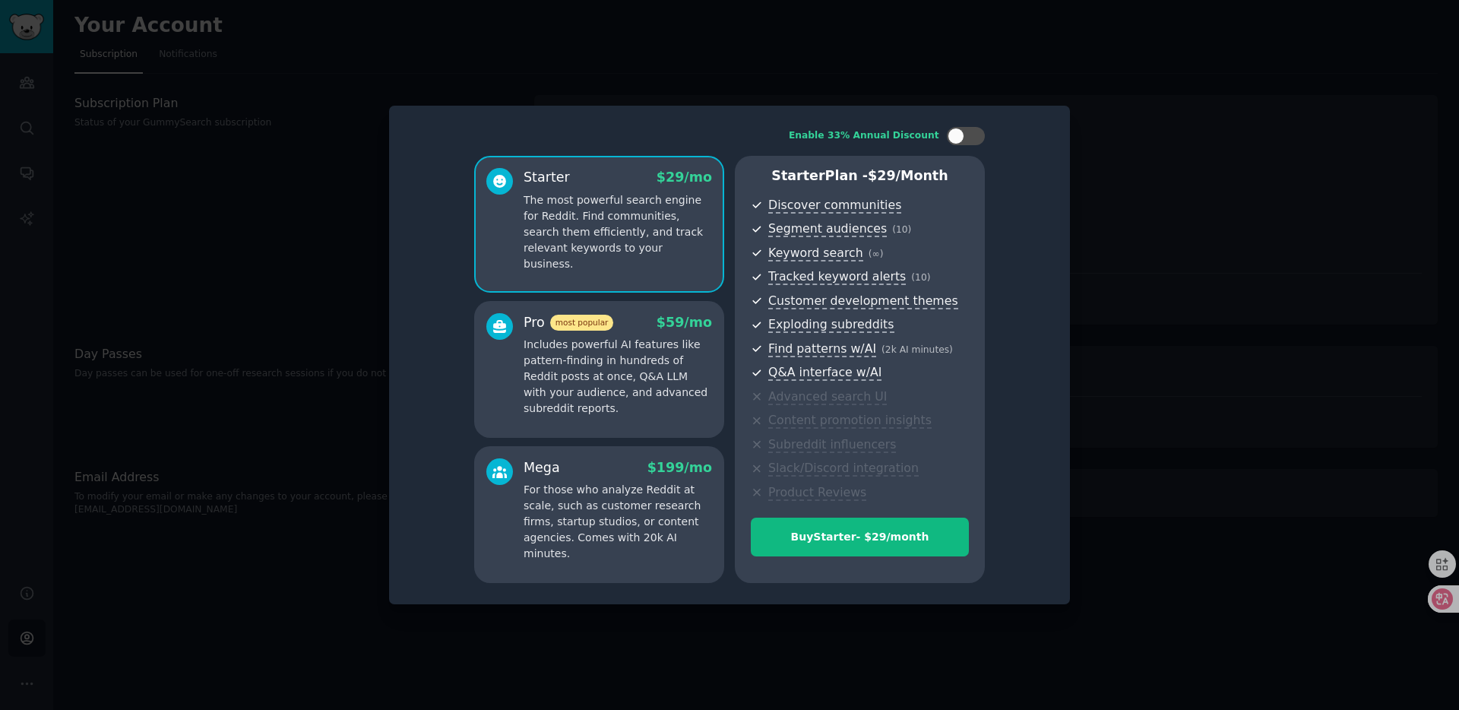
click at [652, 341] on p "Includes powerful AI features like pattern-finding in hundreds of Reddit posts …" at bounding box center [618, 377] width 189 height 80
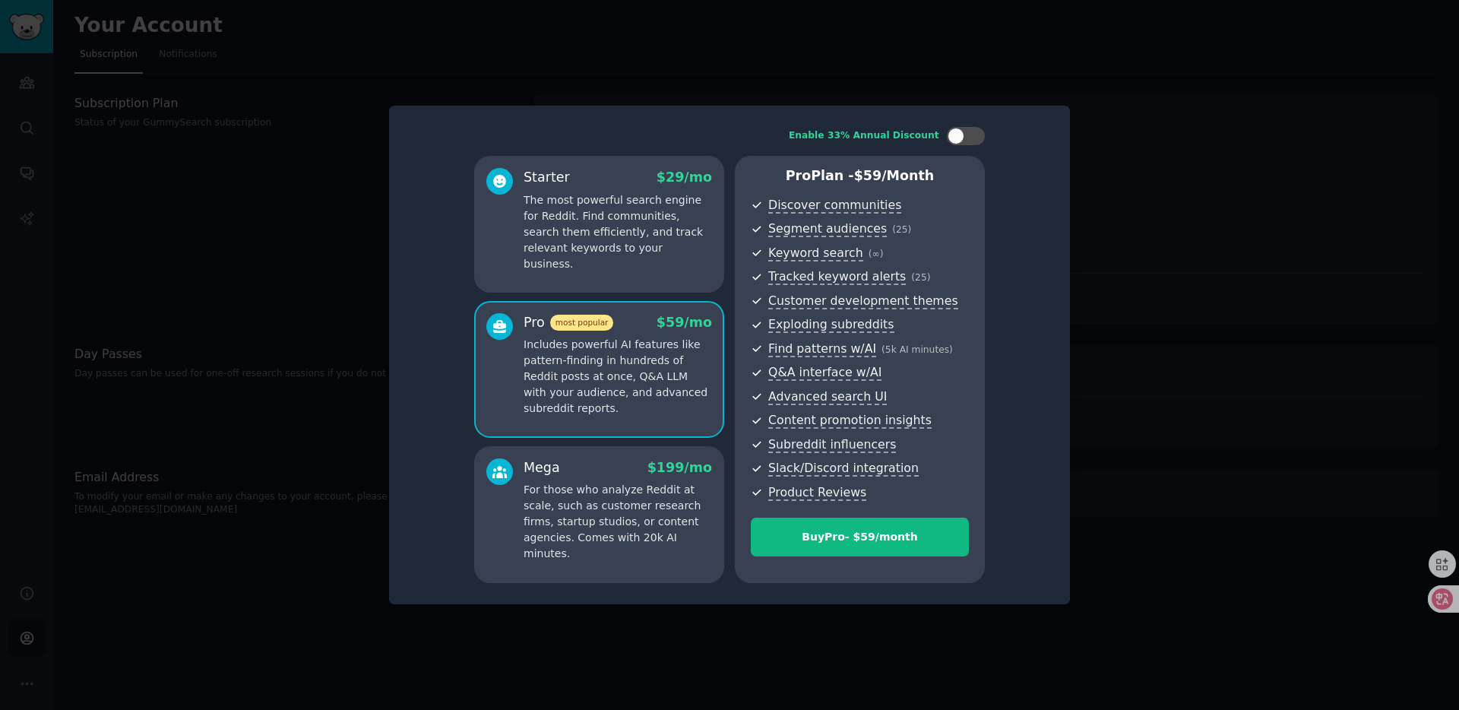
drag, startPoint x: 658, startPoint y: 228, endPoint x: 658, endPoint y: 250, distance: 22.0
click at [658, 228] on p "The most powerful search engine for Reddit. Find communities, search them effic…" at bounding box center [618, 232] width 189 height 80
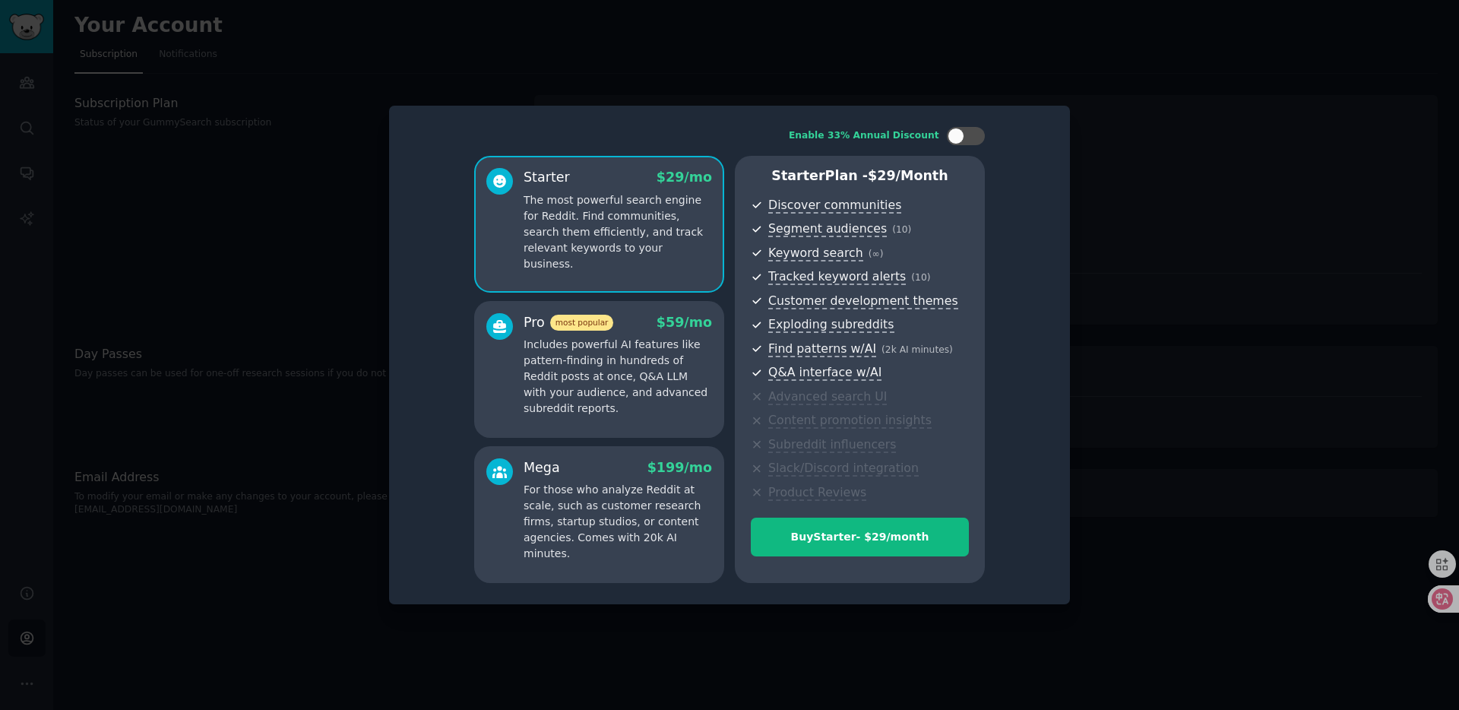
click at [658, 383] on p "Includes powerful AI features like pattern-finding in hundreds of Reddit posts …" at bounding box center [618, 377] width 189 height 80
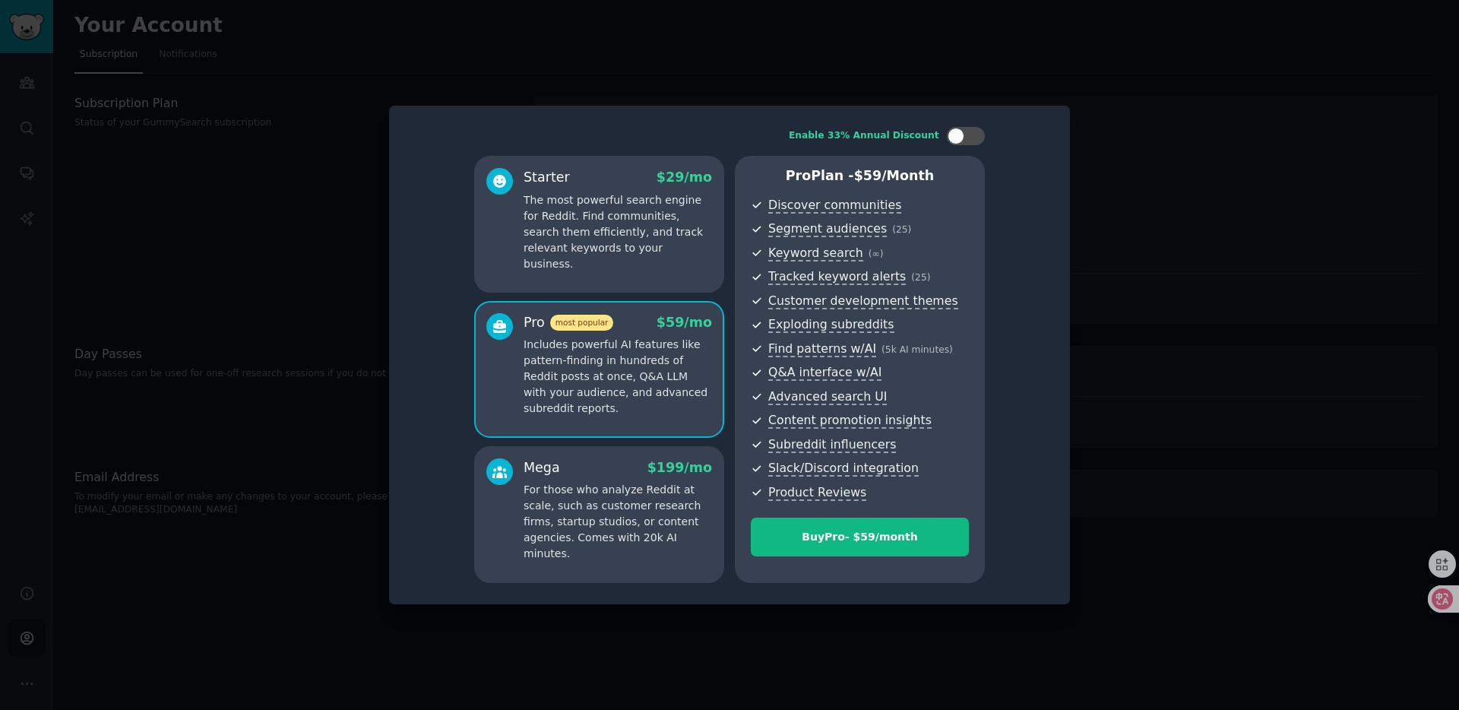
click at [660, 230] on p "The most powerful search engine for Reddit. Find communities, search them effic…" at bounding box center [618, 232] width 189 height 80
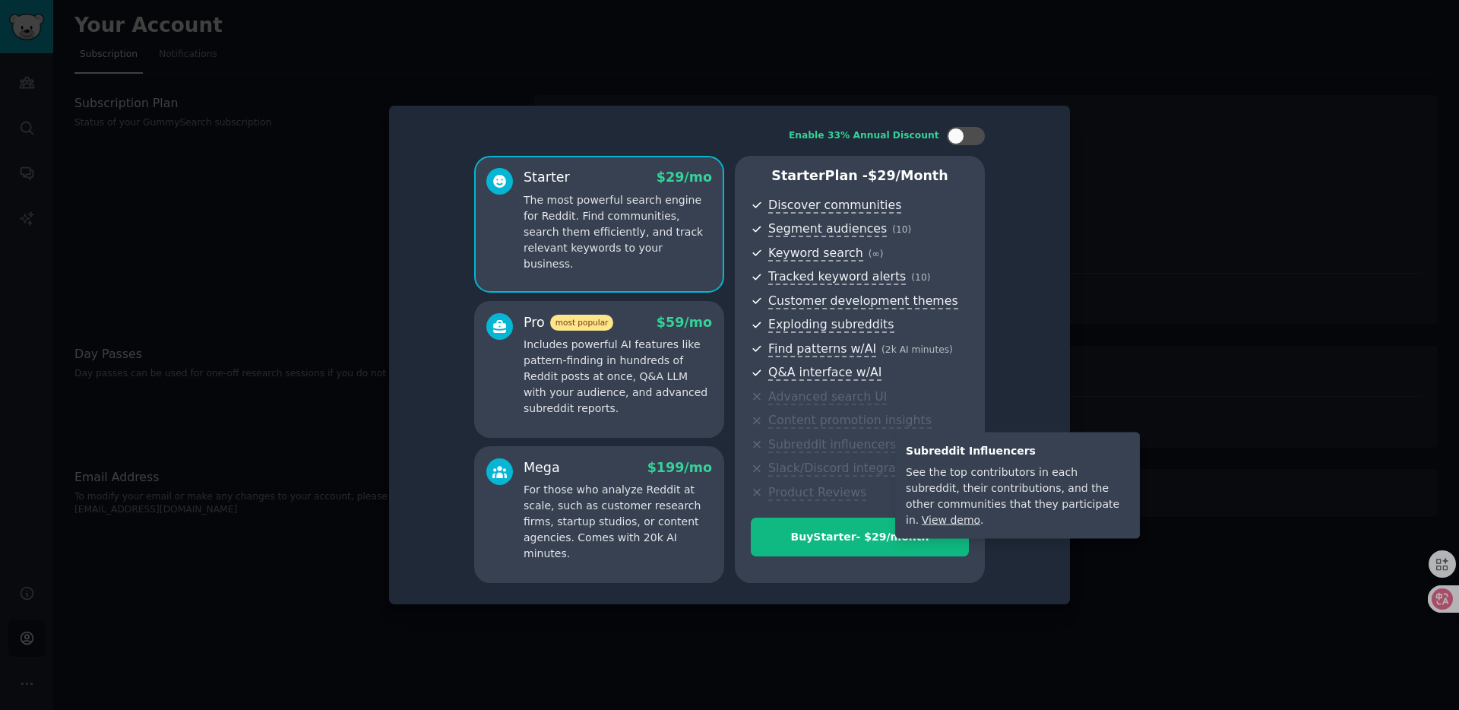
click at [949, 464] on div "See the top contributors in each subreddit, their contributions, and the other …" at bounding box center [1017, 496] width 223 height 64
click at [954, 473] on div "See the top contributors in each subreddit, their contributions, and the other …" at bounding box center [1017, 496] width 223 height 64
click at [993, 473] on div "See the top contributors in each subreddit, their contributions, and the other …" at bounding box center [1017, 496] width 223 height 64
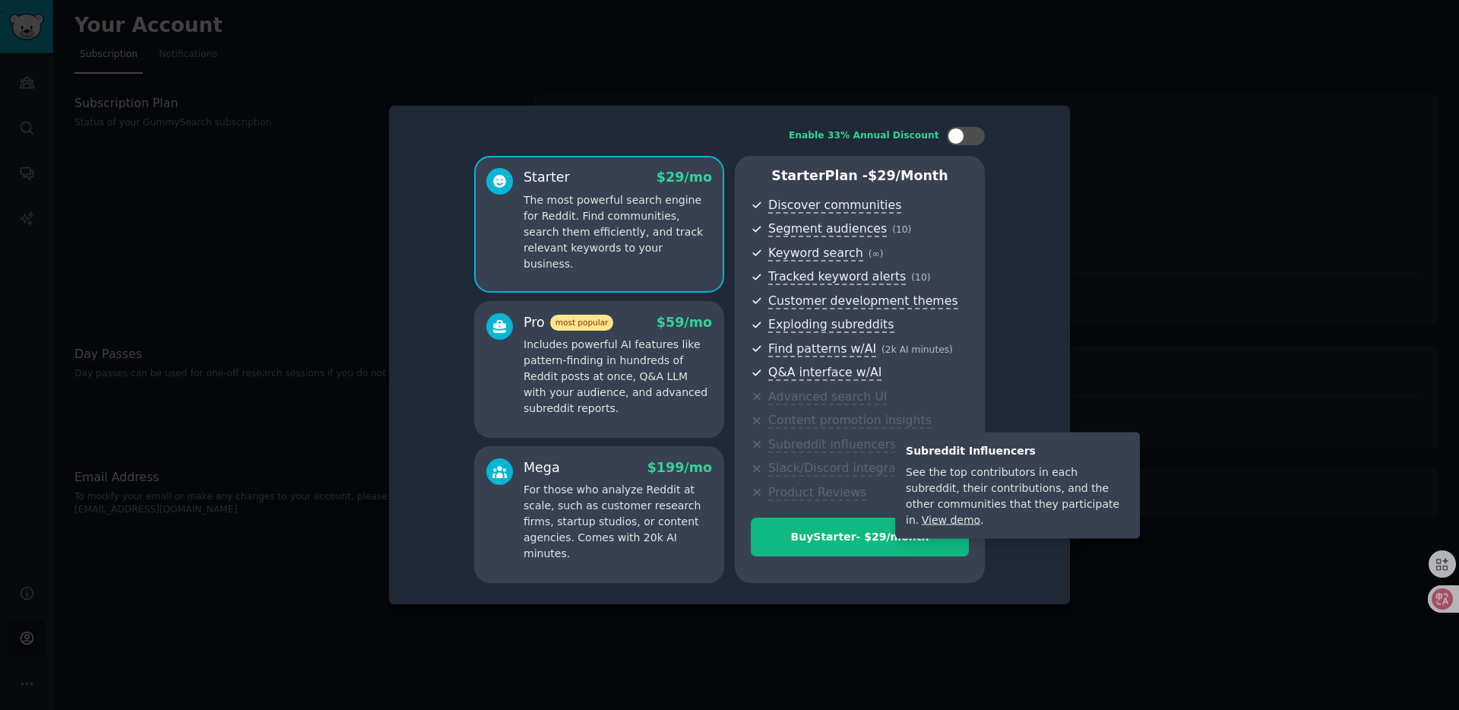
click at [1056, 473] on div "See the top contributors in each subreddit, their contributions, and the other …" at bounding box center [1017, 496] width 223 height 64
click at [1090, 472] on div "See the top contributors in each subreddit, their contributions, and the other …" at bounding box center [1017, 496] width 223 height 64
click at [1027, 473] on div "See the top contributors in each subreddit, their contributions, and the other …" at bounding box center [1017, 496] width 223 height 64
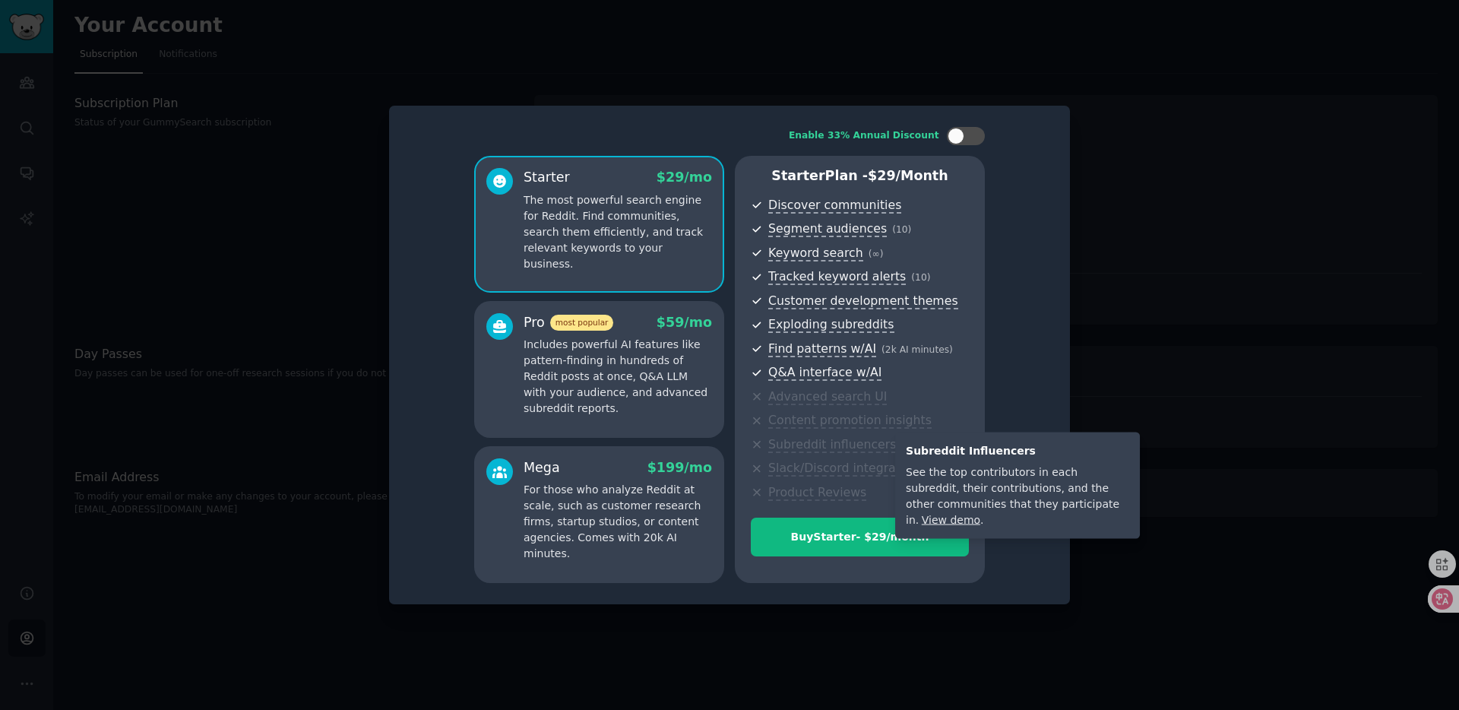
click at [1098, 473] on div "See the top contributors in each subreddit, their contributions, and the other …" at bounding box center [1017, 496] width 223 height 64
click at [1054, 470] on div "See the top contributors in each subreddit, their contributions, and the other …" at bounding box center [1017, 496] width 223 height 64
click at [1093, 470] on div "See the top contributors in each subreddit, their contributions, and the other …" at bounding box center [1017, 496] width 223 height 64
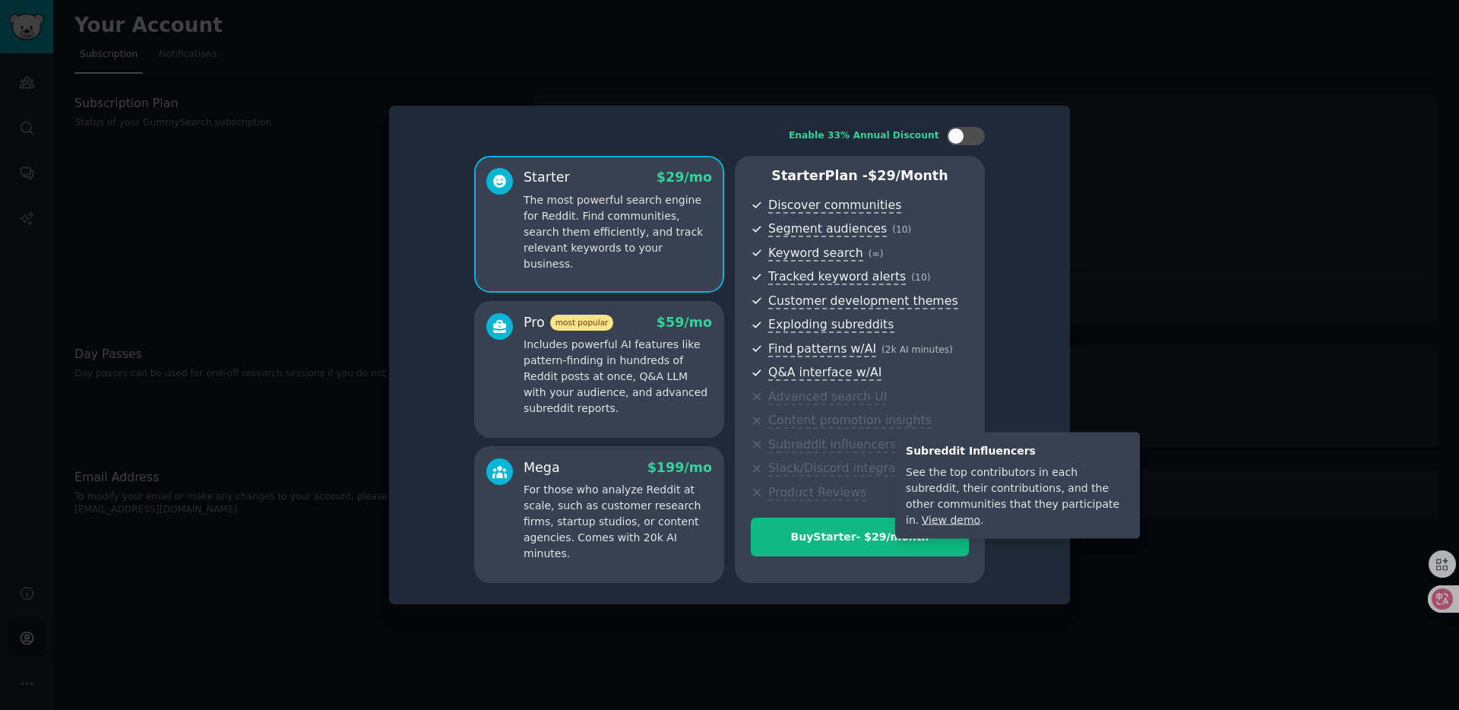
click at [920, 486] on div "See the top contributors in each subreddit, their contributions, and the other …" at bounding box center [1017, 496] width 223 height 64
click at [952, 486] on div "See the top contributors in each subreddit, their contributions, and the other …" at bounding box center [1017, 496] width 223 height 64
click at [1009, 486] on div "See the top contributors in each subreddit, their contributions, and the other …" at bounding box center [1017, 496] width 223 height 64
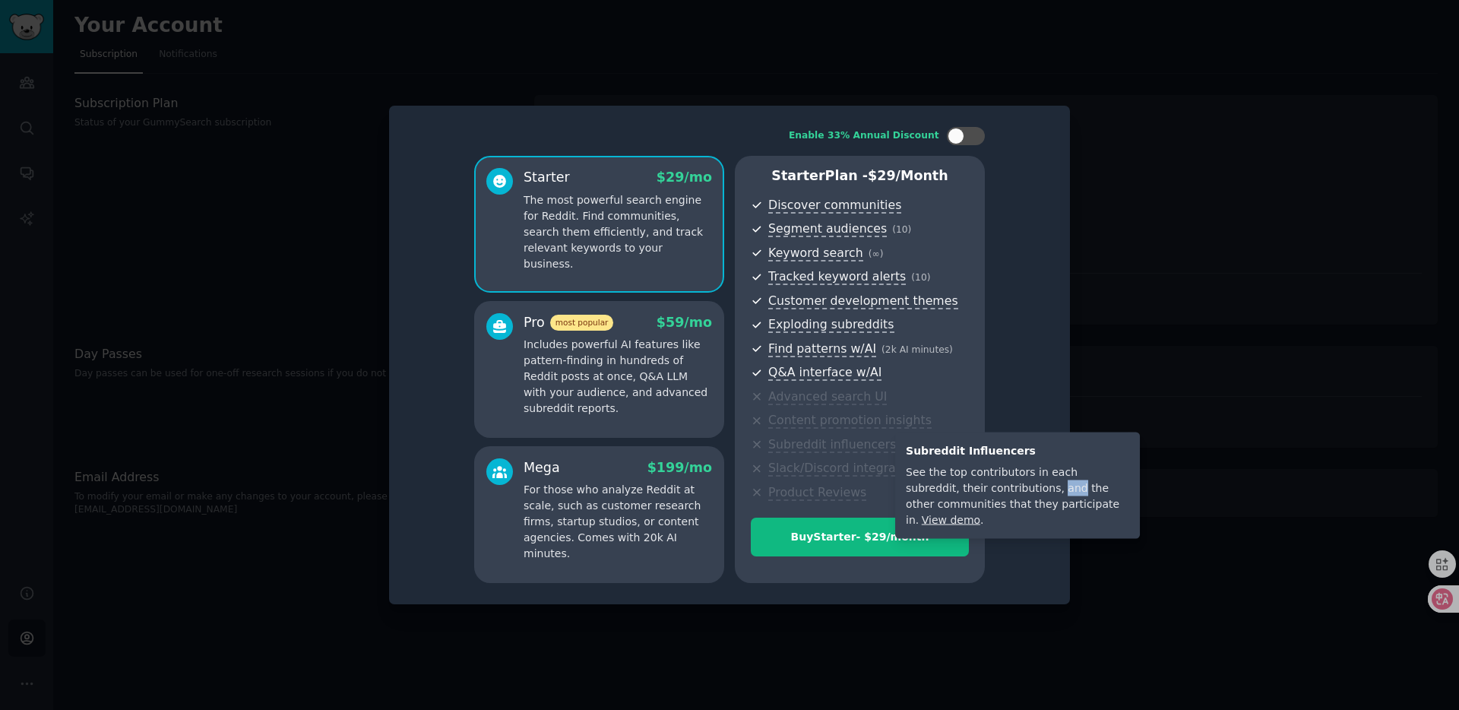
click at [1009, 486] on div "See the top contributors in each subreddit, their contributions, and the other …" at bounding box center [1017, 496] width 223 height 64
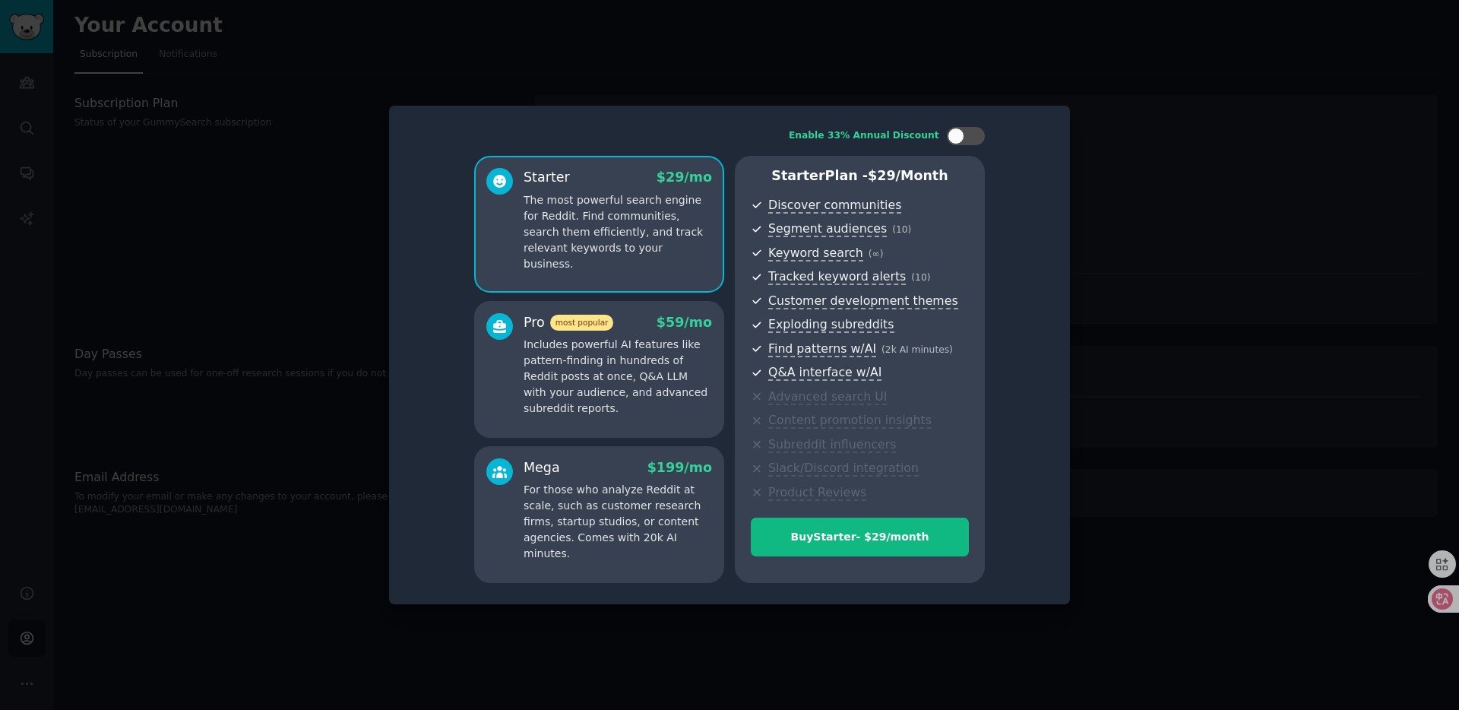
click at [606, 391] on p "Includes powerful AI features like pattern-finding in hundreds of Reddit posts …" at bounding box center [618, 377] width 189 height 80
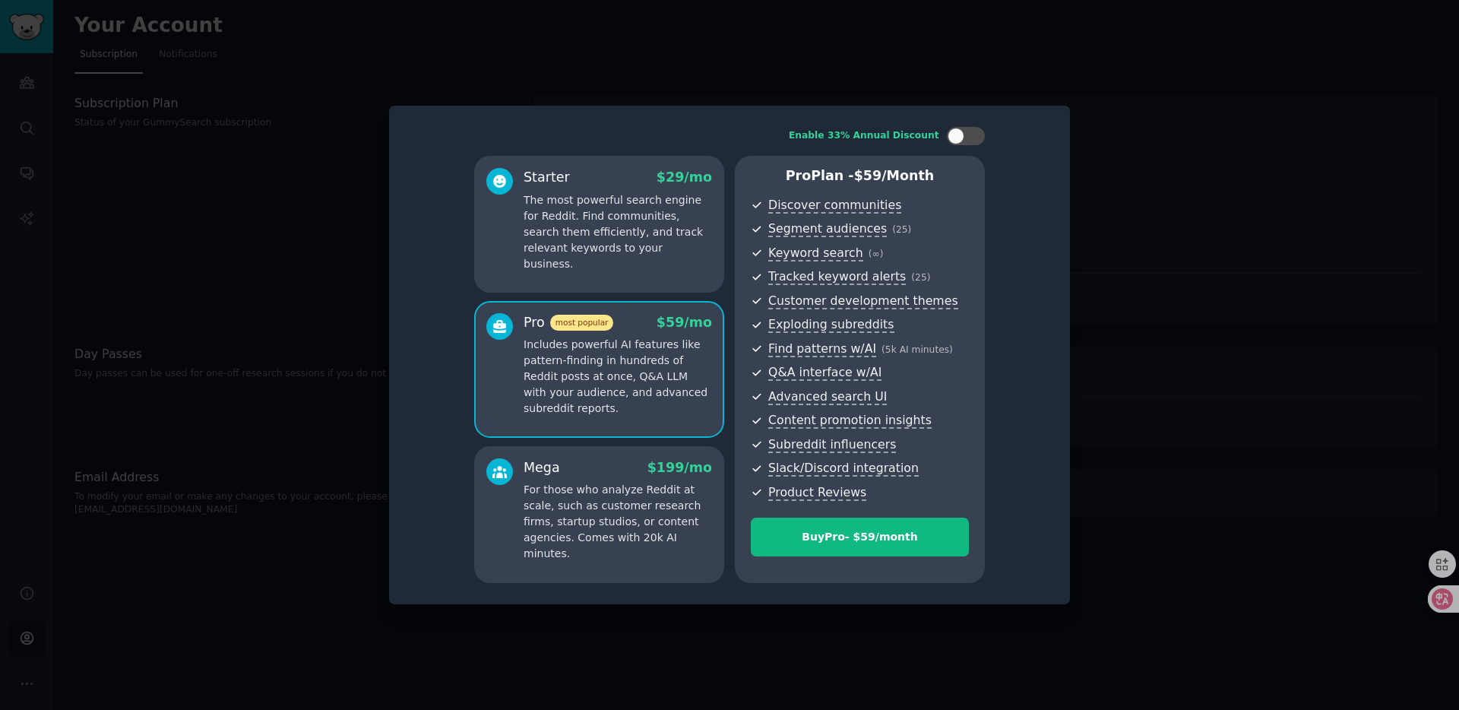
click at [660, 216] on p "The most powerful search engine for Reddit. Find communities, search them effic…" at bounding box center [618, 232] width 189 height 80
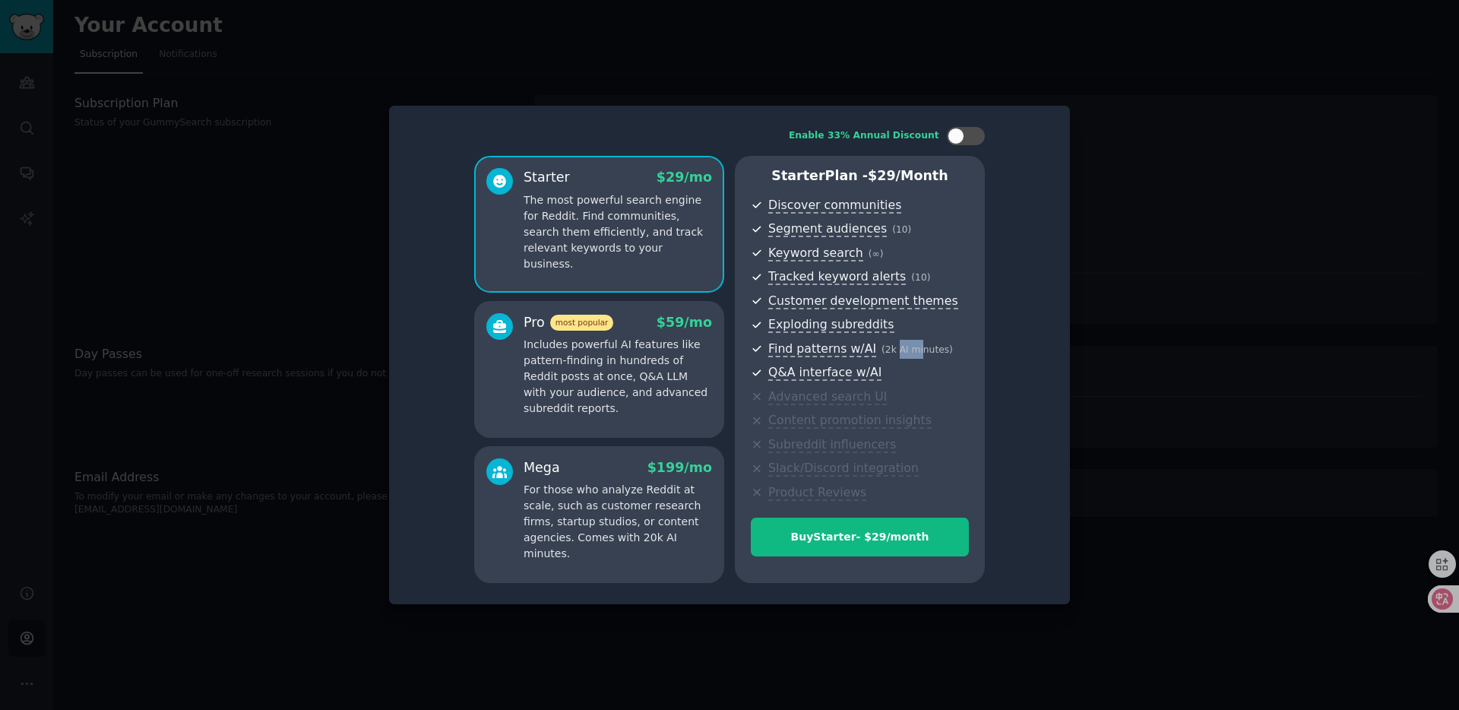
drag, startPoint x: 889, startPoint y: 350, endPoint x: 915, endPoint y: 350, distance: 26.6
click at [913, 350] on span "( 2k AI minutes )" at bounding box center [917, 349] width 71 height 11
click at [915, 350] on span "( 2k AI minutes )" at bounding box center [917, 349] width 71 height 11
click at [940, 351] on span "Find patterns w/AI ( 2k AI minutes )" at bounding box center [868, 349] width 201 height 19
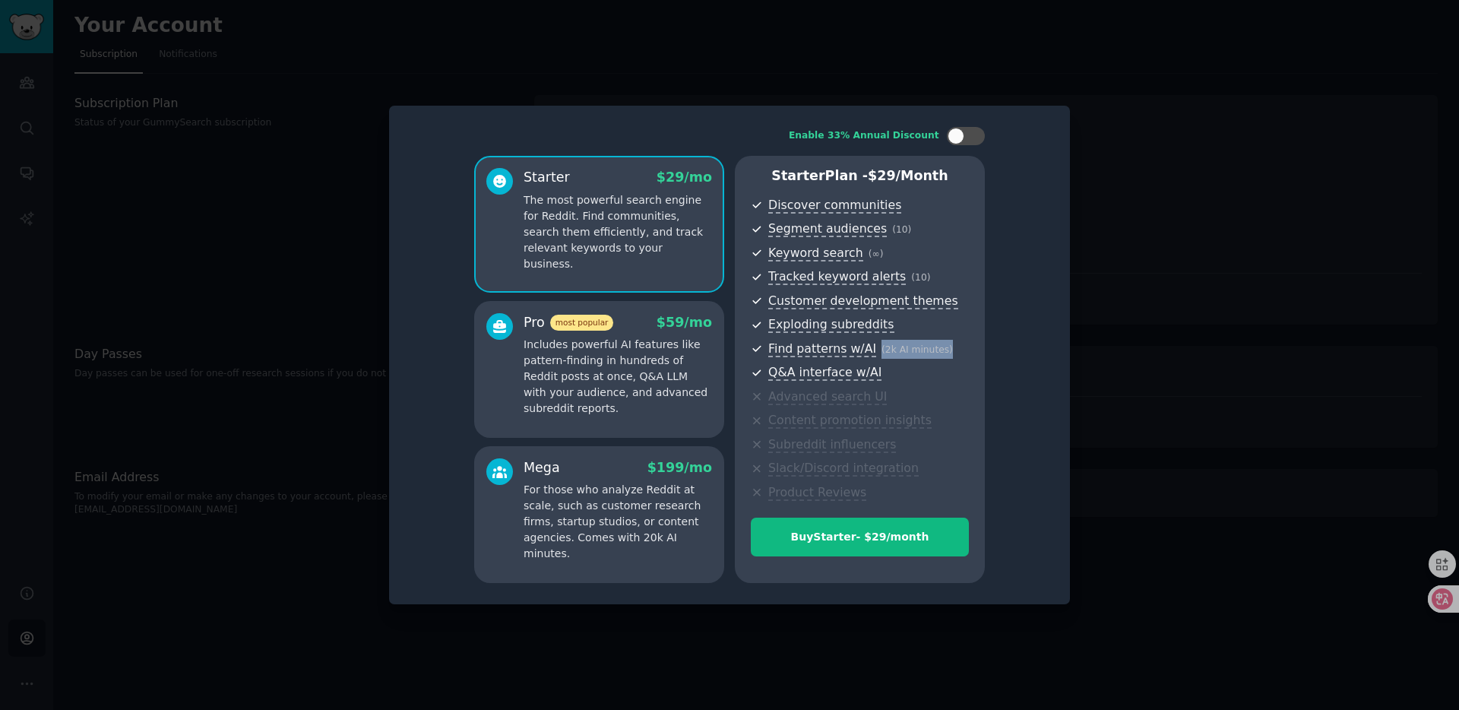
drag, startPoint x: 870, startPoint y: 350, endPoint x: 946, endPoint y: 346, distance: 76.1
click at [946, 347] on span "Find patterns w/AI ( 2k AI minutes )" at bounding box center [868, 349] width 201 height 19
click at [946, 346] on span "Find patterns w/AI ( 2k AI minutes )" at bounding box center [868, 349] width 201 height 19
click at [578, 372] on p "Includes powerful AI features like pattern-finding in hundreds of Reddit posts …" at bounding box center [618, 377] width 189 height 80
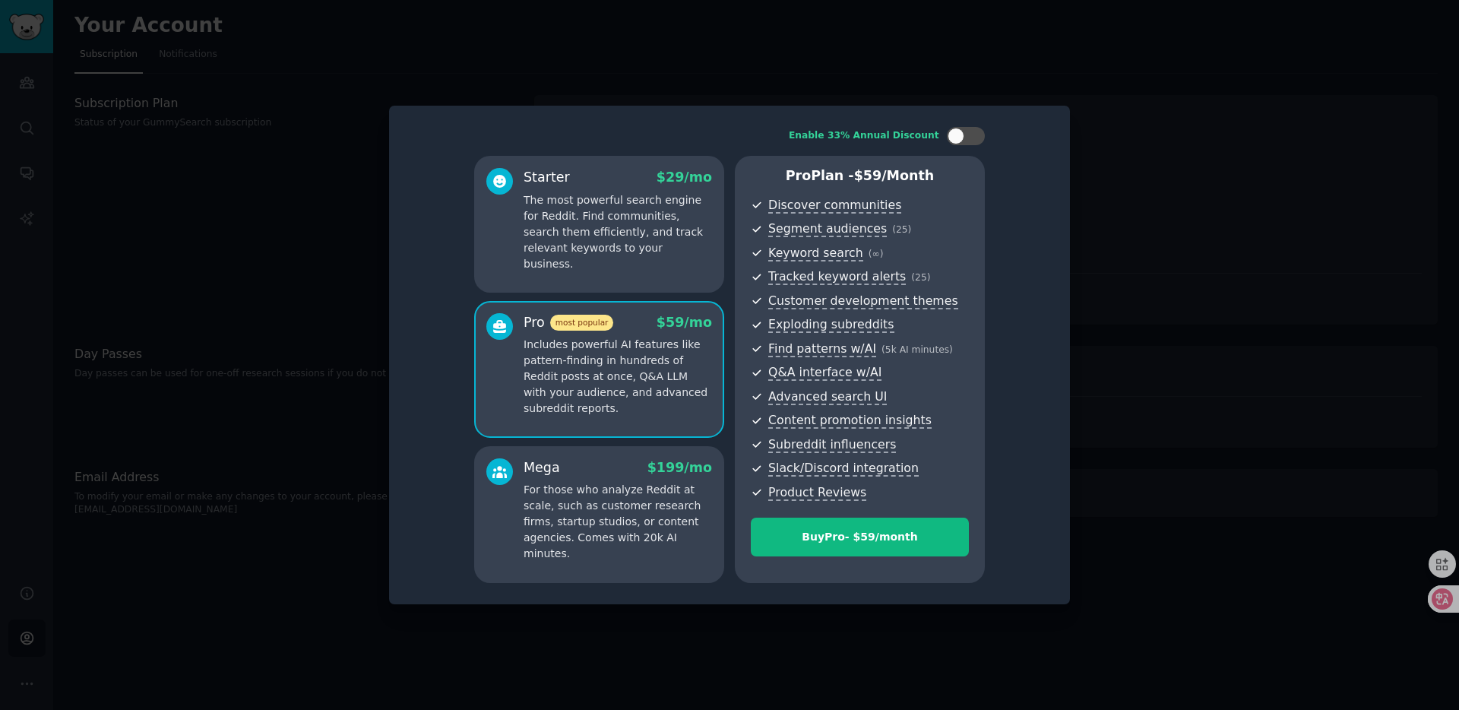
click at [610, 495] on p "For those who analyze Reddit at scale, such as customer research firms, startup…" at bounding box center [618, 522] width 189 height 80
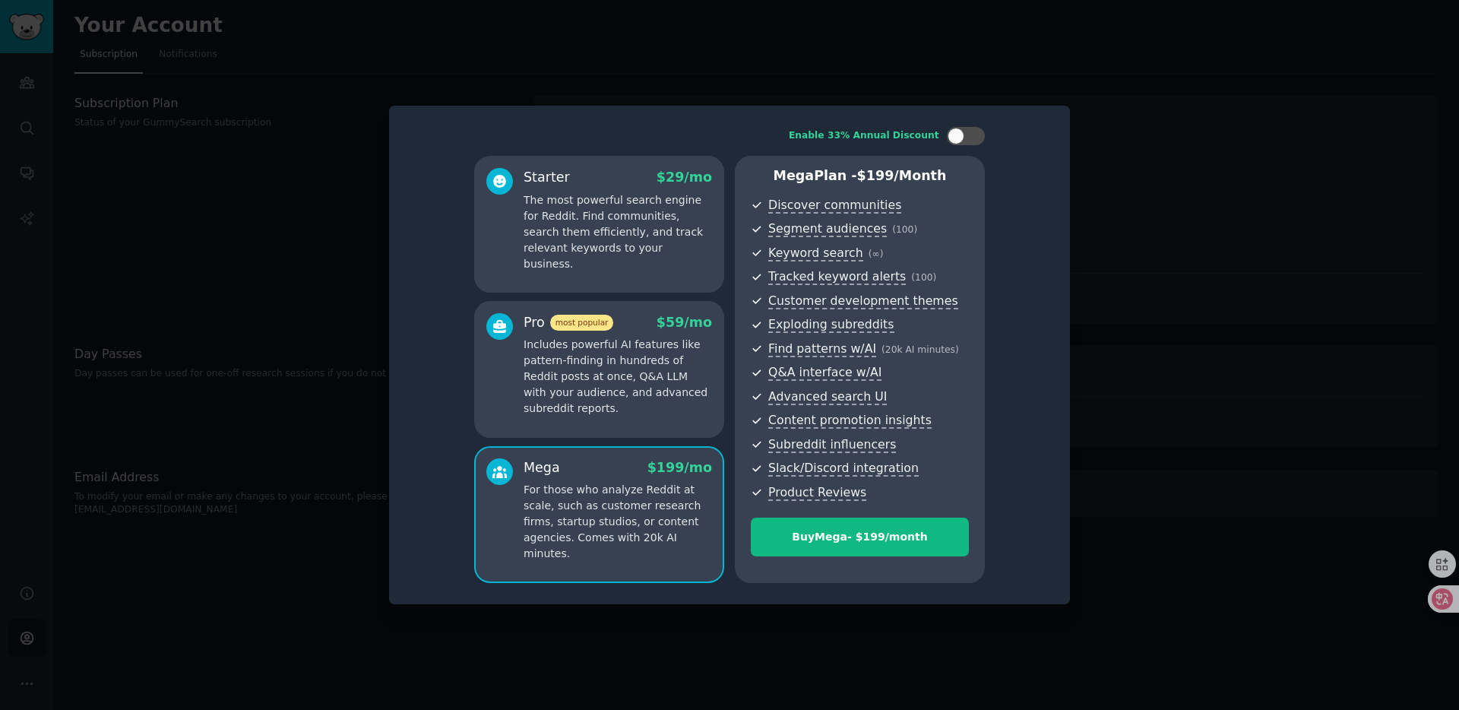
click at [639, 371] on p "Includes powerful AI features like pattern-finding in hundreds of Reddit posts …" at bounding box center [618, 377] width 189 height 80
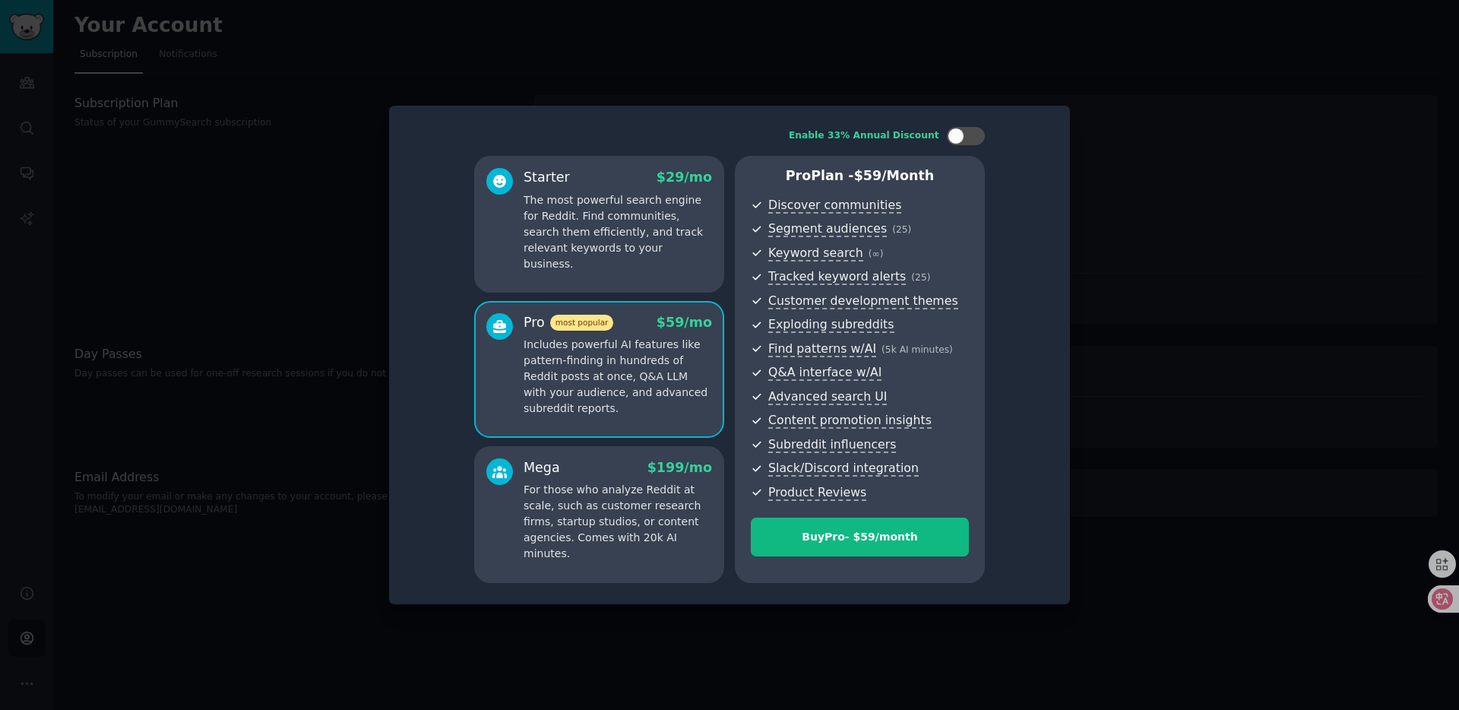
click at [621, 493] on p "For those who analyze Reddit at scale, such as customer research firms, startup…" at bounding box center [618, 522] width 189 height 80
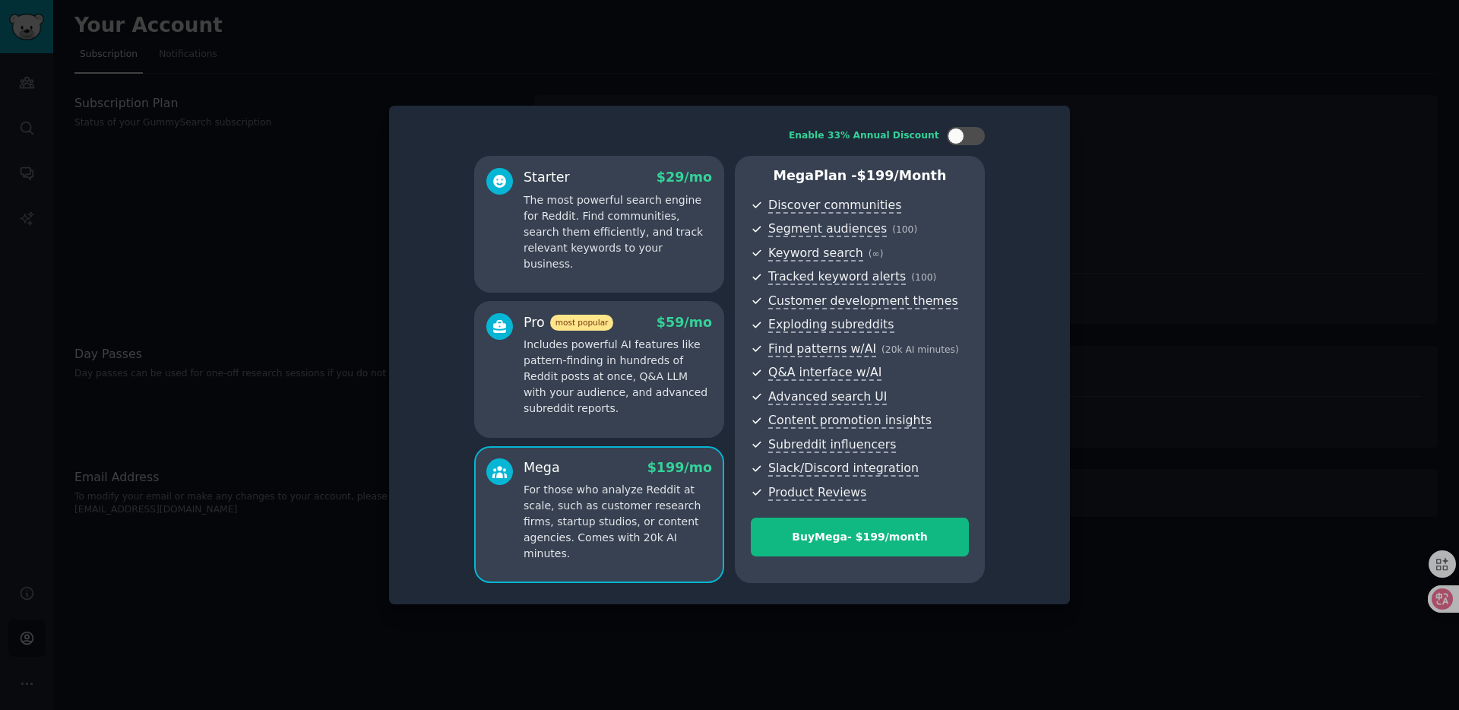
click at [630, 386] on p "Includes powerful AI features like pattern-finding in hundreds of Reddit posts …" at bounding box center [618, 377] width 189 height 80
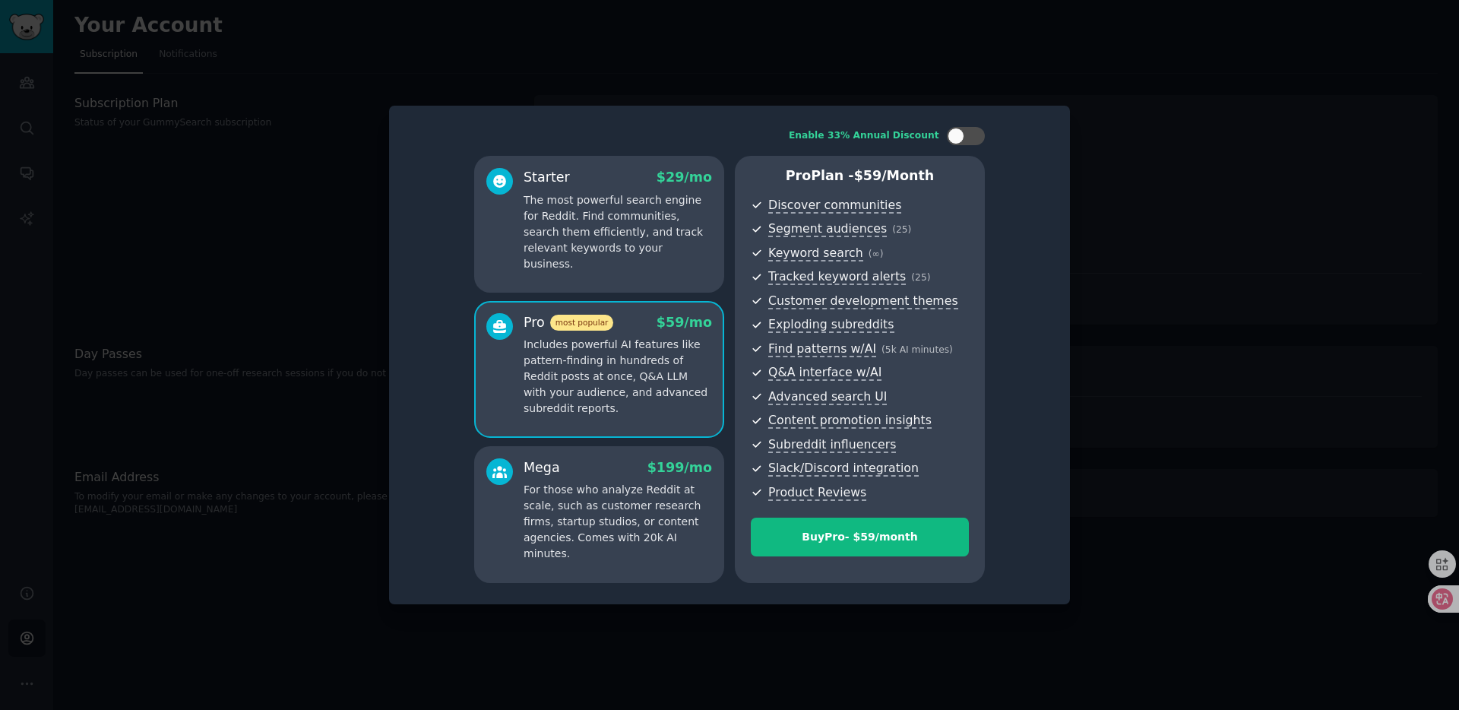
click at [616, 219] on p "The most powerful search engine for Reddit. Find communities, search them effic…" at bounding box center [618, 232] width 189 height 80
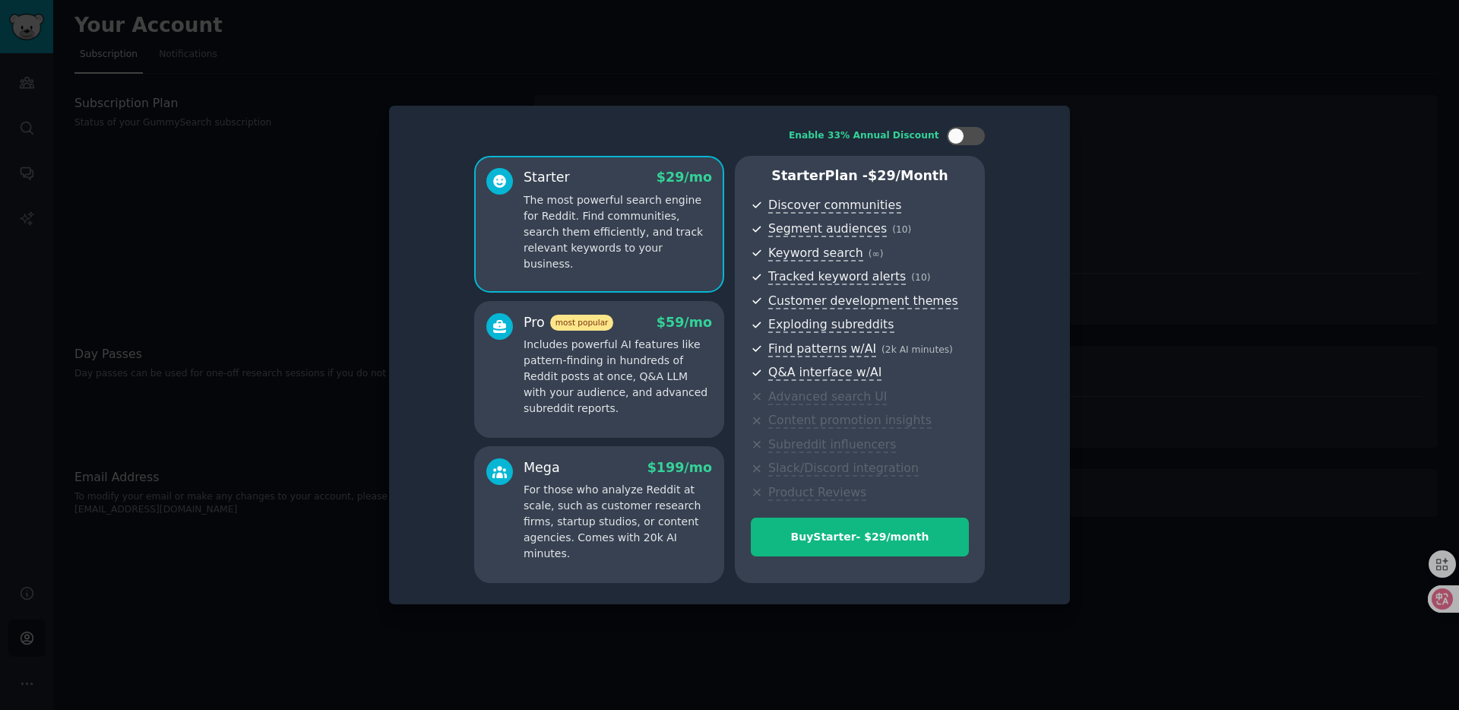
click at [616, 347] on p "Includes powerful AI features like pattern-finding in hundreds of Reddit posts …" at bounding box center [618, 377] width 189 height 80
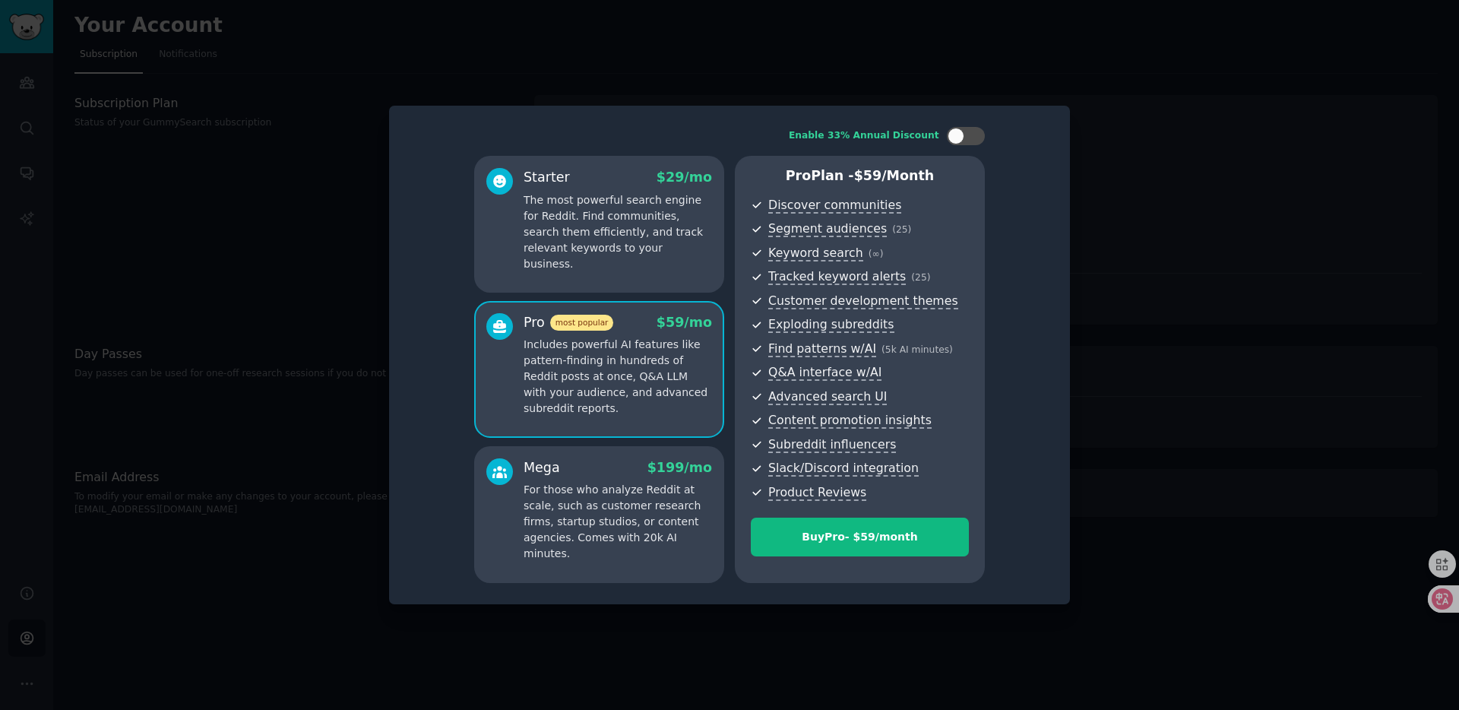
click at [578, 472] on div "Mega $ 199 /mo" at bounding box center [618, 467] width 189 height 19
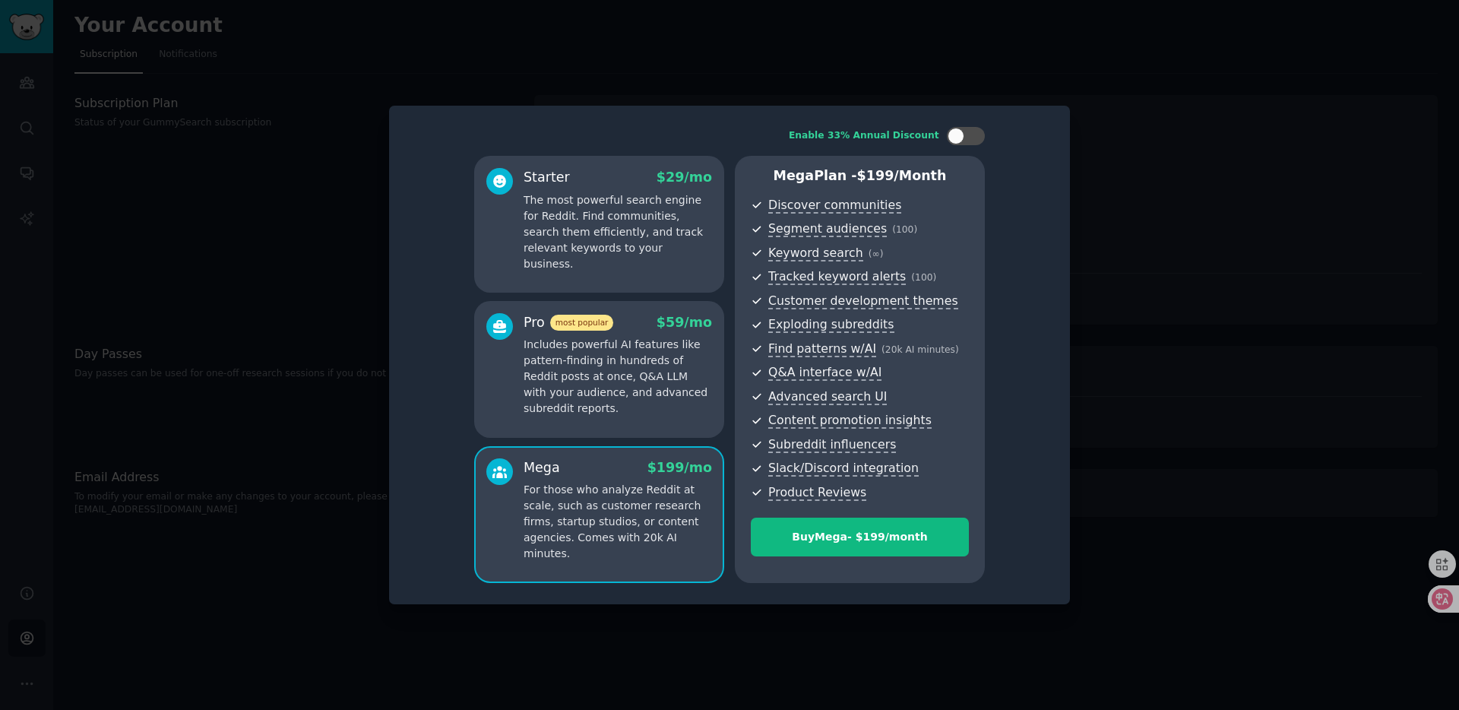
click at [670, 397] on p "Includes powerful AI features like pattern-finding in hundreds of Reddit posts …" at bounding box center [618, 377] width 189 height 80
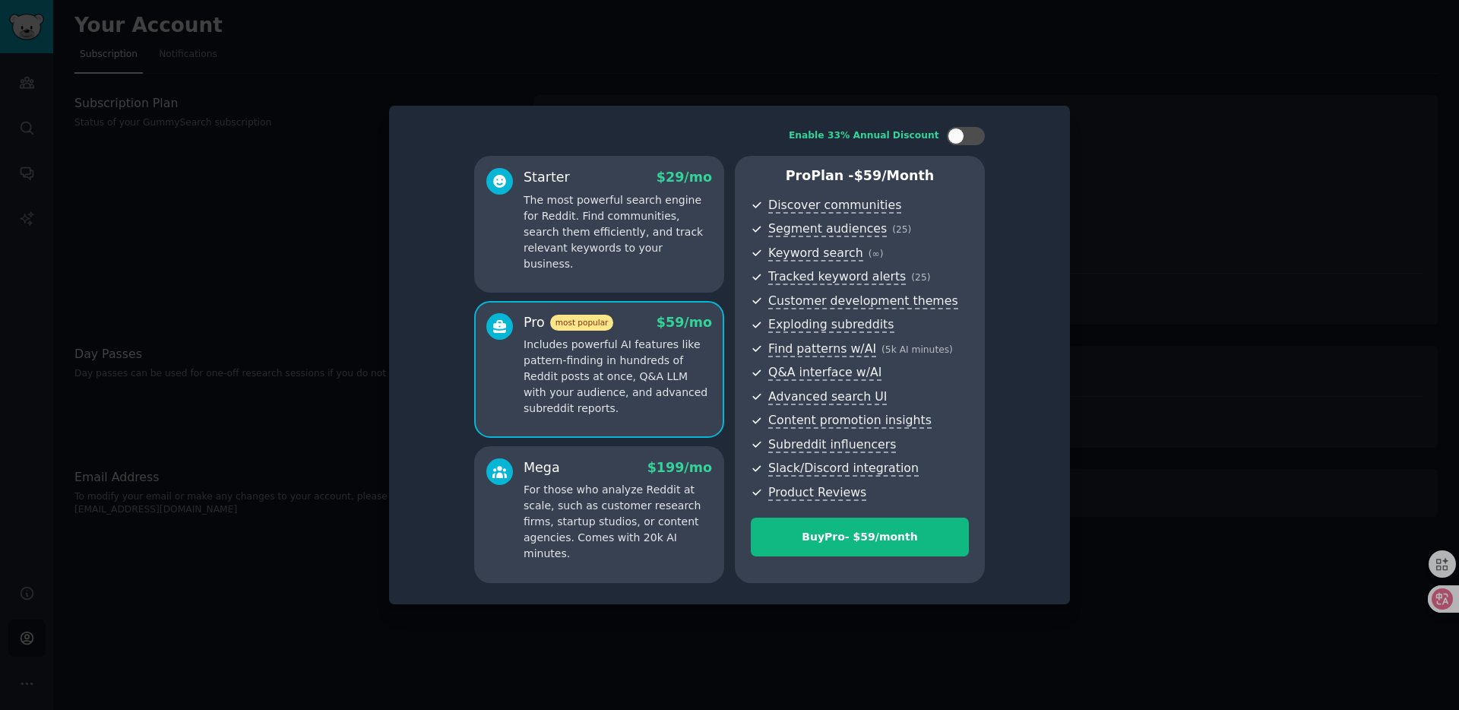
click at [633, 488] on p "For those who analyze Reddit at scale, such as customer research firms, startup…" at bounding box center [618, 522] width 189 height 80
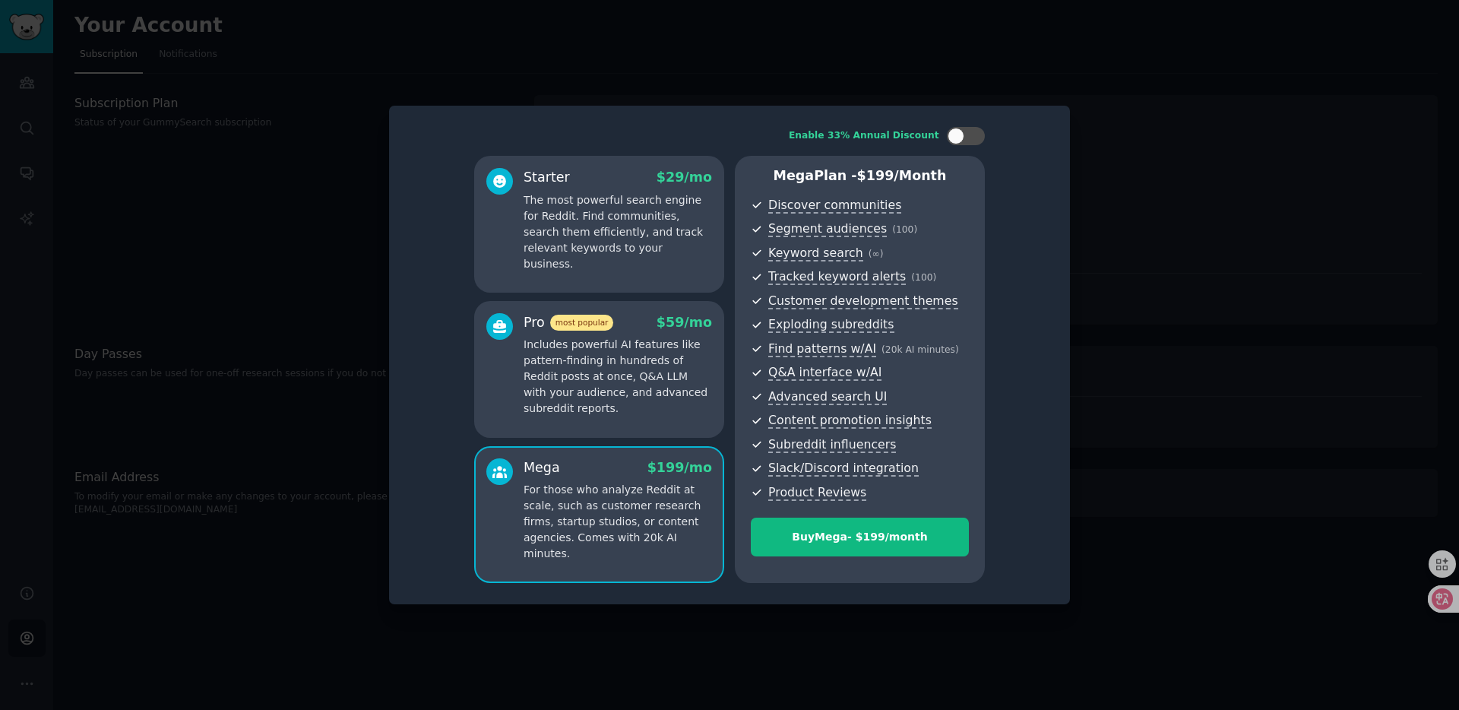
click at [664, 375] on p "Includes powerful AI features like pattern-finding in hundreds of Reddit posts …" at bounding box center [618, 377] width 189 height 80
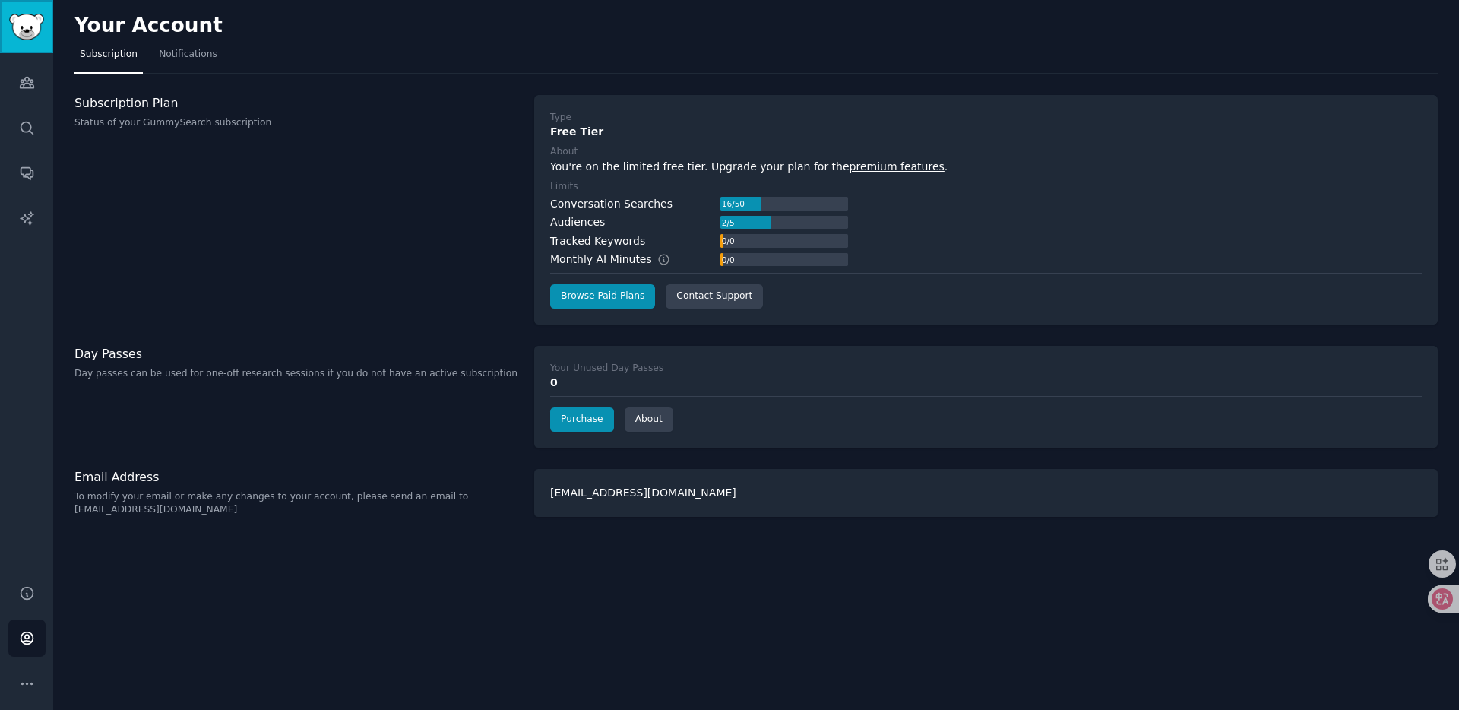
click at [22, 12] on link "Sidebar" at bounding box center [26, 26] width 53 height 53
